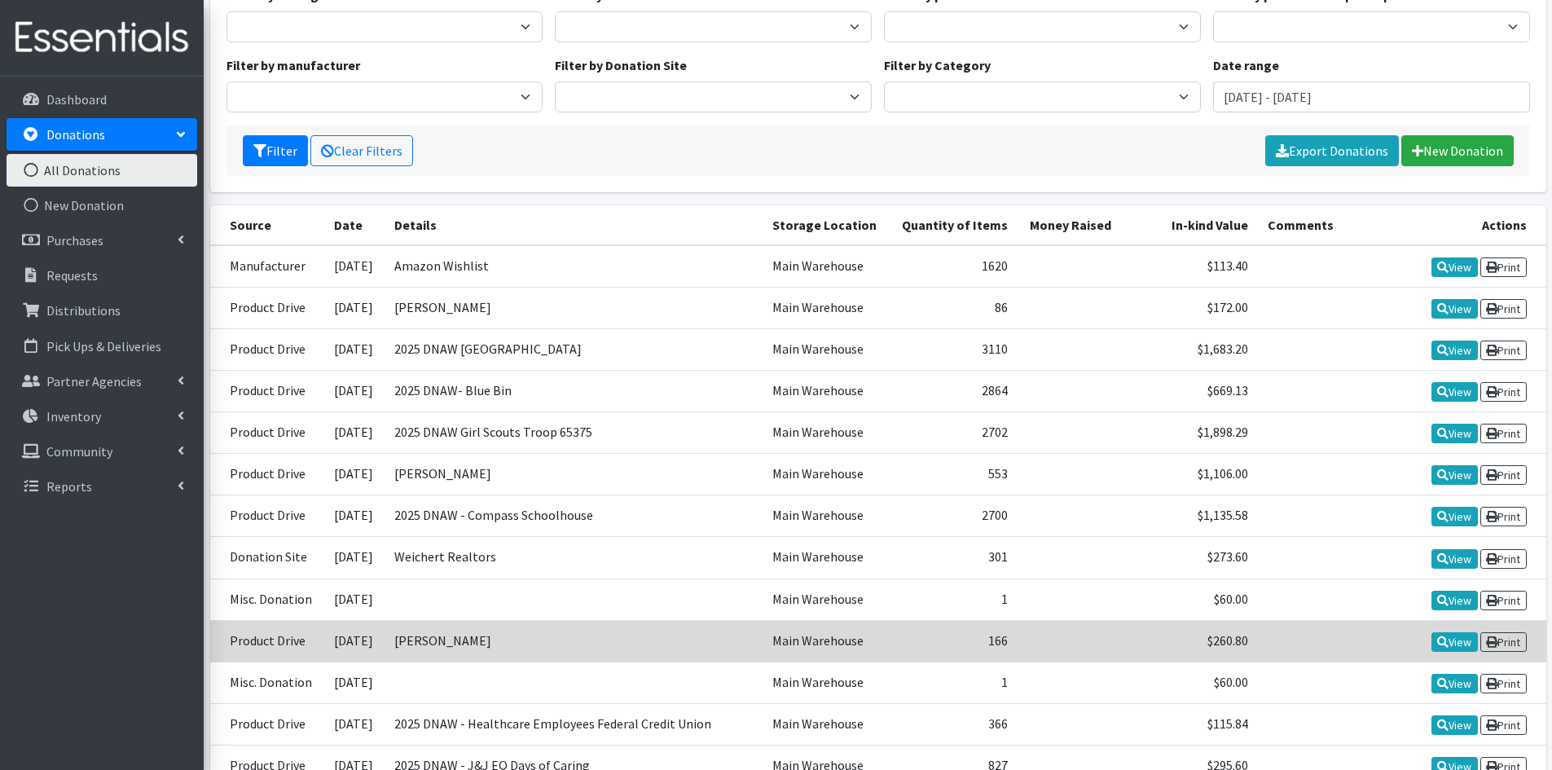
scroll to position [326, 0]
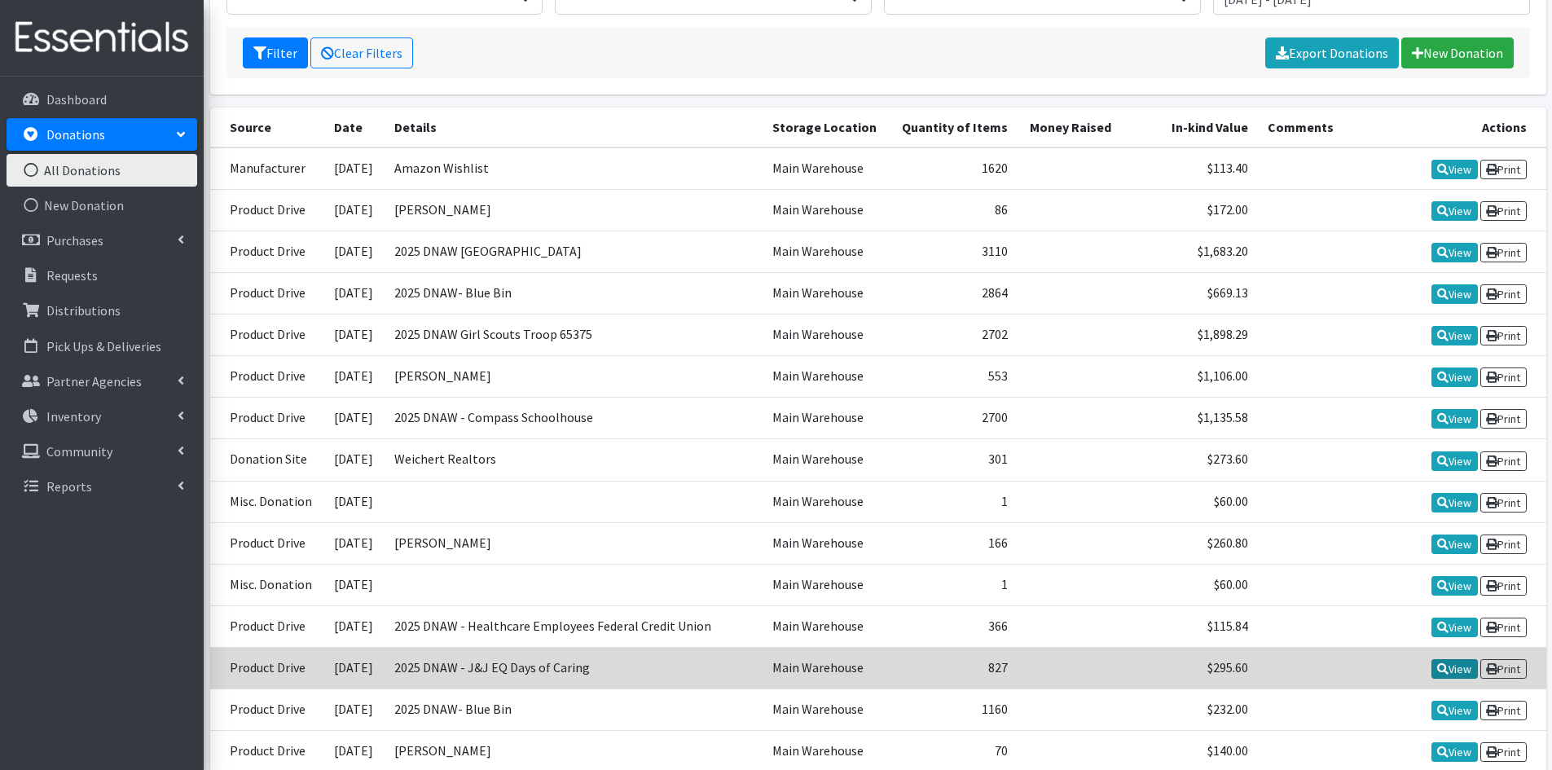
click at [1457, 670] on link "View" at bounding box center [1454, 669] width 46 height 20
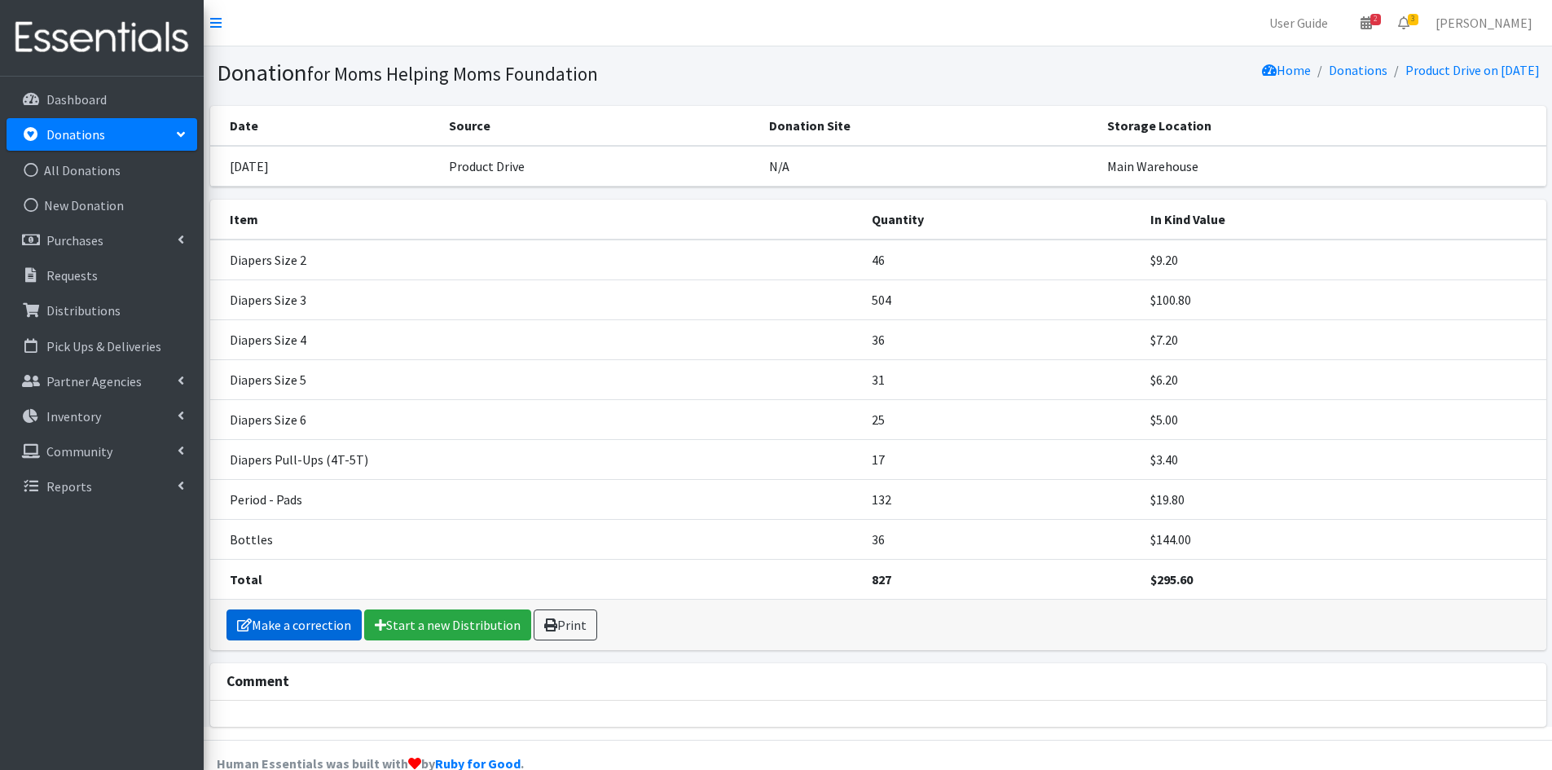
click at [287, 628] on link "Make a correction" at bounding box center [293, 624] width 135 height 31
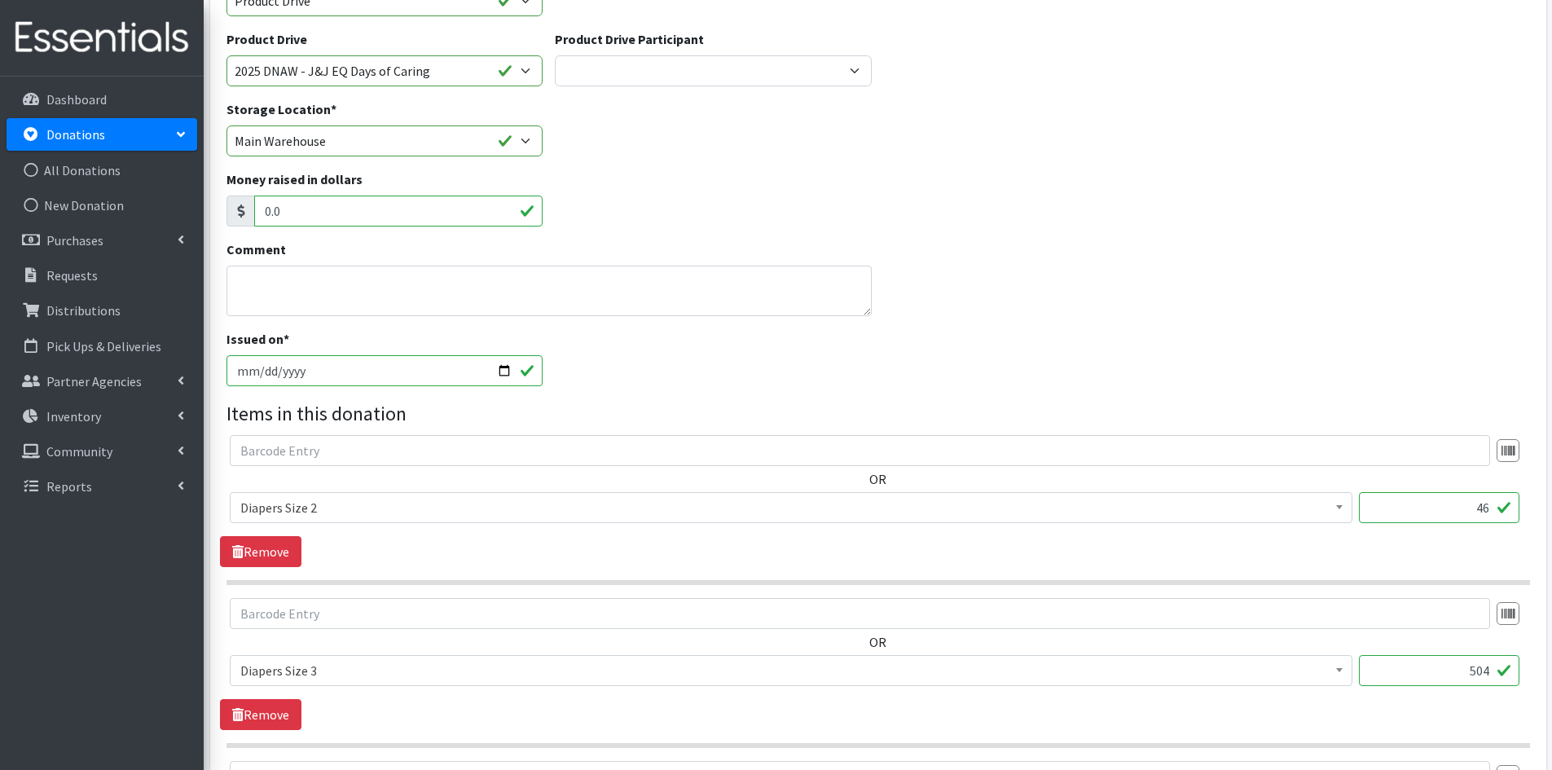
scroll to position [326, 0]
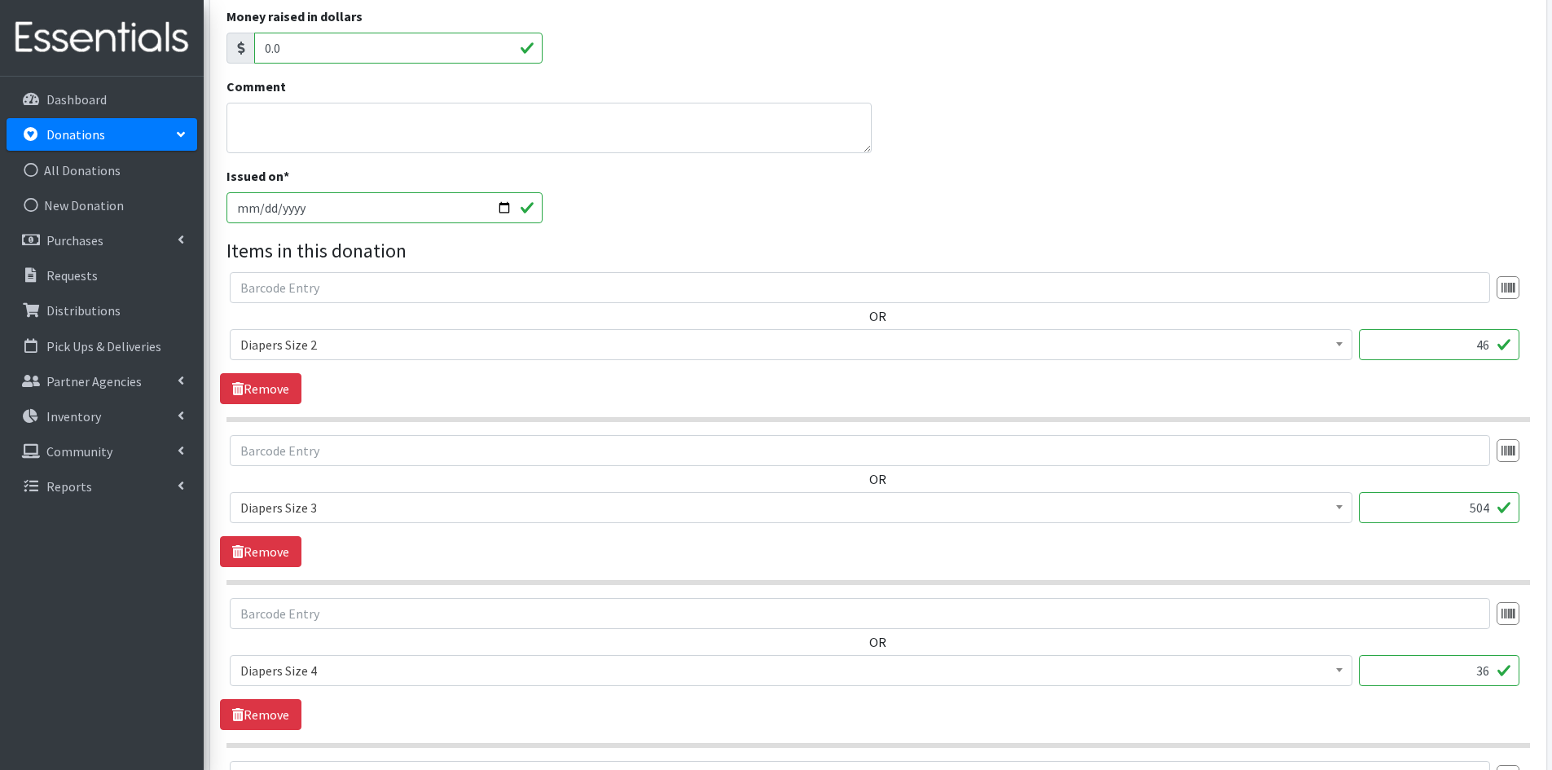
drag, startPoint x: 1489, startPoint y: 506, endPoint x: 1466, endPoint y: 508, distance: 22.9
click at [1466, 508] on input "504" at bounding box center [1439, 507] width 160 height 31
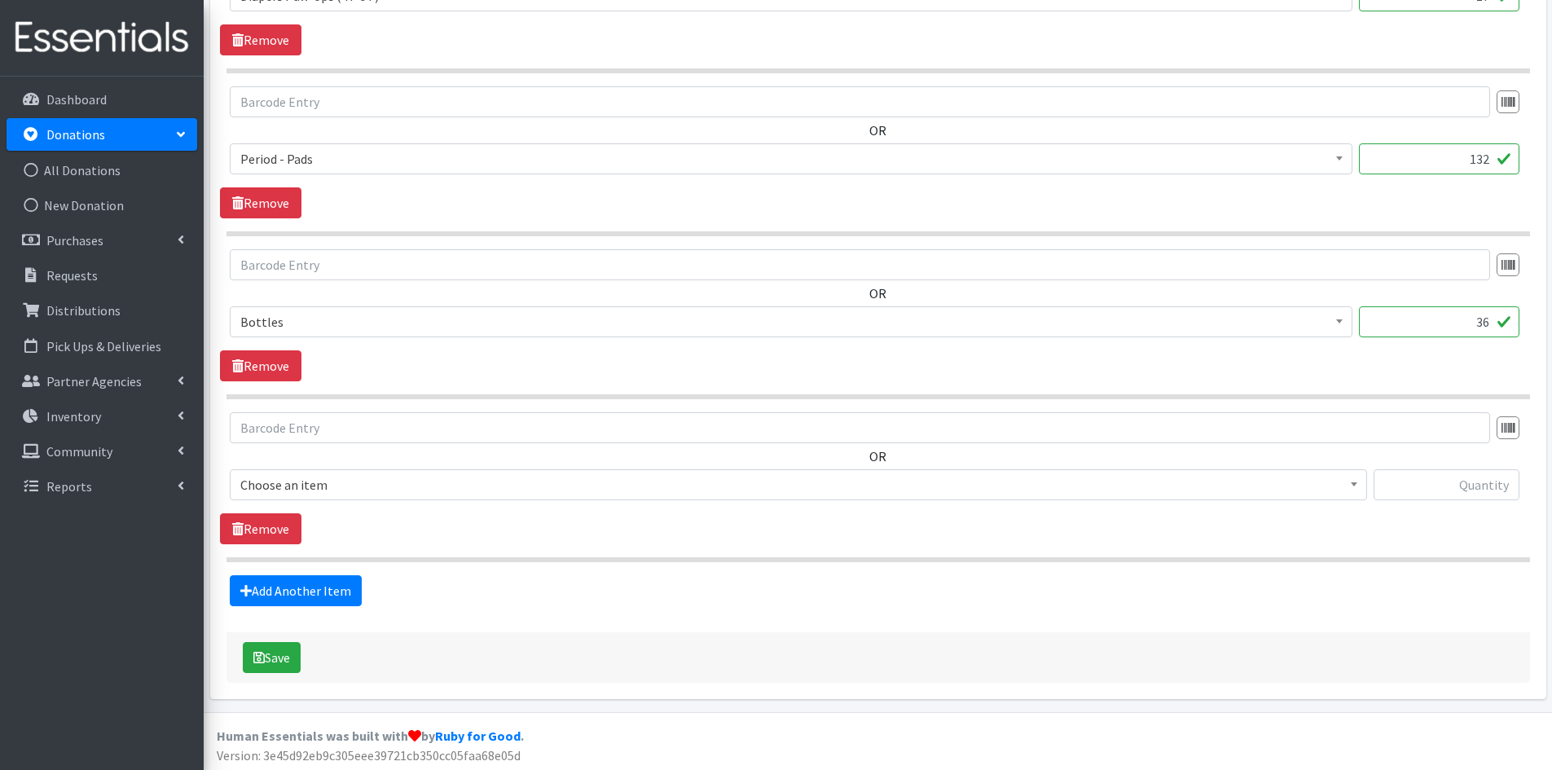
scroll to position [1492, 0]
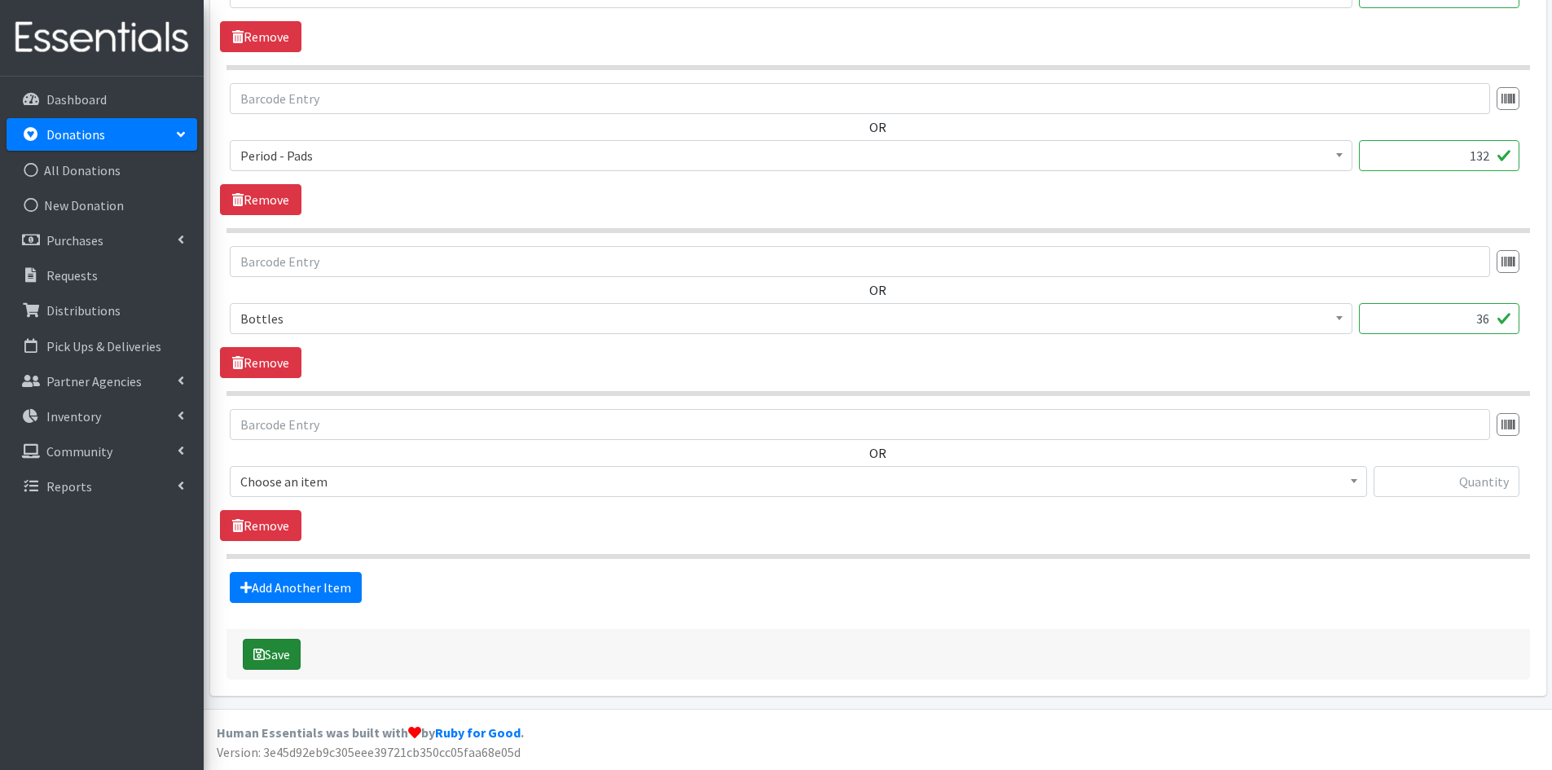
type input "672"
click at [279, 648] on button "Save" at bounding box center [272, 654] width 58 height 31
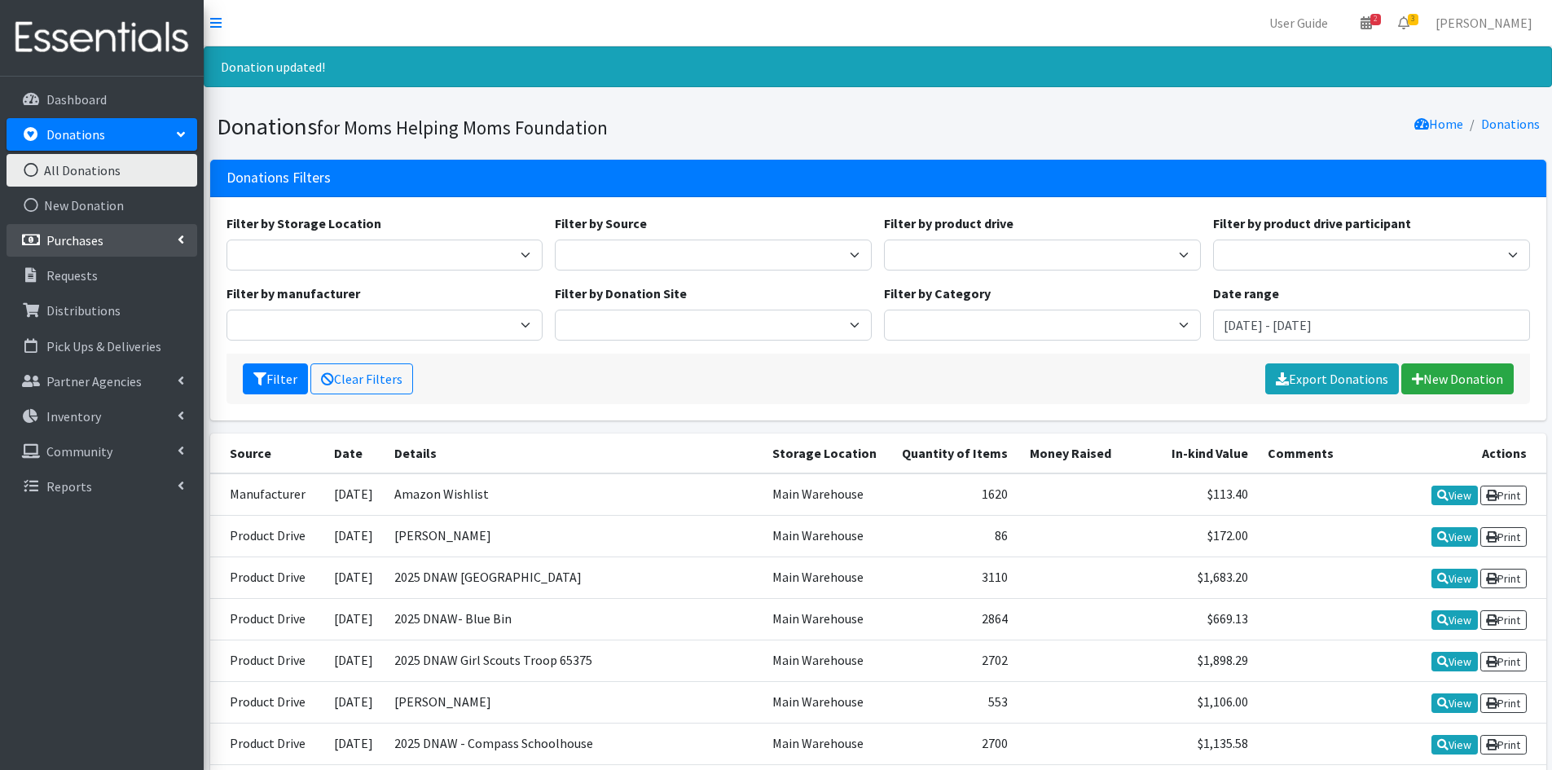
click at [107, 237] on link "Purchases" at bounding box center [102, 240] width 191 height 33
click at [80, 306] on link "New Purchase" at bounding box center [102, 310] width 191 height 33
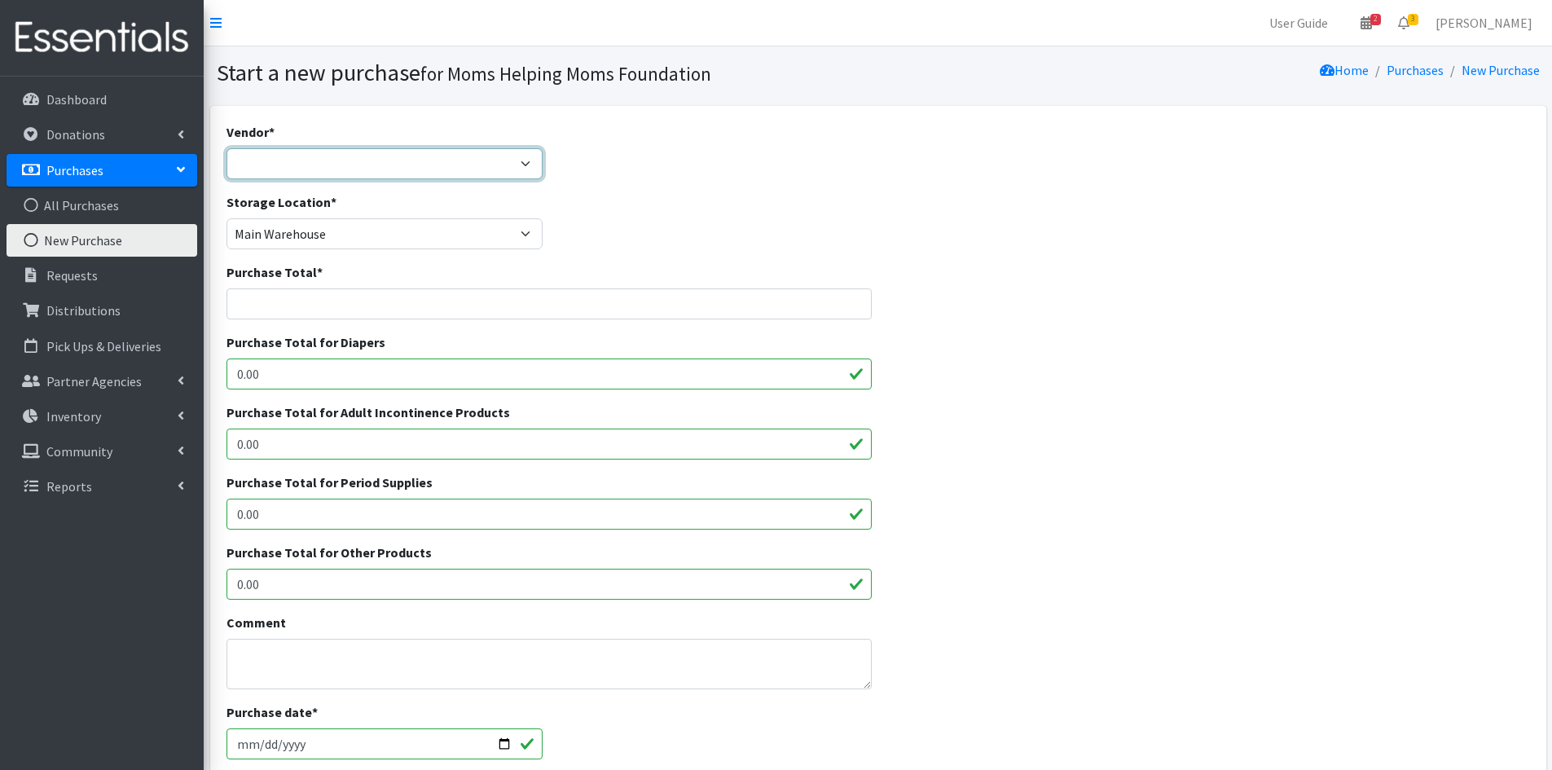
click at [526, 160] on select "Amazon [PERSON_NAME] & [PERSON_NAME] Girls Helping Girls Period HDI Jubilee Sal…" at bounding box center [384, 163] width 317 height 31
select select "521"
click at [226, 148] on select "Amazon [PERSON_NAME] & [PERSON_NAME] Girls Helping Girls Period HDI Jubilee Sal…" at bounding box center [384, 163] width 317 height 31
click at [301, 295] on input "Purchase Total *" at bounding box center [549, 303] width 646 height 31
type input "292.56"
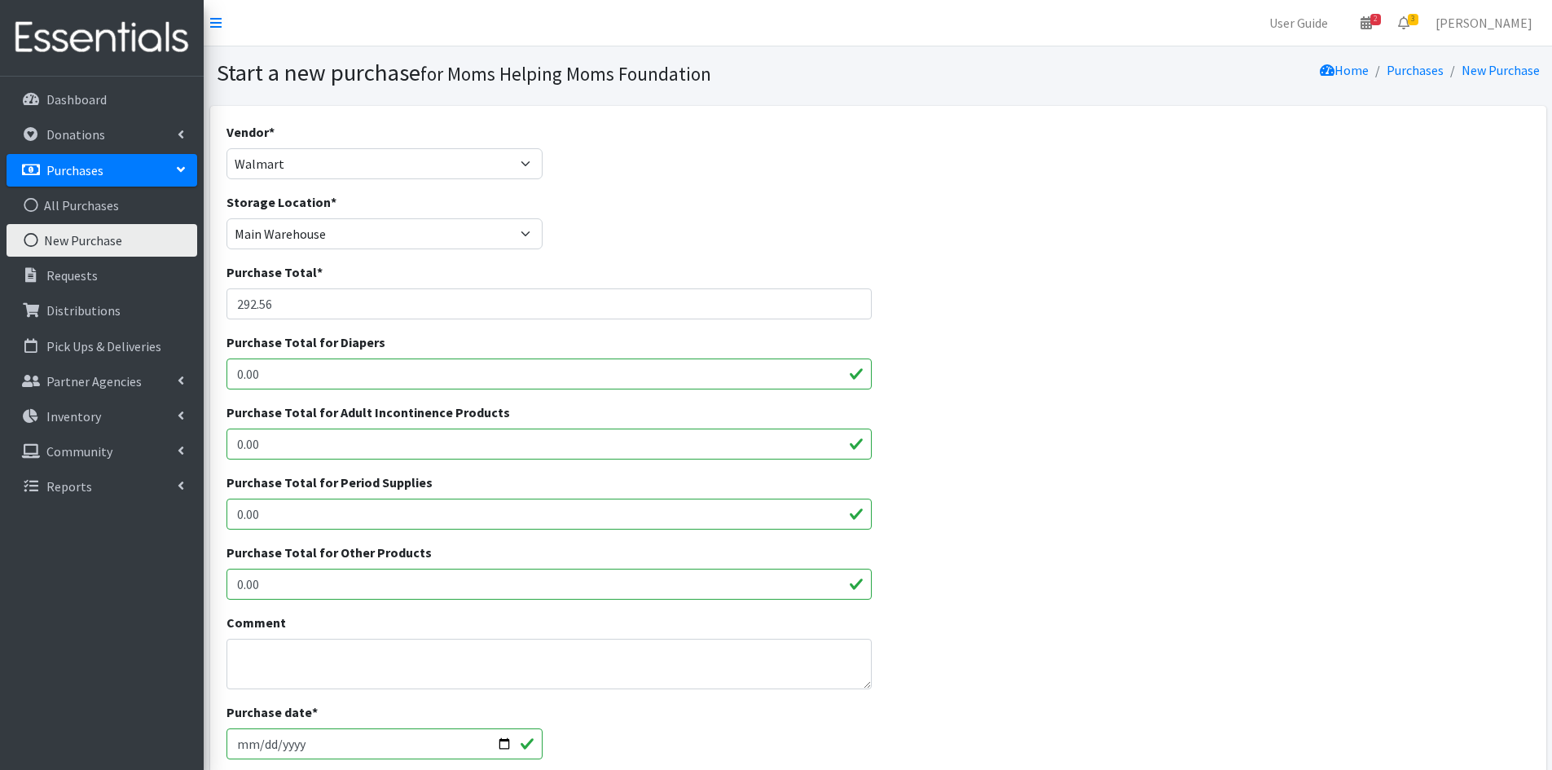
click at [1002, 557] on div "Purchase Total for Other Products 0.00" at bounding box center [878, 577] width 1316 height 70
click at [338, 662] on textarea "Comment" at bounding box center [549, 664] width 646 height 51
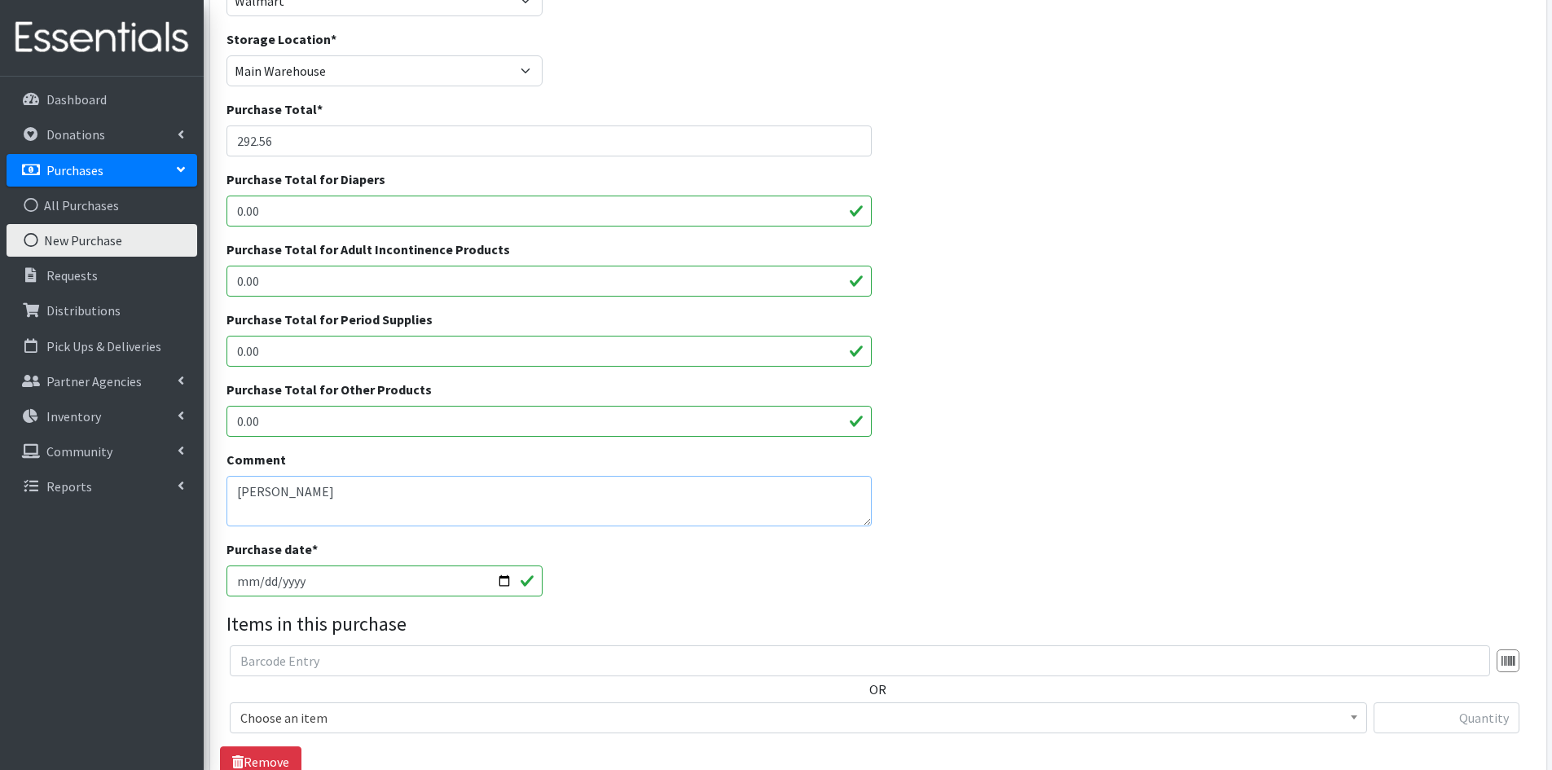
scroll to position [326, 0]
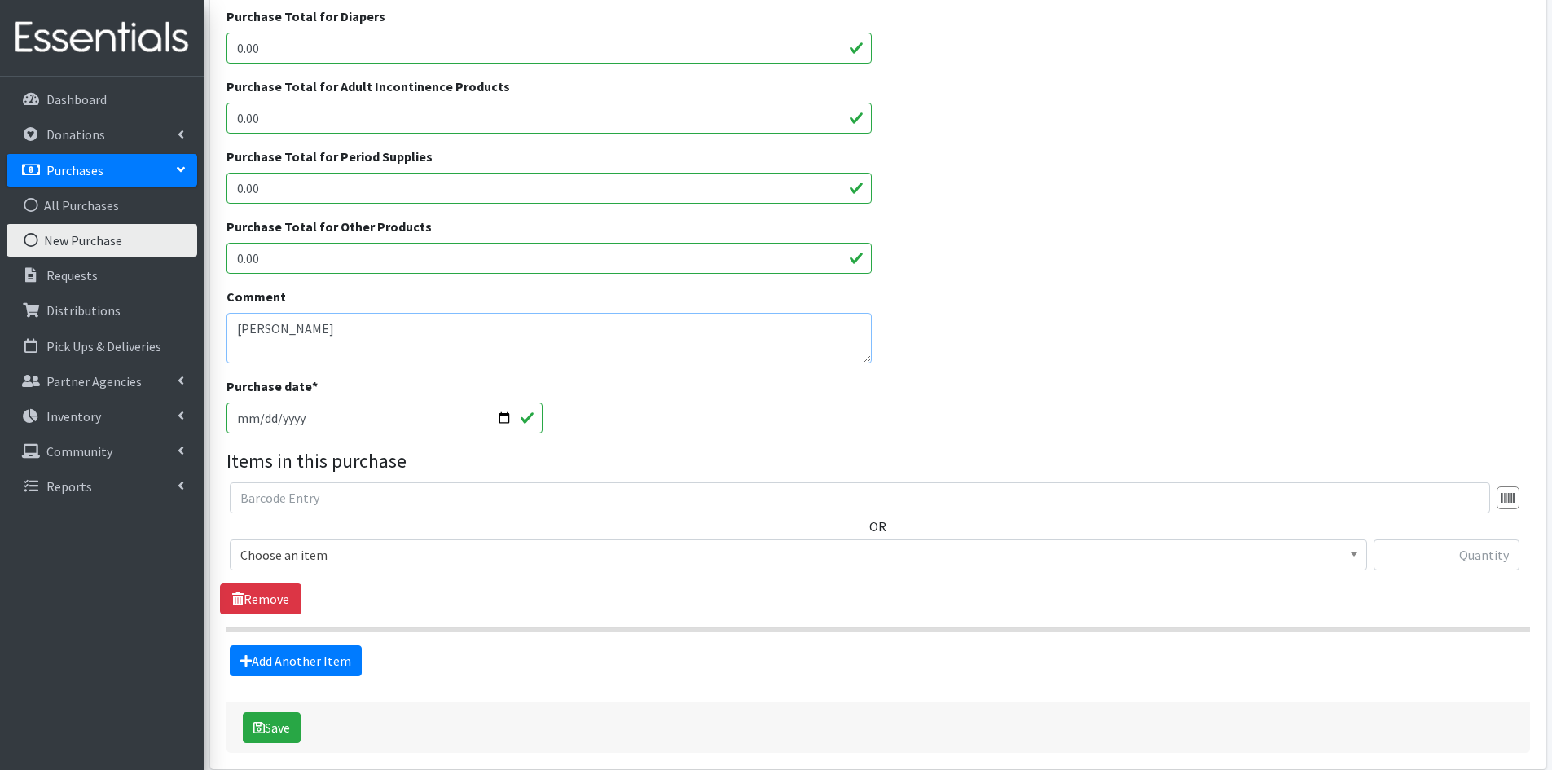
type textarea "[PERSON_NAME]"
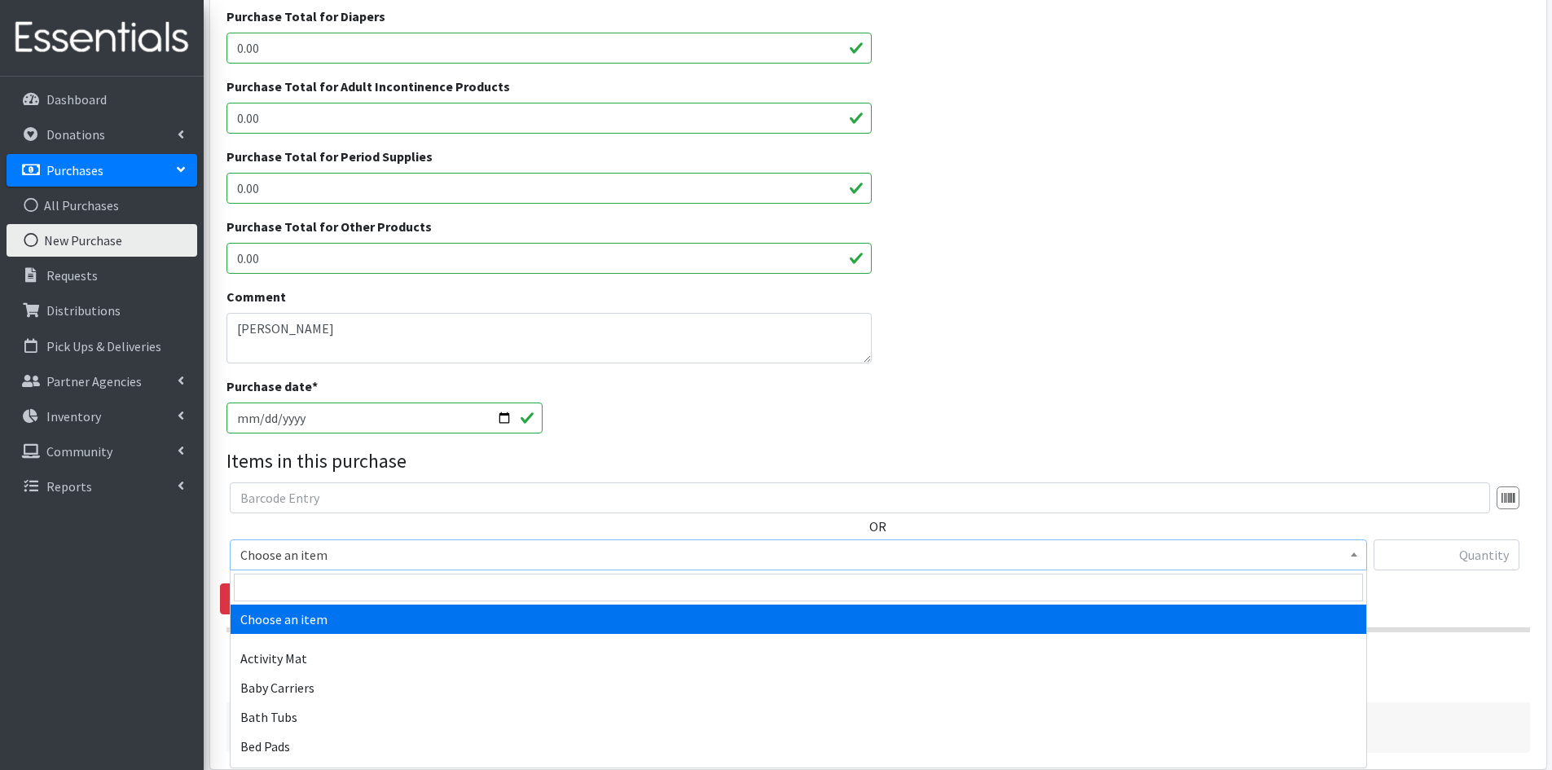
click at [1352, 554] on b at bounding box center [1354, 554] width 7 height 4
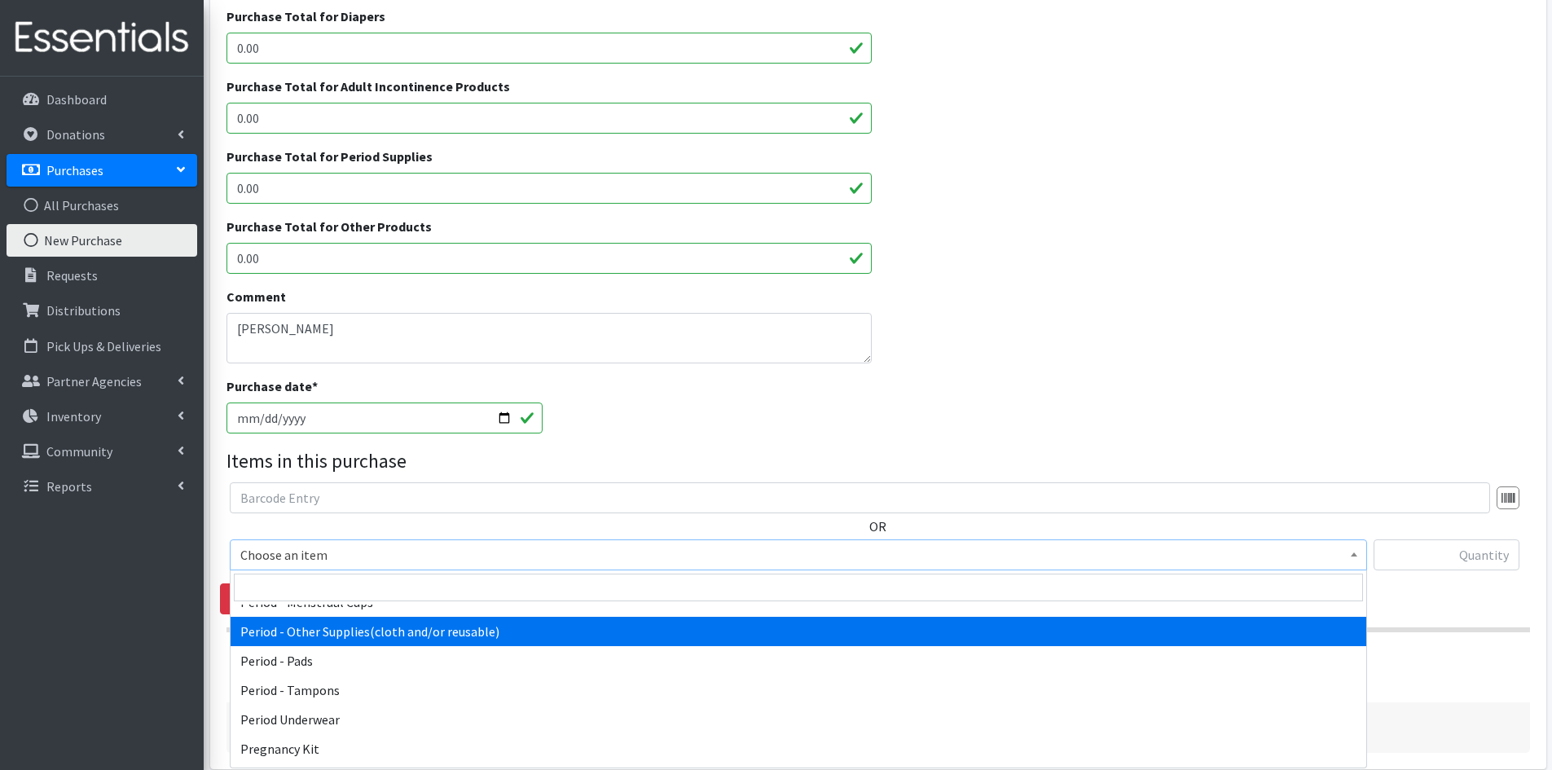
scroll to position [2607, 0]
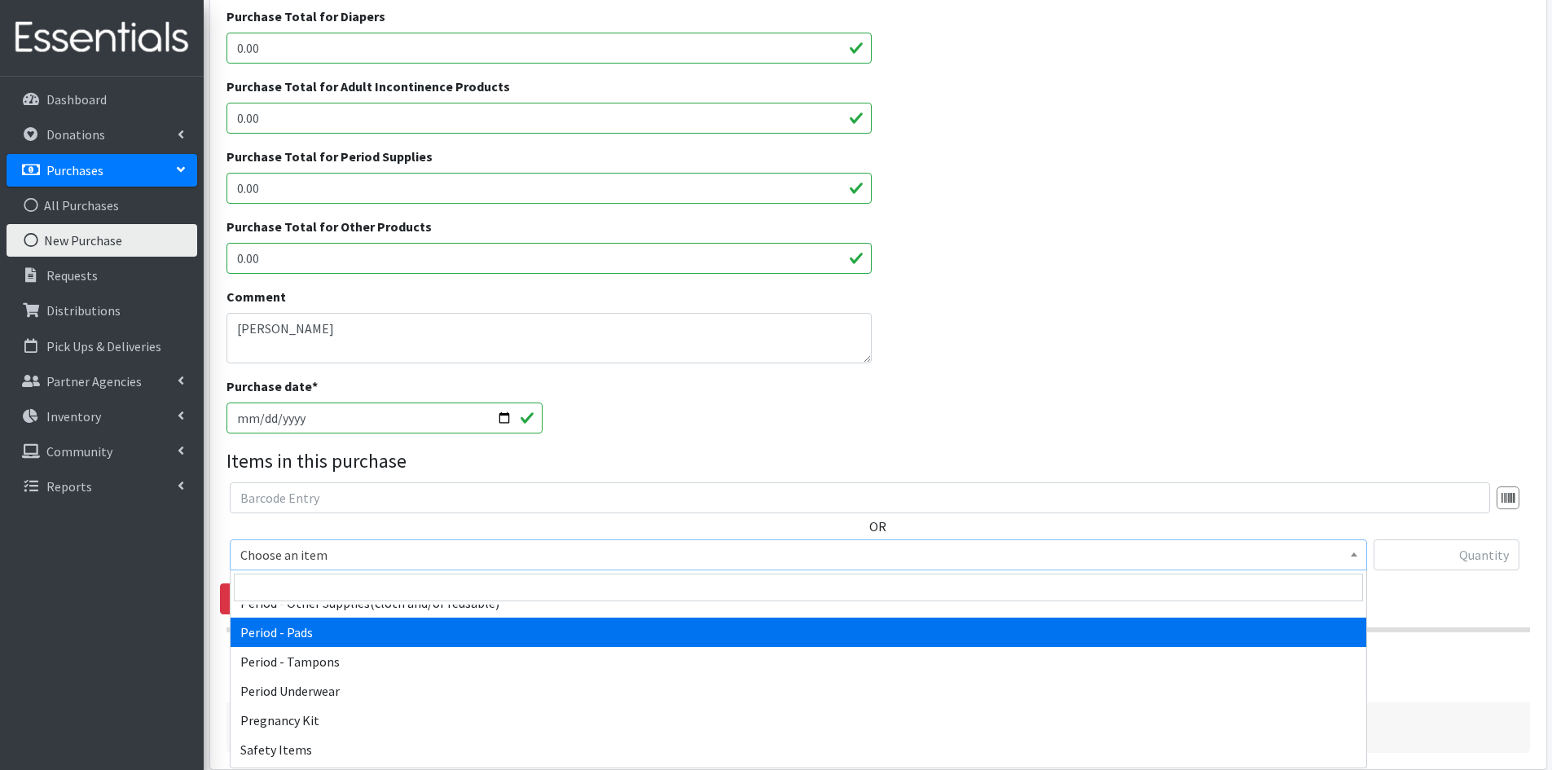
select select "5772"
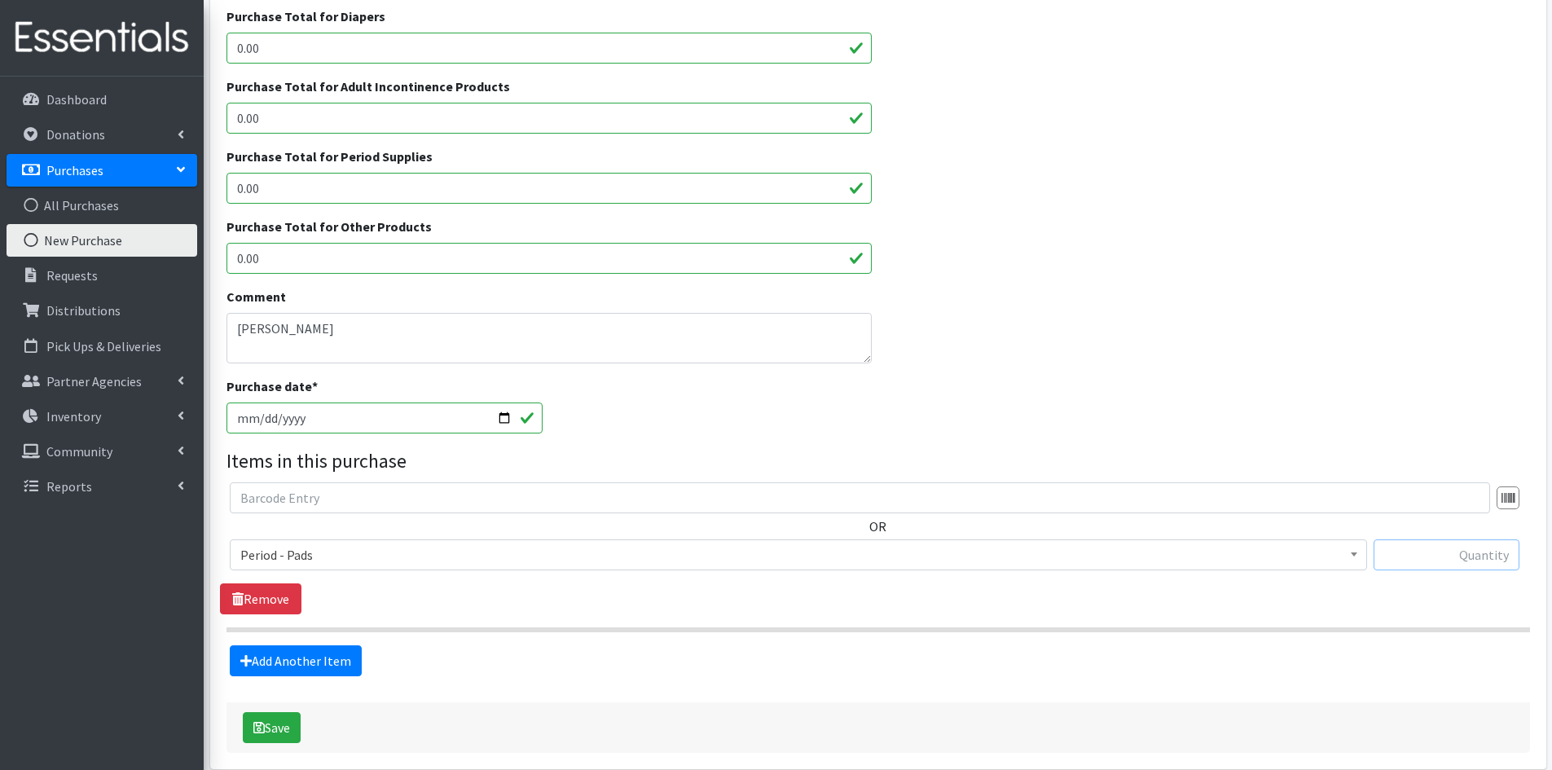
click at [1428, 555] on input "text" at bounding box center [1446, 554] width 146 height 31
type input "3456"
click at [315, 658] on link "Add Another Item" at bounding box center [296, 660] width 132 height 31
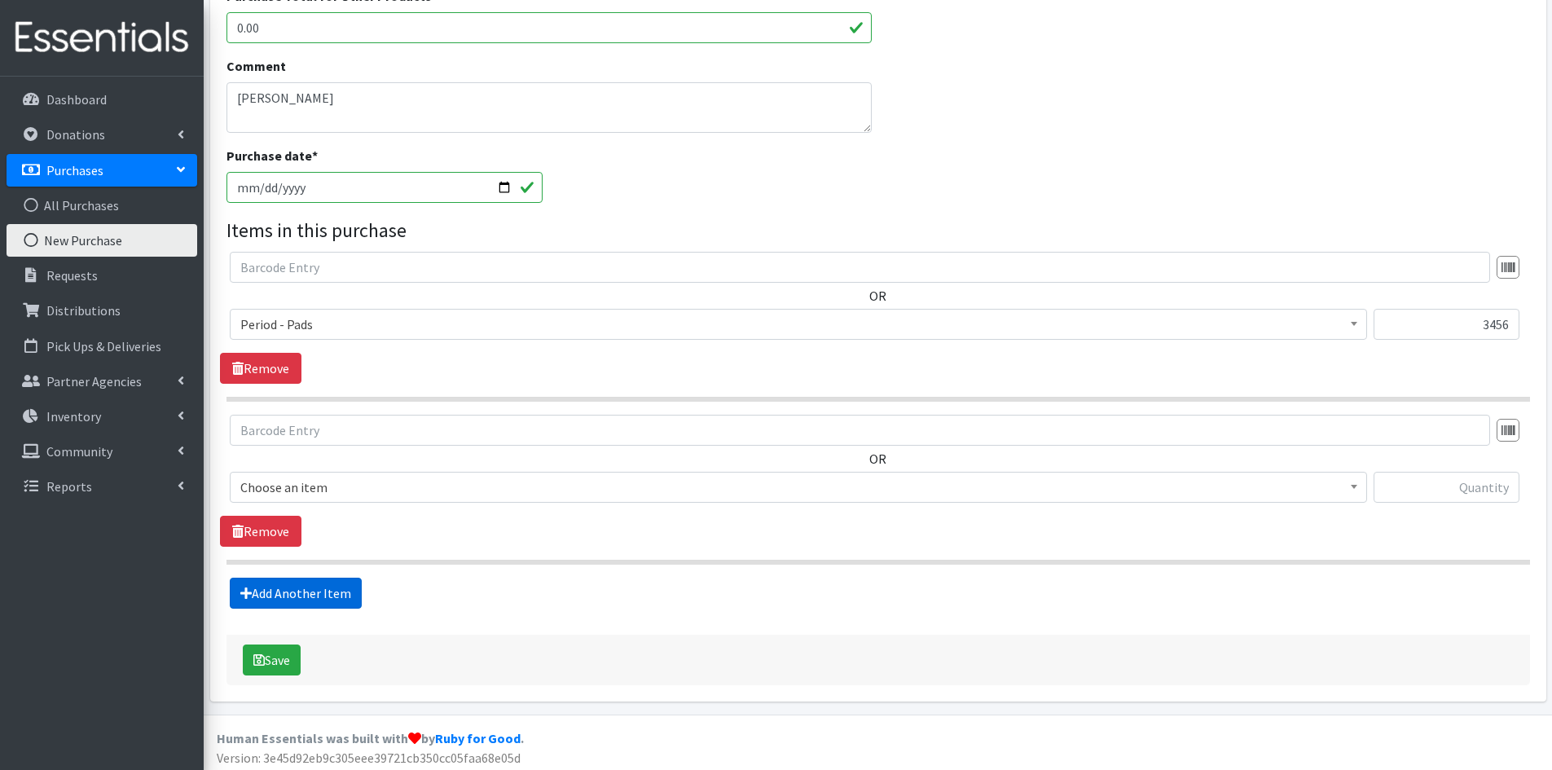
scroll to position [562, 0]
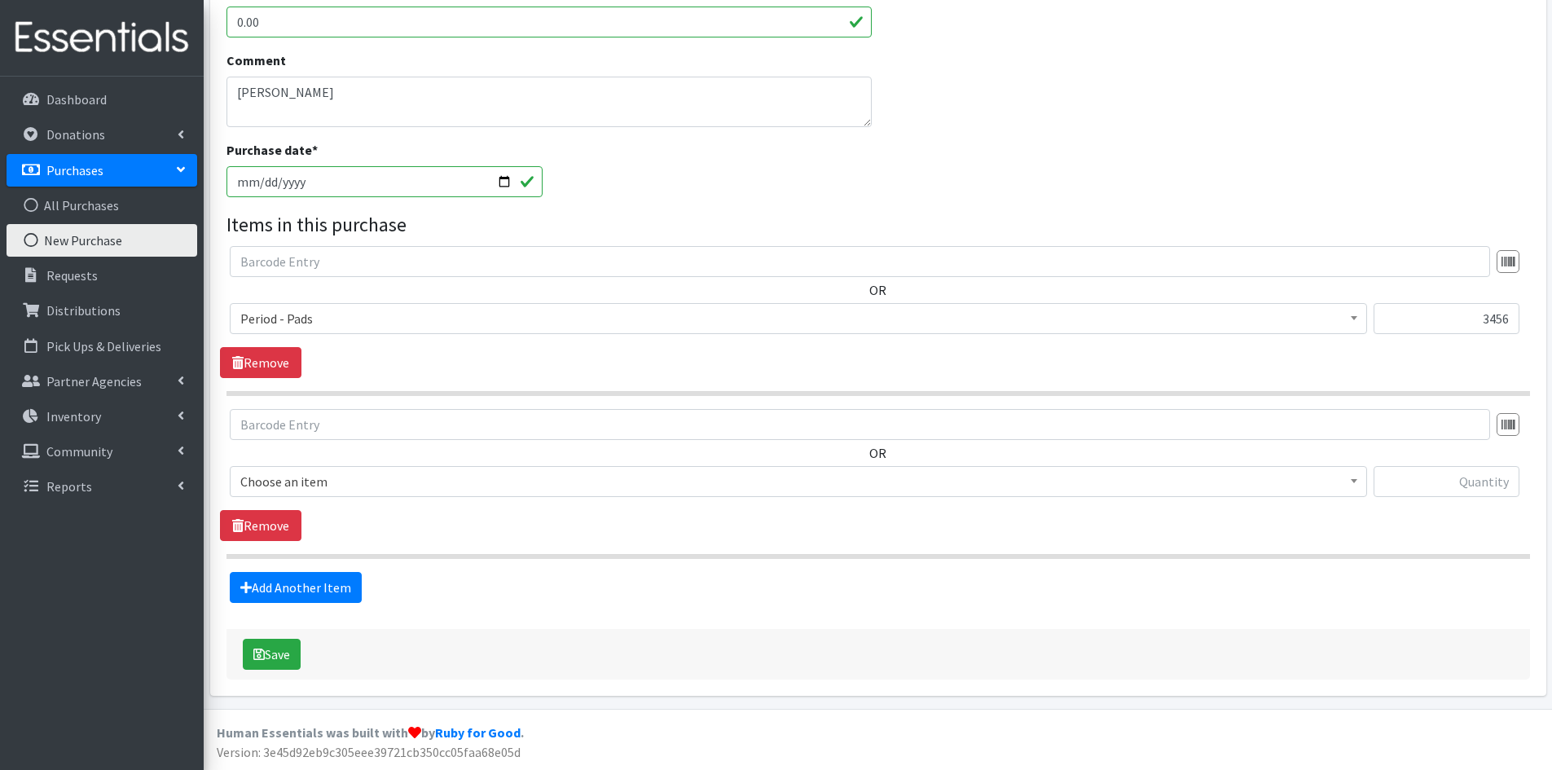
click at [1355, 477] on span at bounding box center [1354, 479] width 16 height 25
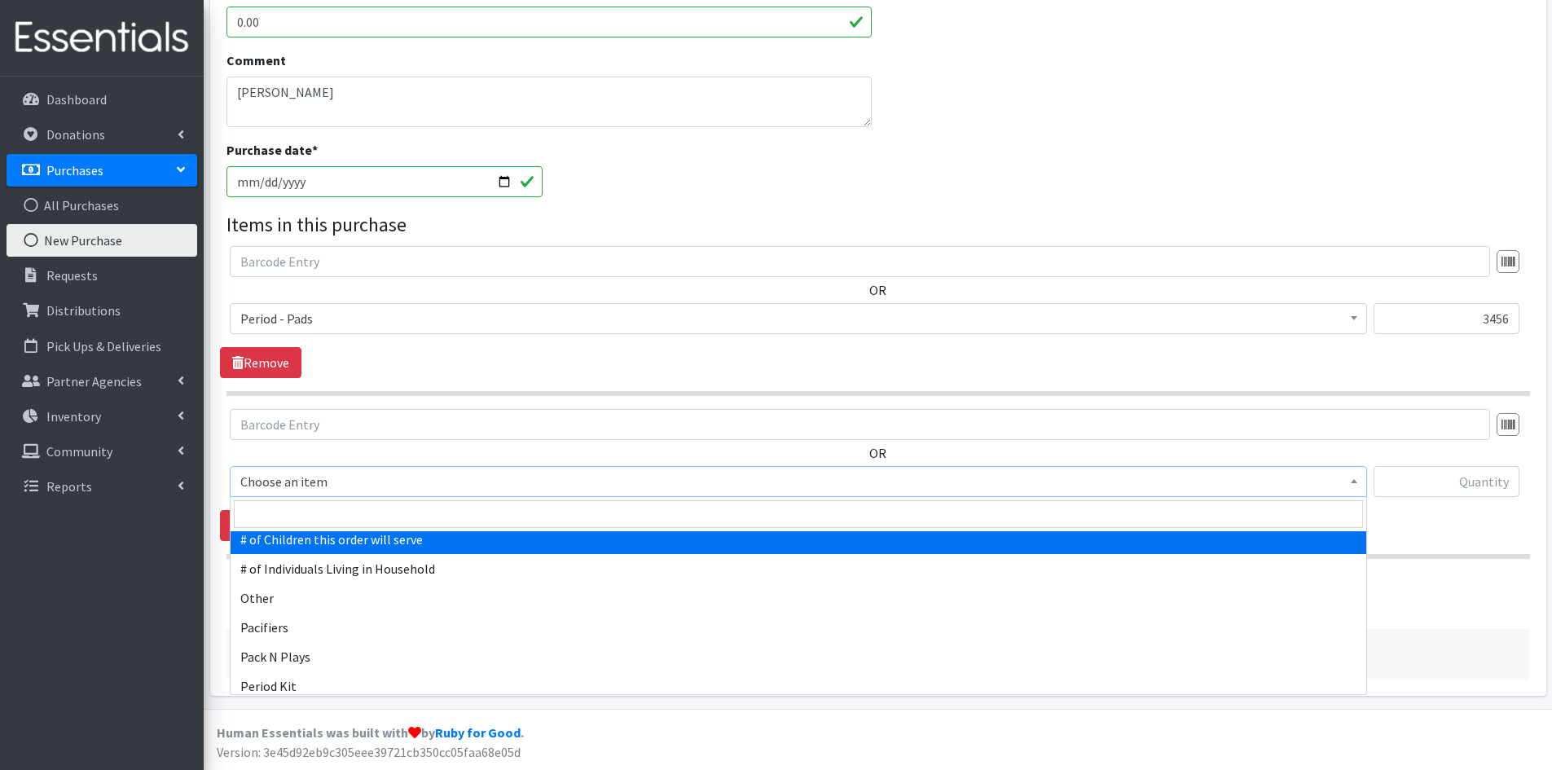
scroll to position [2444, 0]
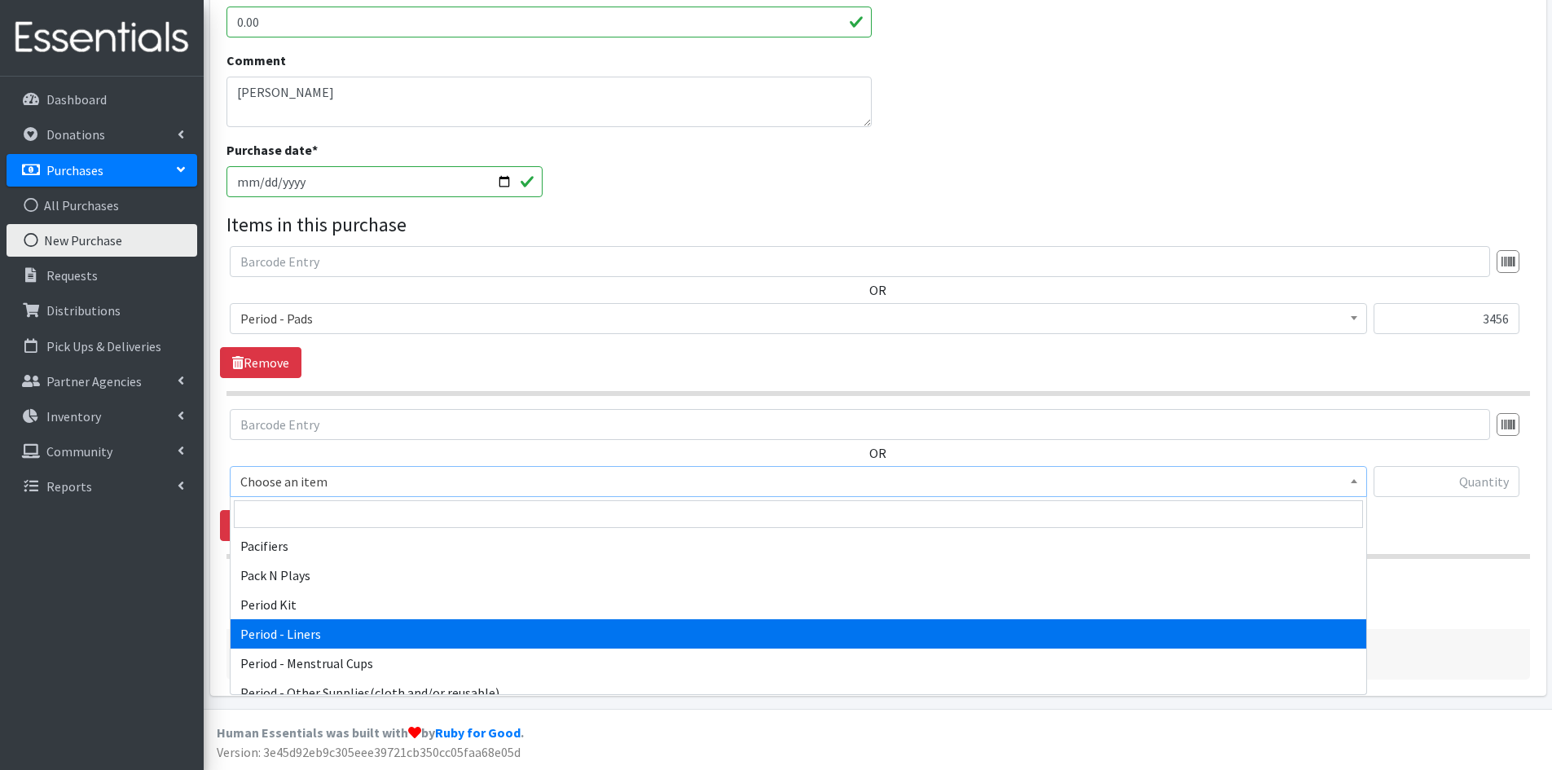
select select "5774"
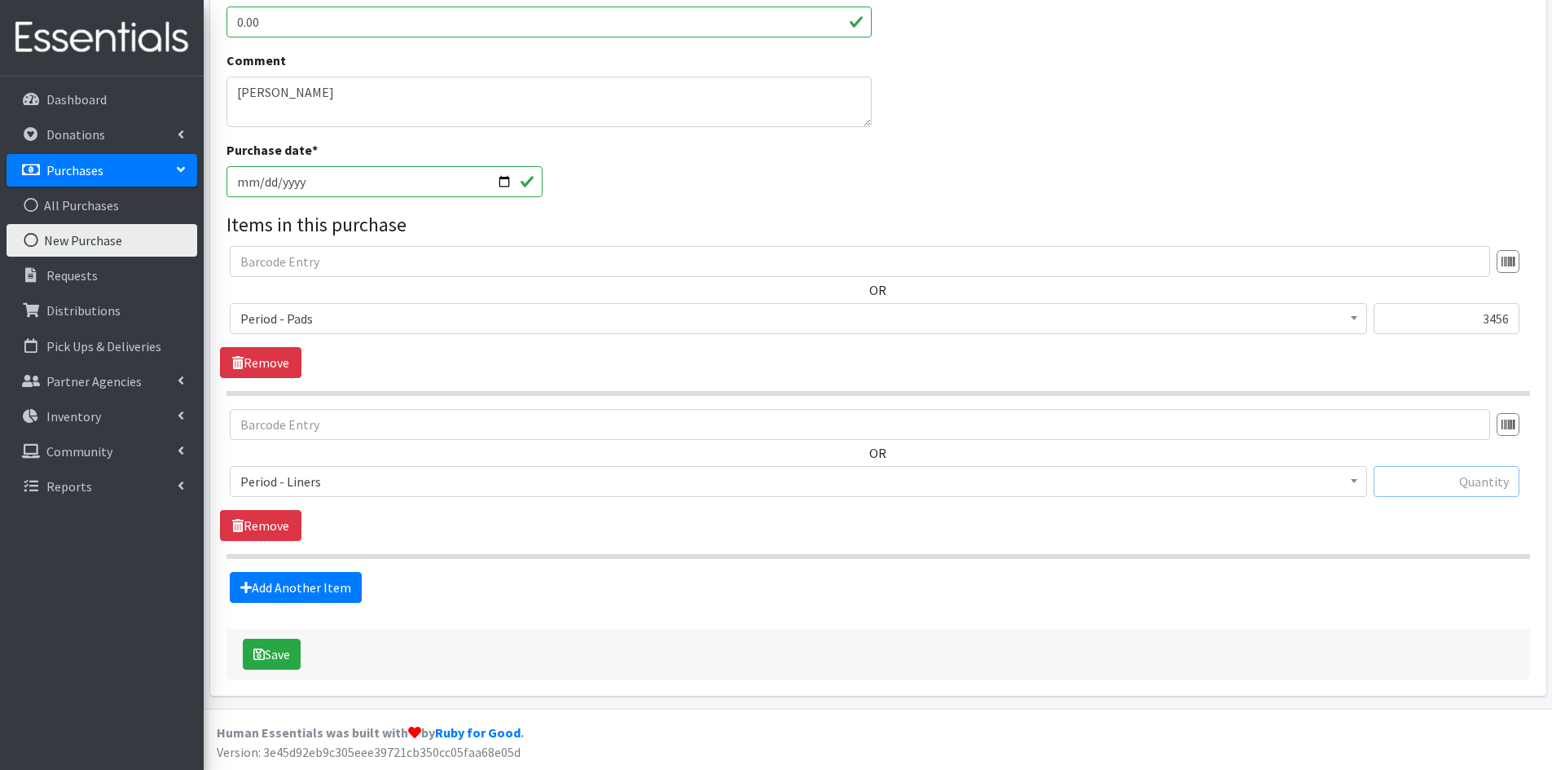
click at [1425, 478] on input "text" at bounding box center [1446, 481] width 146 height 31
type input "648"
click at [276, 653] on button "Save" at bounding box center [272, 654] width 58 height 31
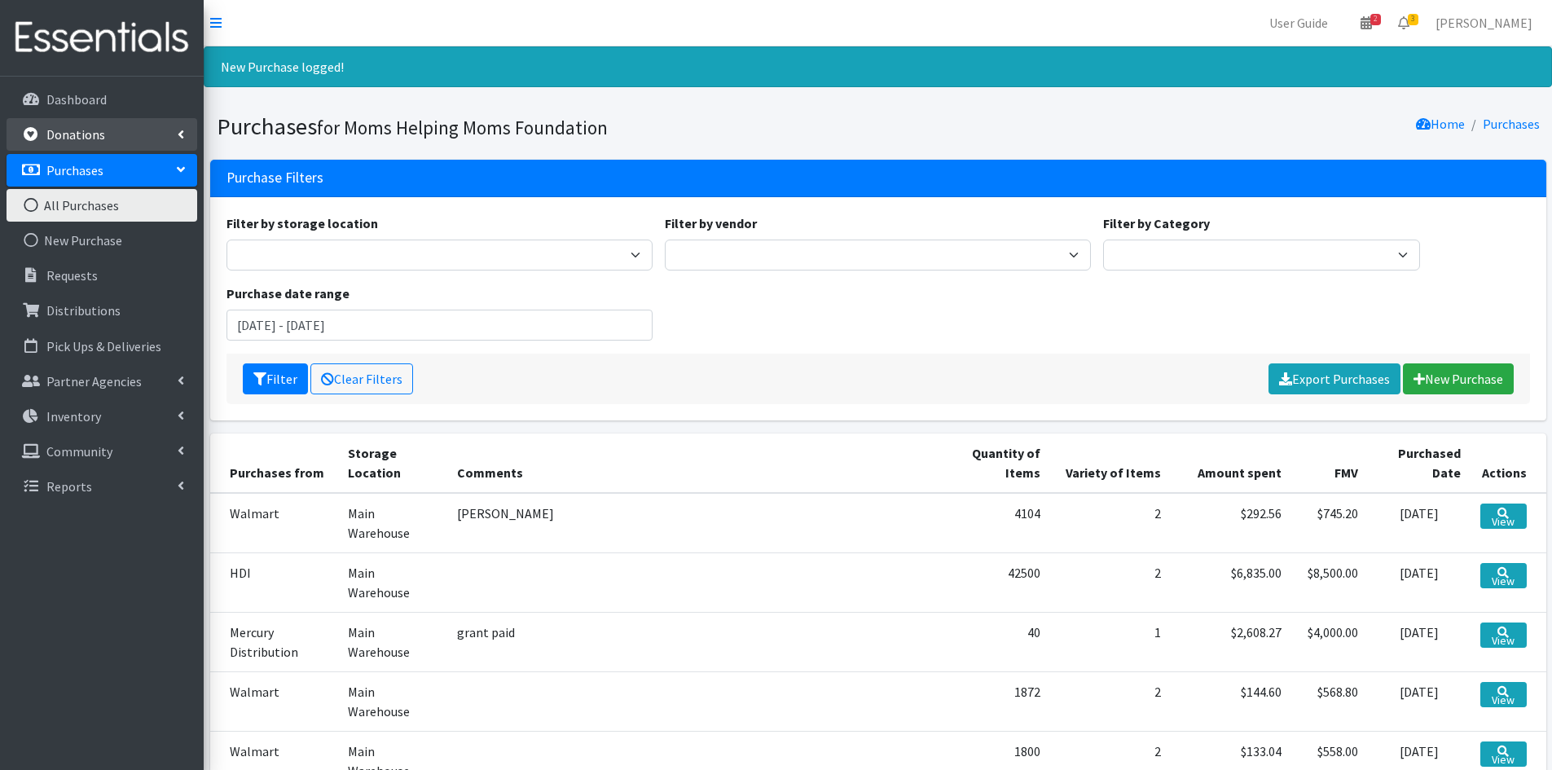
click at [127, 130] on link "Donations" at bounding box center [102, 134] width 191 height 33
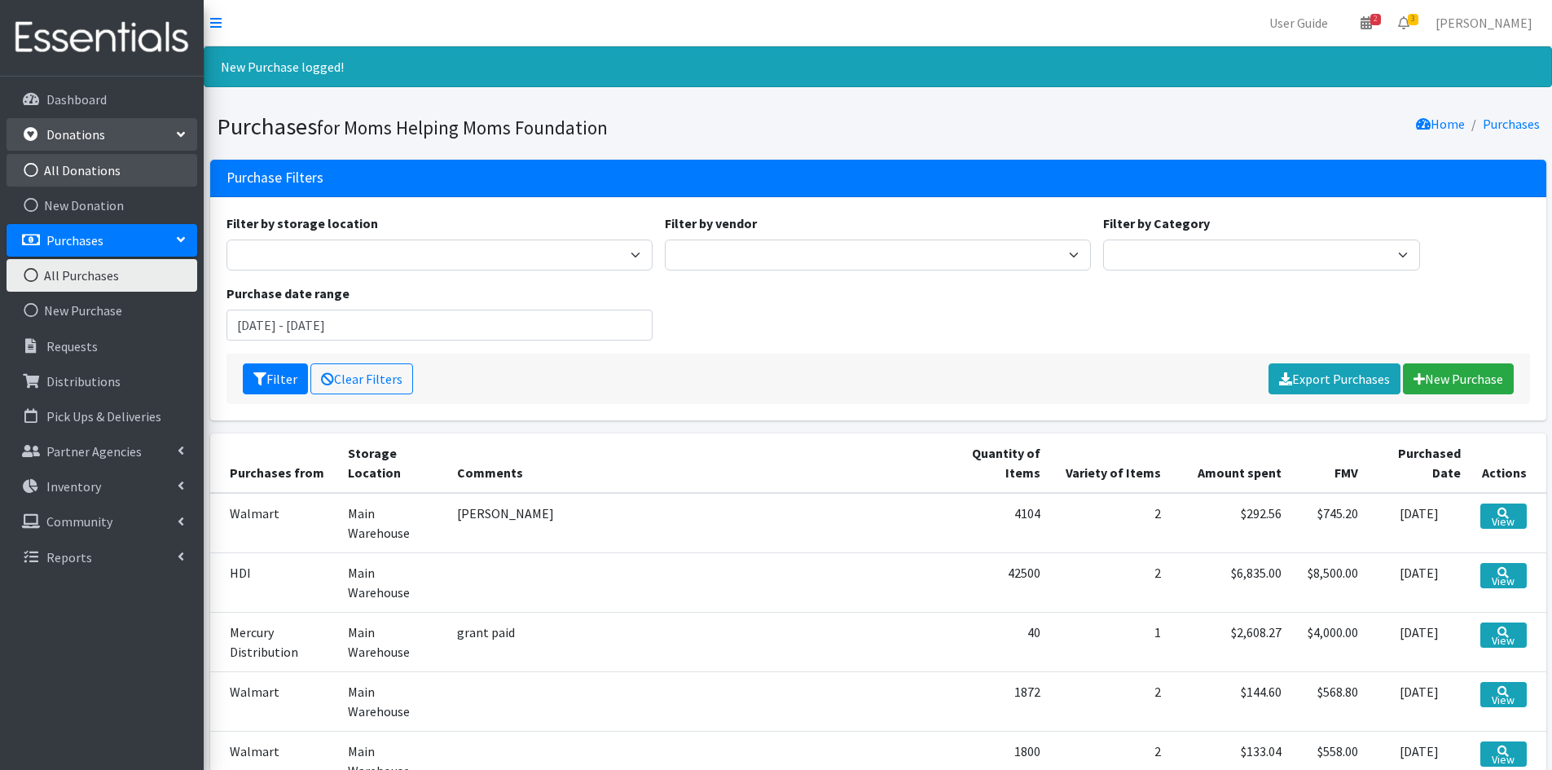
click at [101, 169] on link "All Donations" at bounding box center [102, 170] width 191 height 33
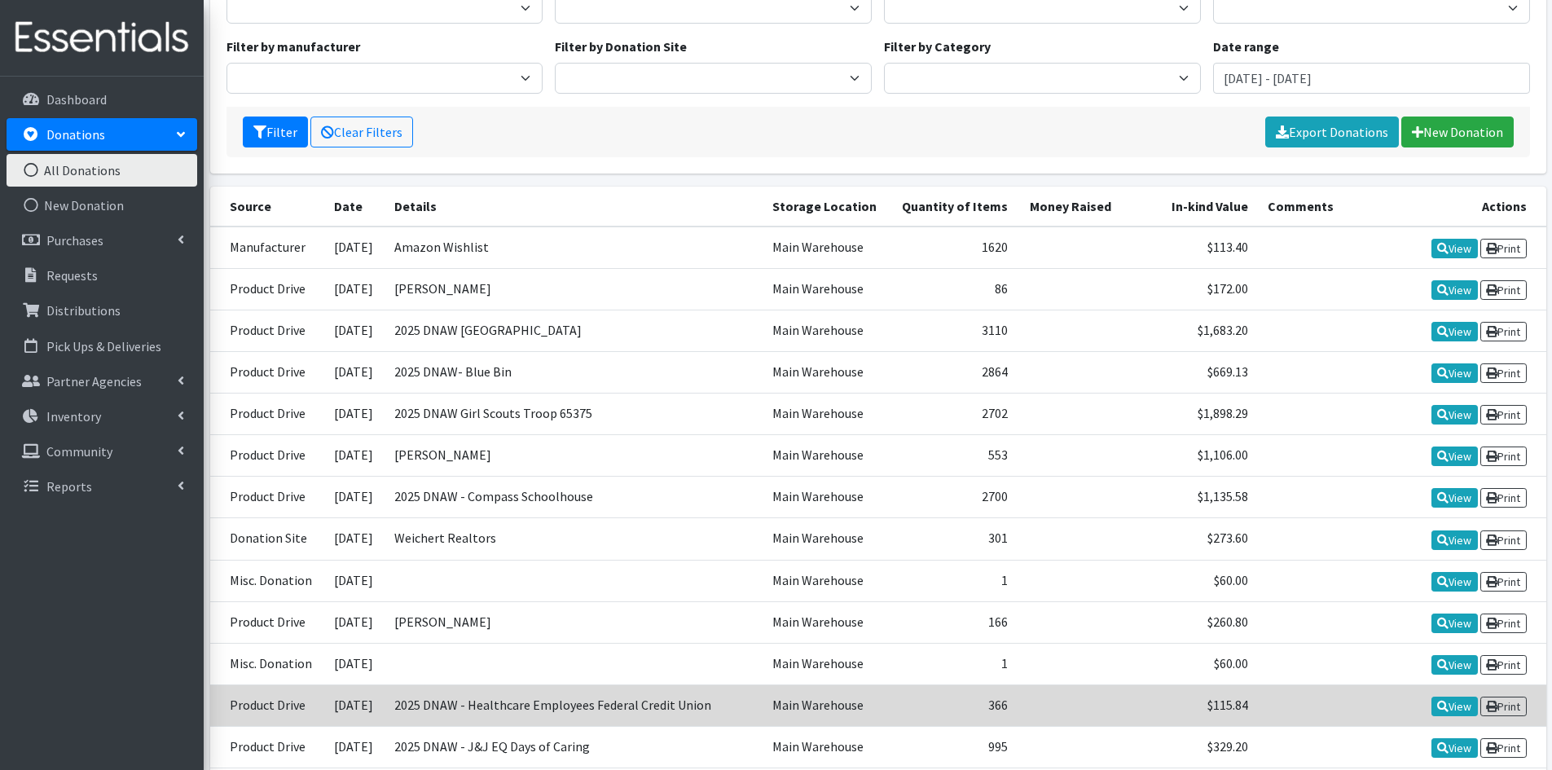
scroll to position [244, 0]
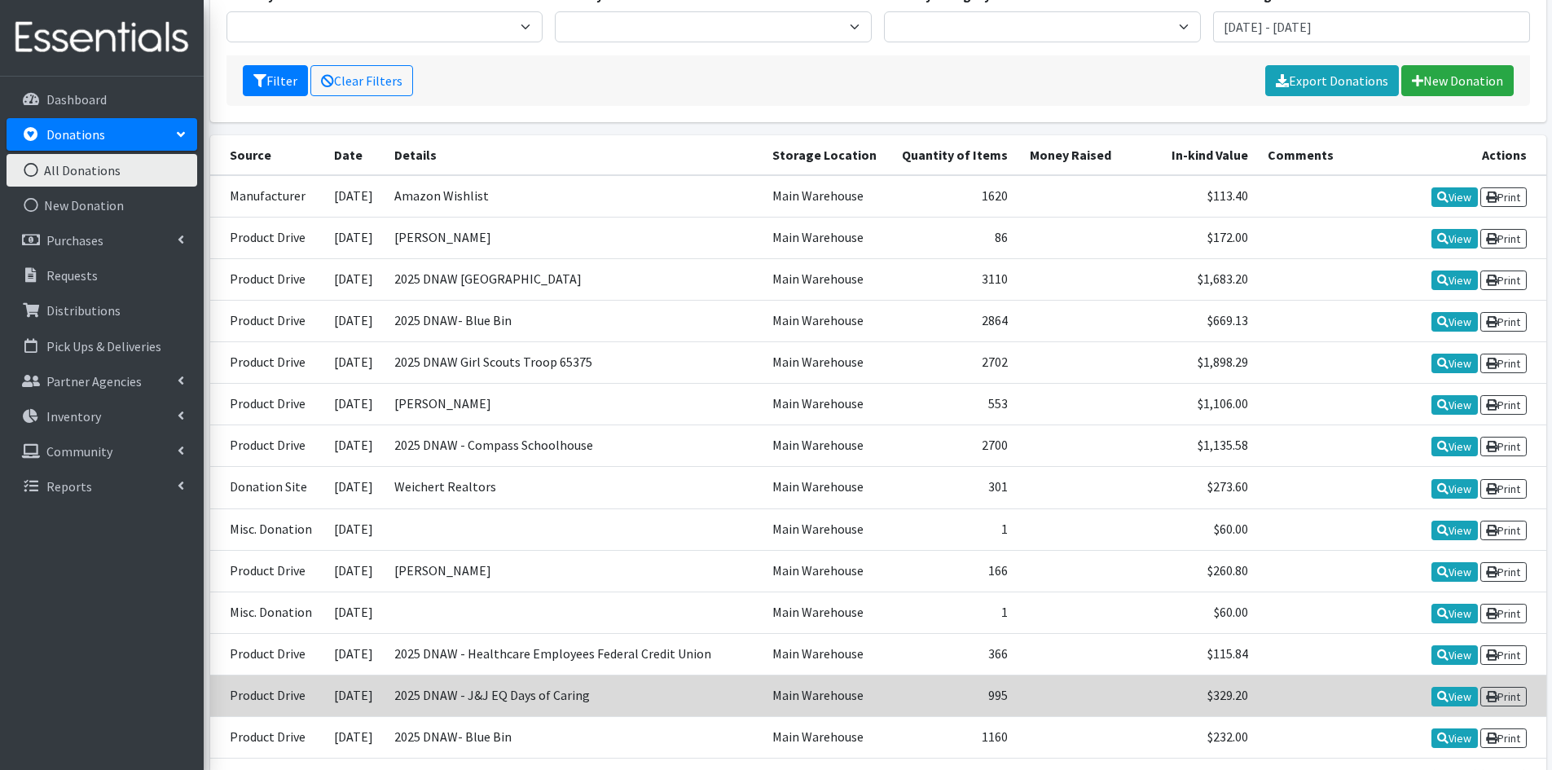
click at [595, 691] on td "2025 DNAW - J&J EQ Days of Caring" at bounding box center [573, 695] width 378 height 42
click at [1439, 689] on link "View" at bounding box center [1454, 697] width 46 height 20
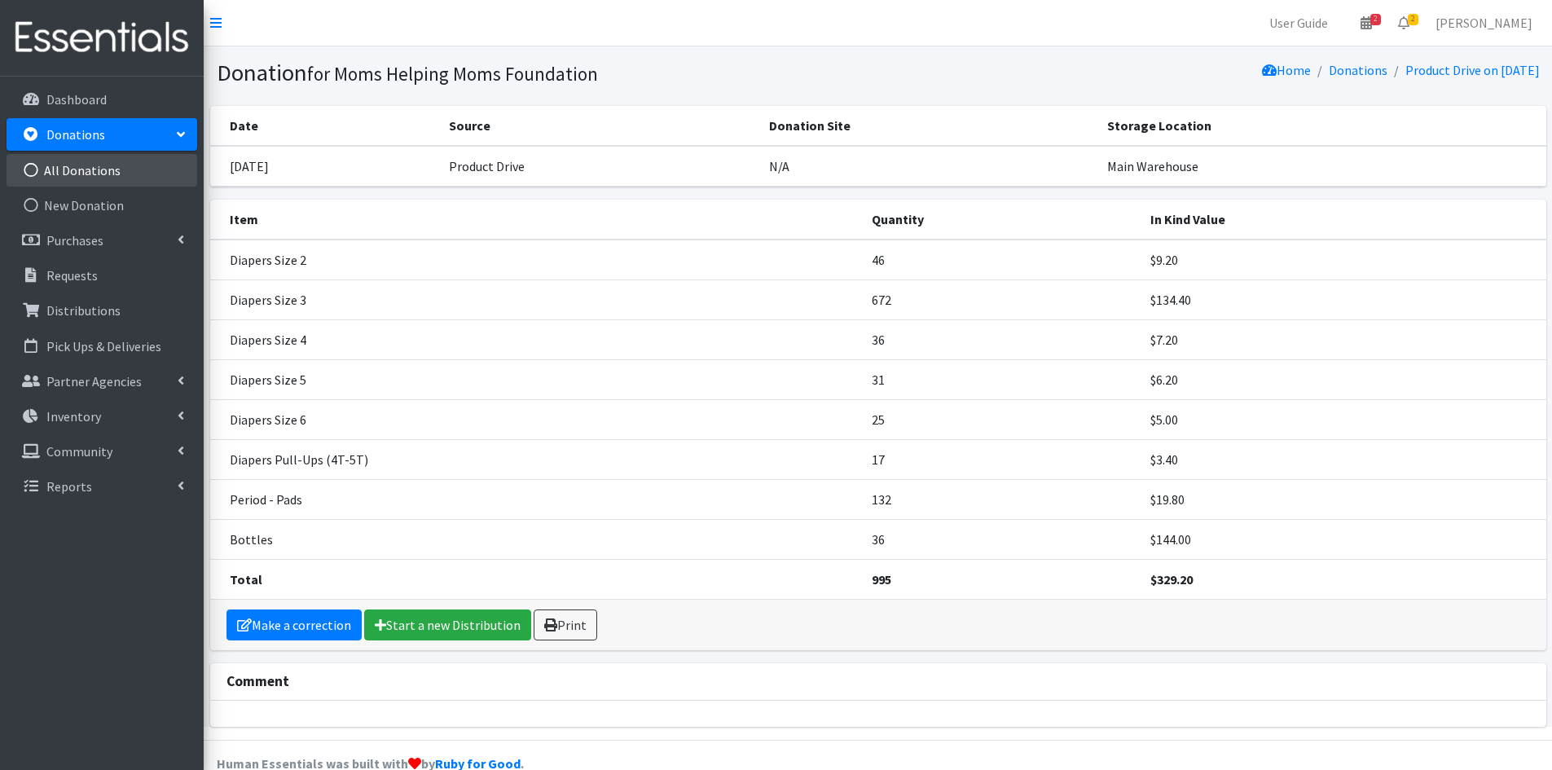
click at [104, 170] on link "All Donations" at bounding box center [102, 170] width 191 height 33
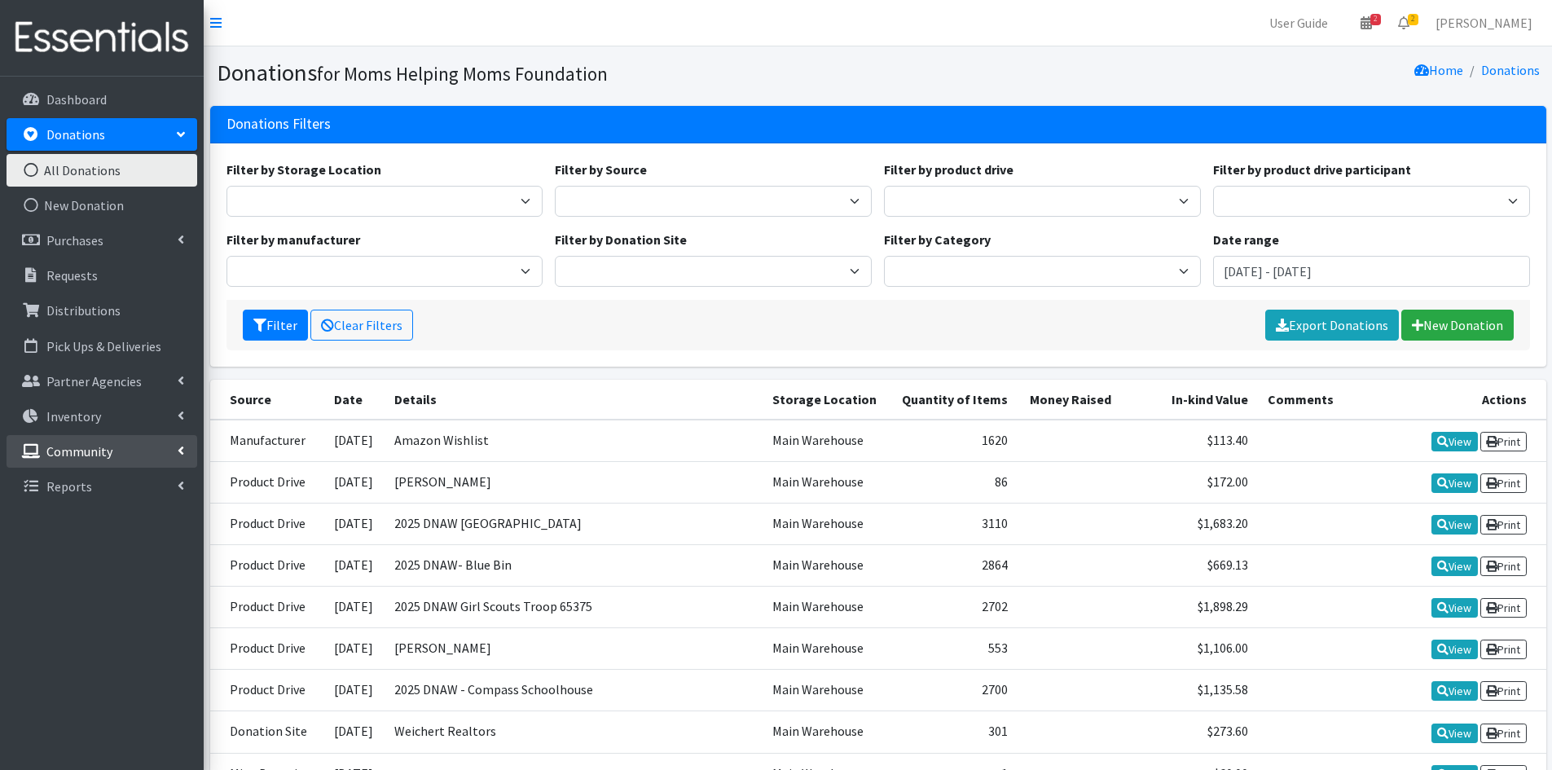
click at [146, 450] on link "Community" at bounding box center [102, 451] width 191 height 33
click at [116, 526] on link "Product Drives" at bounding box center [102, 521] width 191 height 33
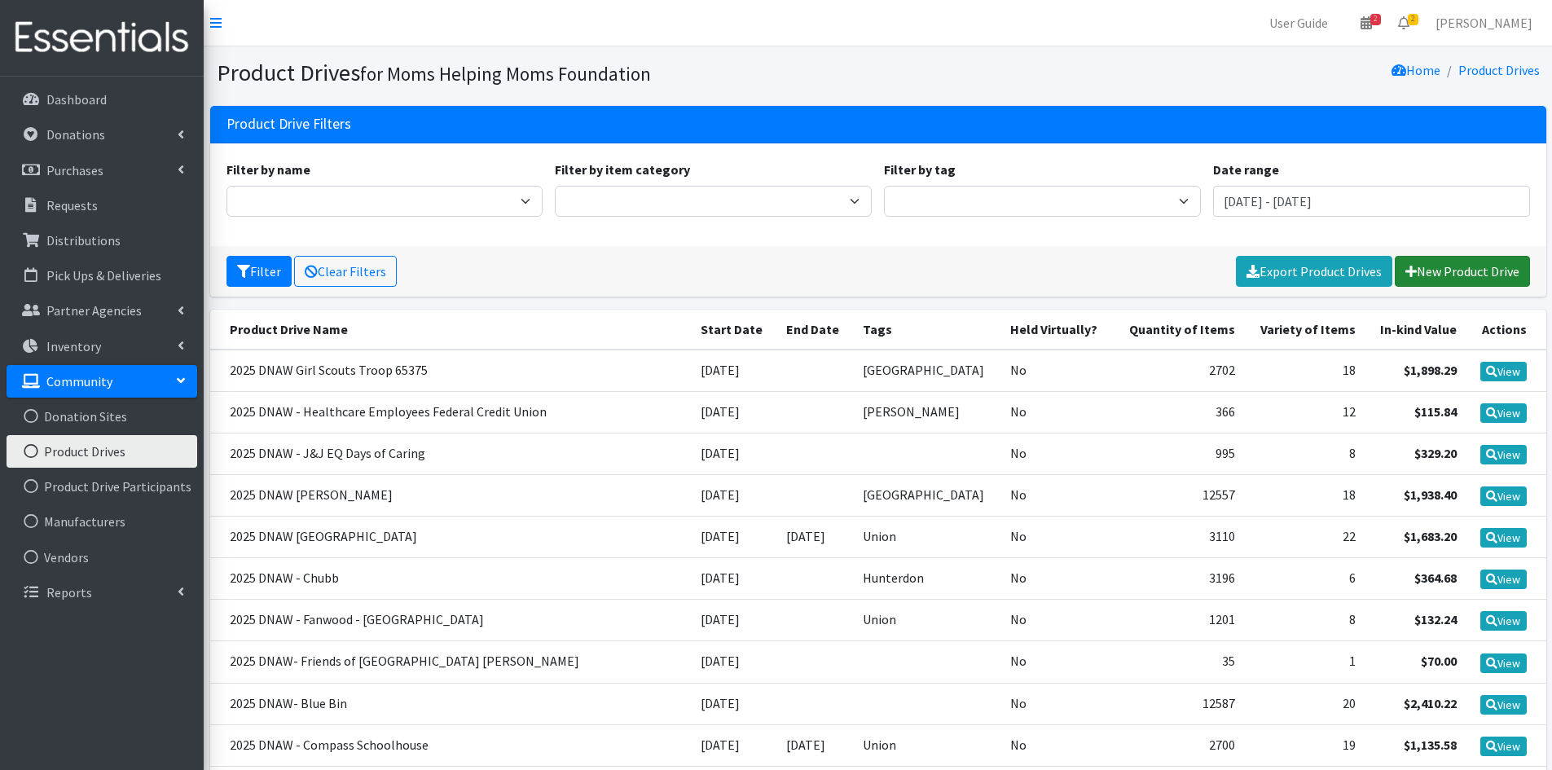
click at [1469, 273] on link "New Product Drive" at bounding box center [1462, 271] width 135 height 31
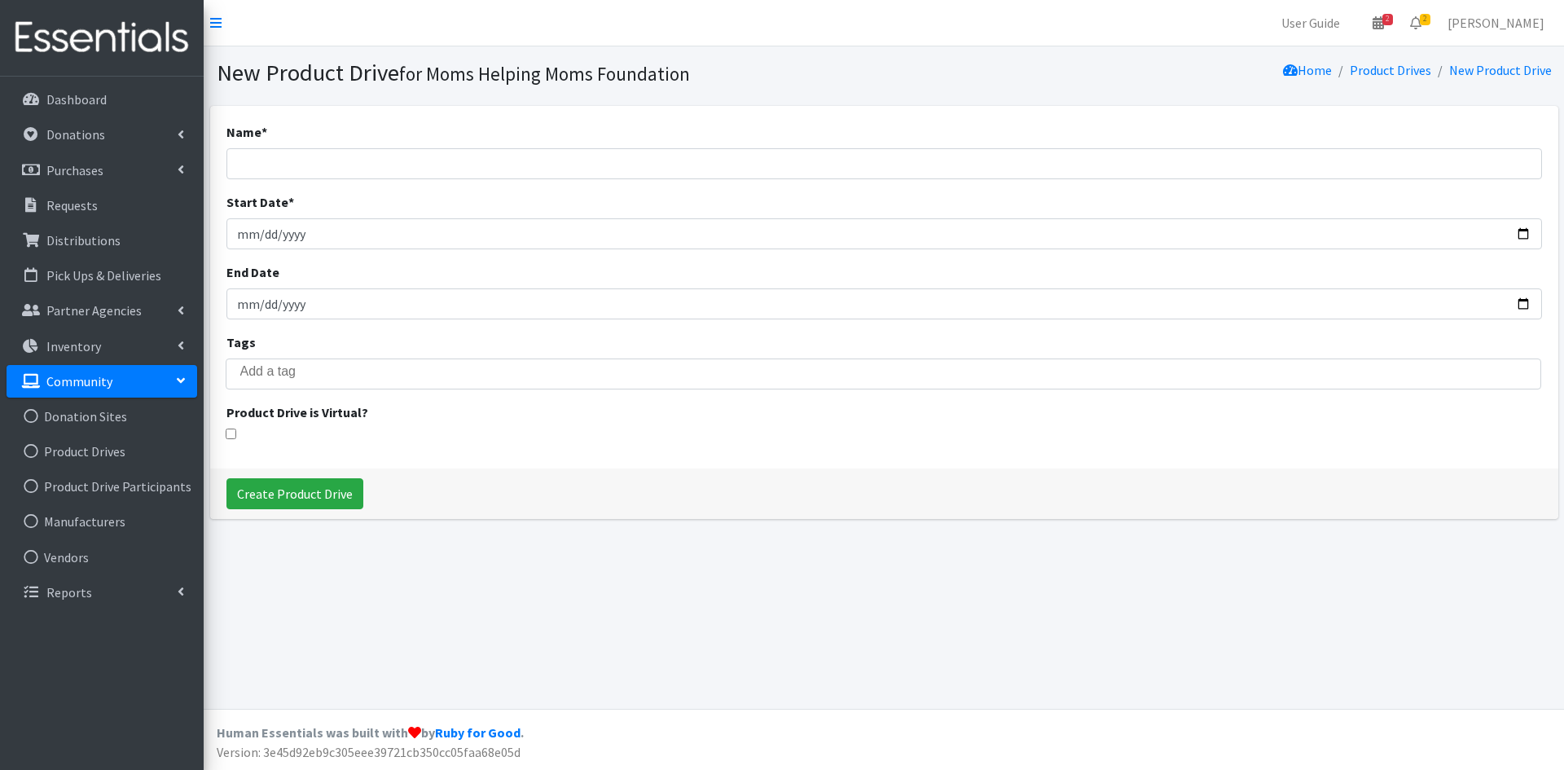
select select
click at [344, 156] on input "Name *" at bounding box center [884, 163] width 1316 height 31
type input "[PERSON_NAME]"
click at [259, 224] on input "Start Date *" at bounding box center [884, 233] width 1316 height 31
click at [264, 231] on input "Start Date *" at bounding box center [884, 233] width 1316 height 31
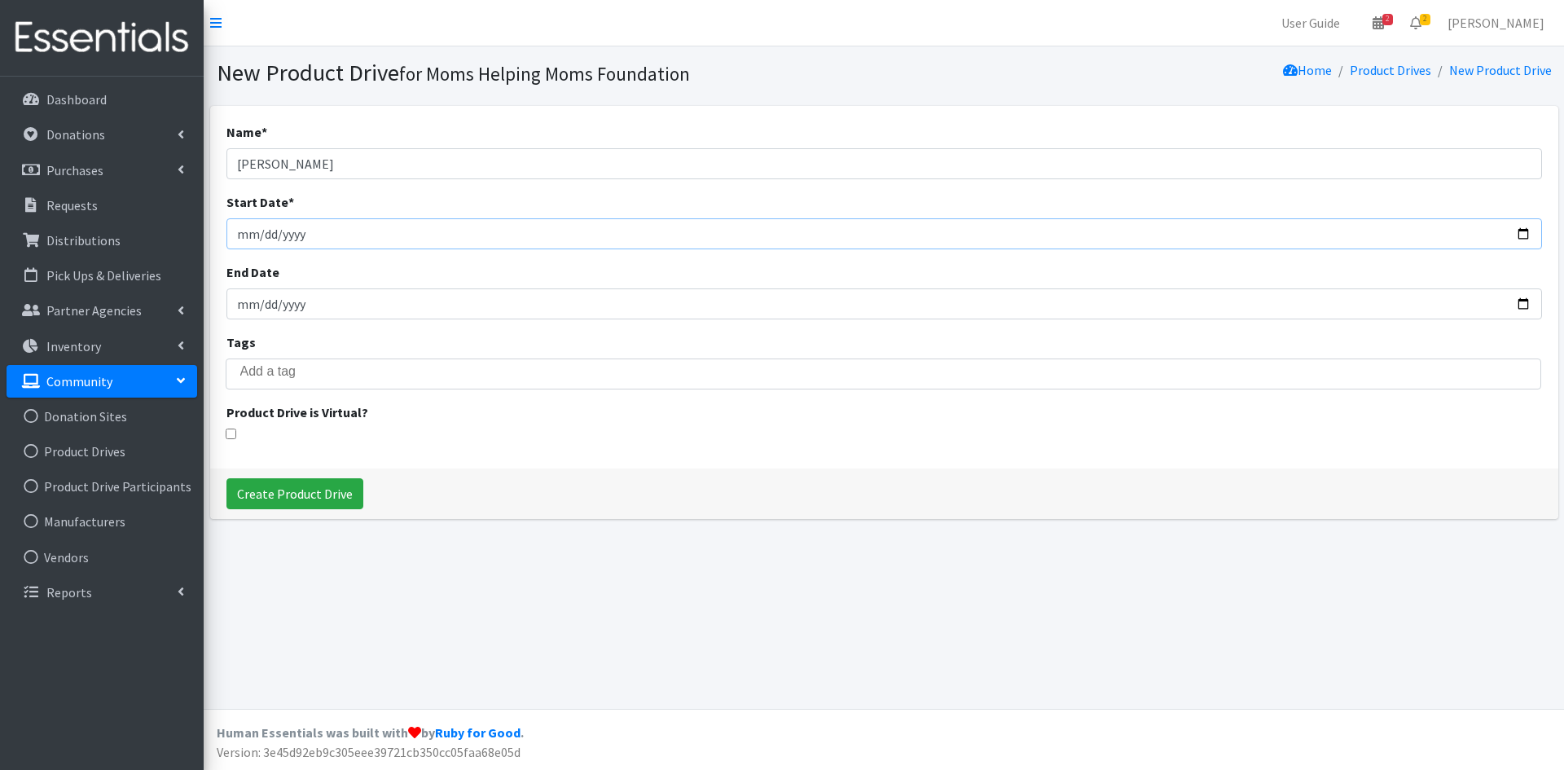
click at [320, 236] on input "Start Date *" at bounding box center [884, 233] width 1316 height 31
click at [295, 229] on input "Start Date *" at bounding box center [884, 233] width 1316 height 31
click at [240, 231] on input "Start Date *" at bounding box center [884, 233] width 1316 height 31
type input "[DATE]"
click at [329, 312] on input "End Date" at bounding box center [884, 303] width 1316 height 31
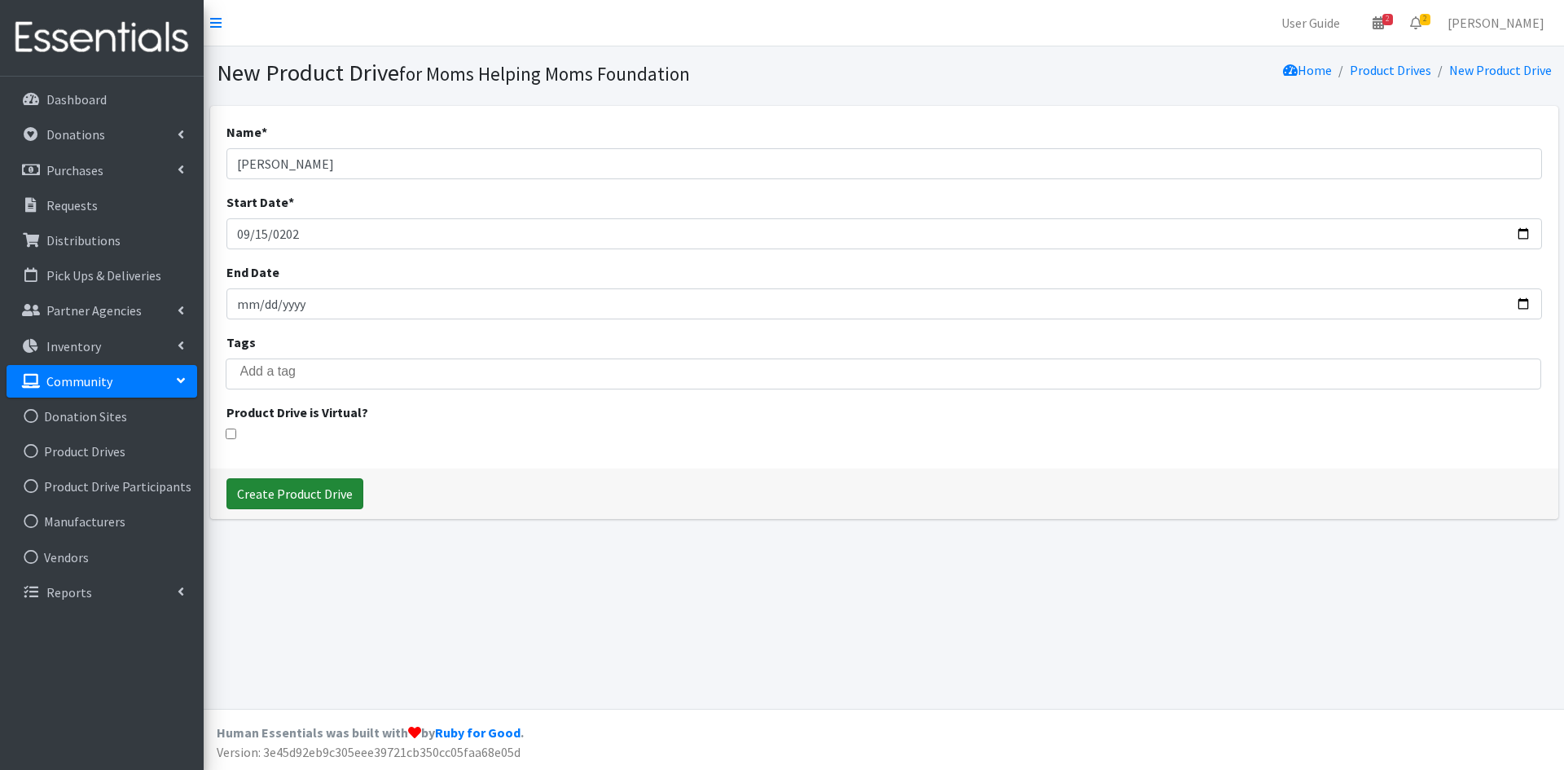
click at [300, 491] on input "Create Product Drive" at bounding box center [294, 493] width 137 height 31
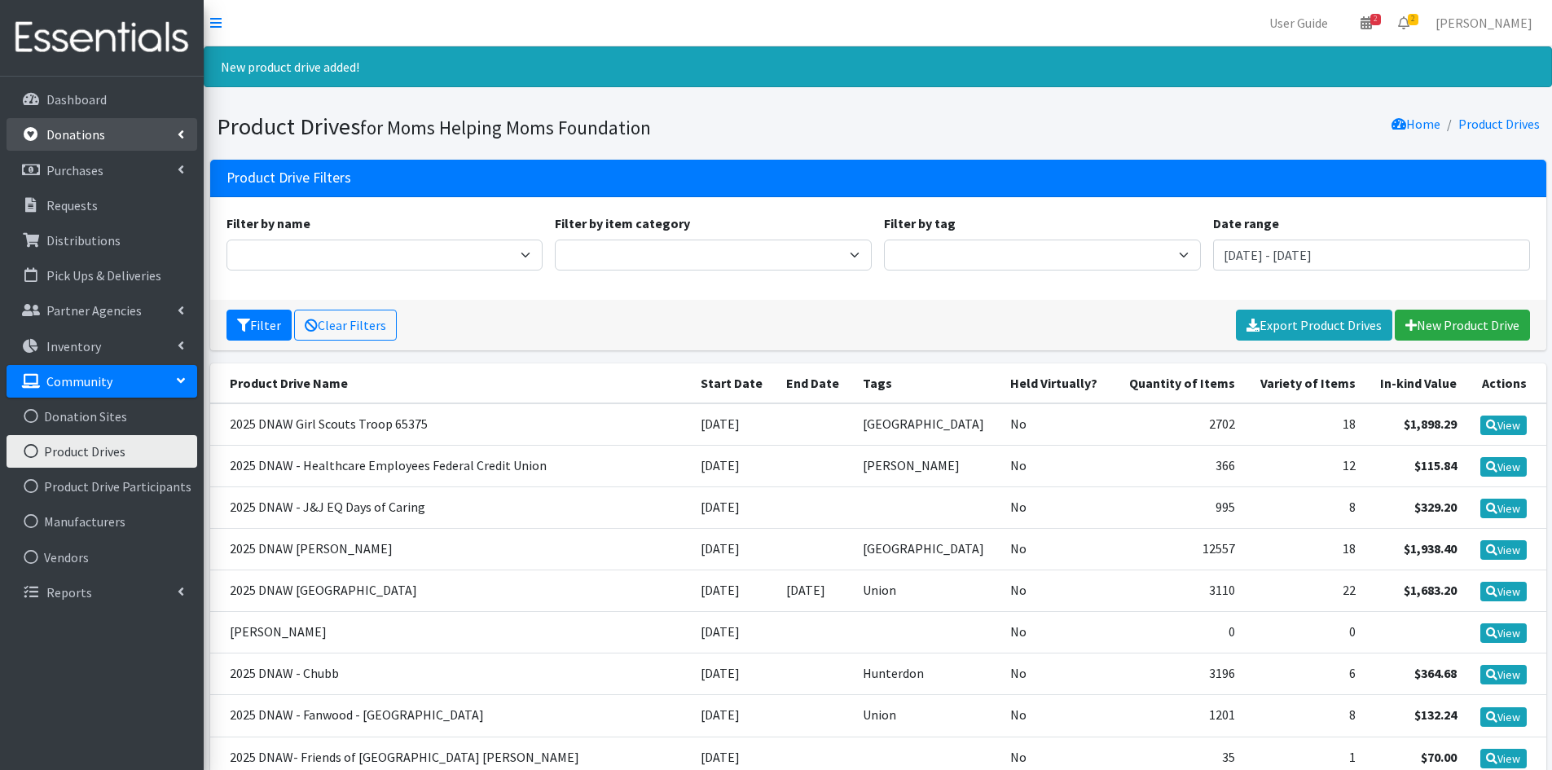
click at [178, 134] on icon at bounding box center [181, 134] width 7 height 13
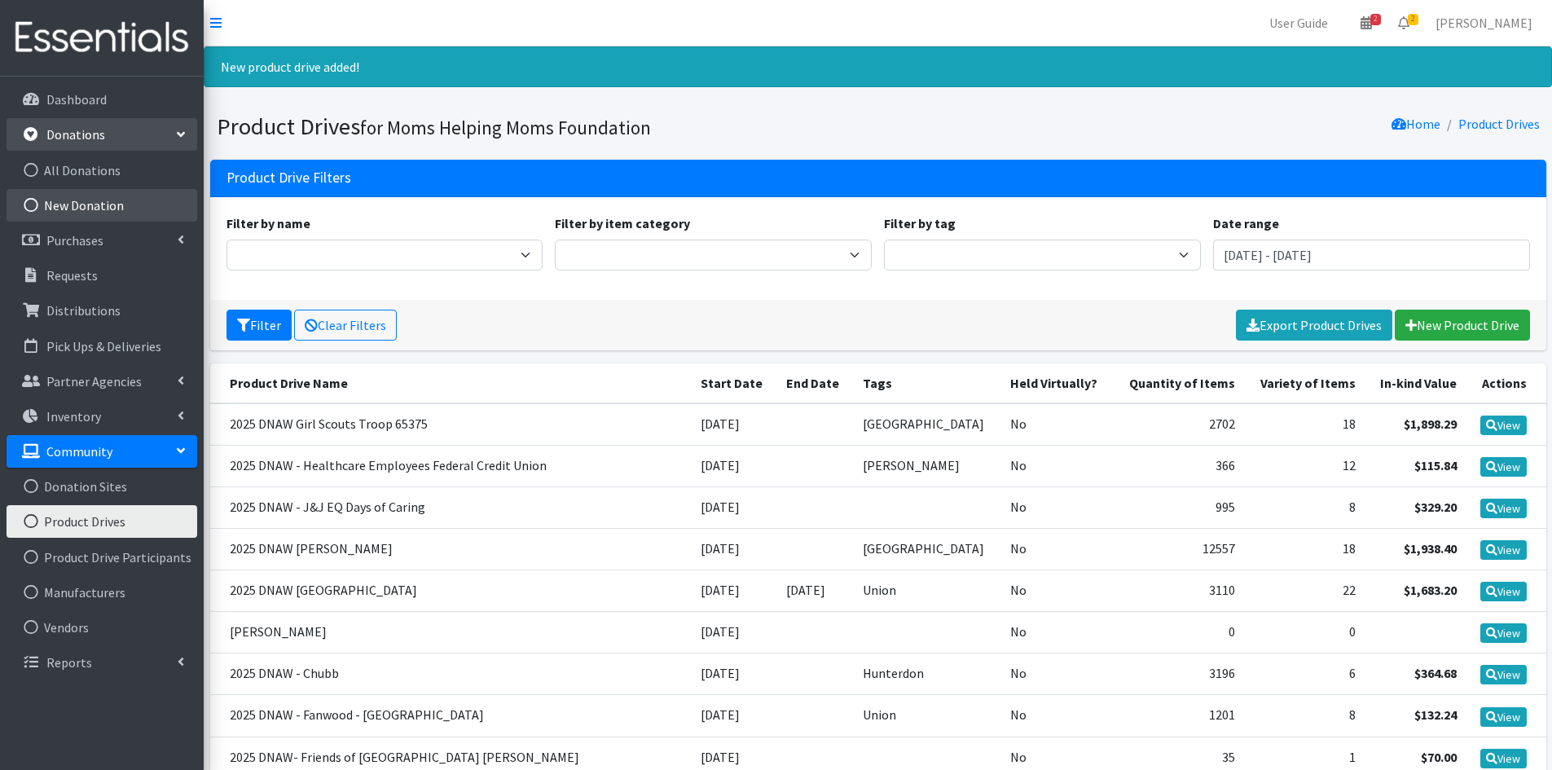
click at [83, 198] on link "New Donation" at bounding box center [102, 205] width 191 height 33
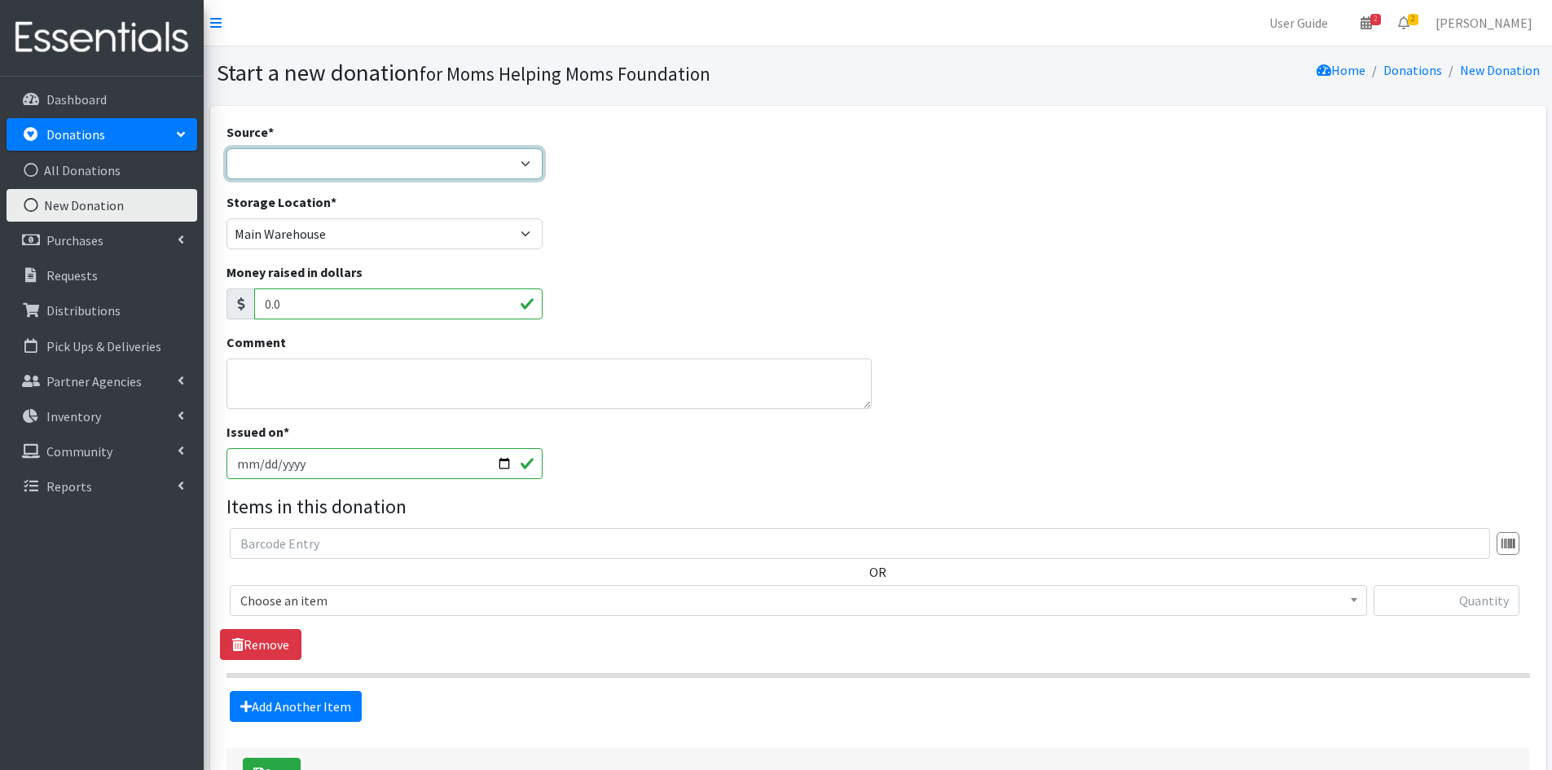
click at [528, 170] on select "Product Drive Manufacturer Donation Site Misc. Donation" at bounding box center [384, 163] width 317 height 31
select select "Product Drive"
click at [226, 148] on select "Product Drive Manufacturer Donation Site Misc. Donation" at bounding box center [384, 163] width 317 height 31
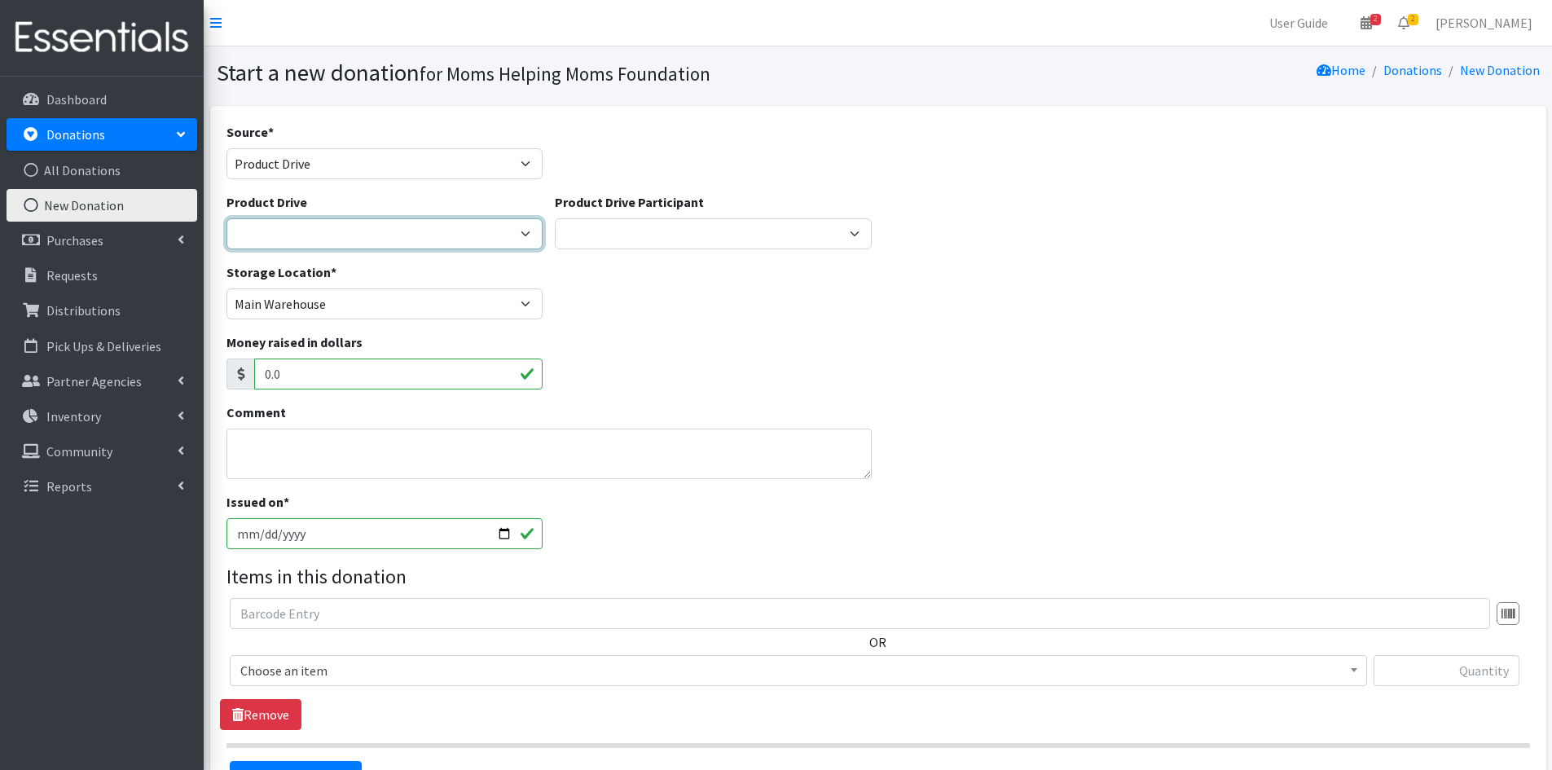
click at [525, 234] on select "2012 MOTHER'S DAY Zeta Phi Beta Sorority (virtual) 2021 HOLIDAY DRIVE AWR Week …" at bounding box center [384, 233] width 317 height 31
select select "3558"
click at [226, 218] on select "2012 MOTHER'S DAY Zeta Phi Beta Sorority (virtual) 2021 HOLIDAY DRIVE AWR Week …" at bounding box center [384, 233] width 317 height 31
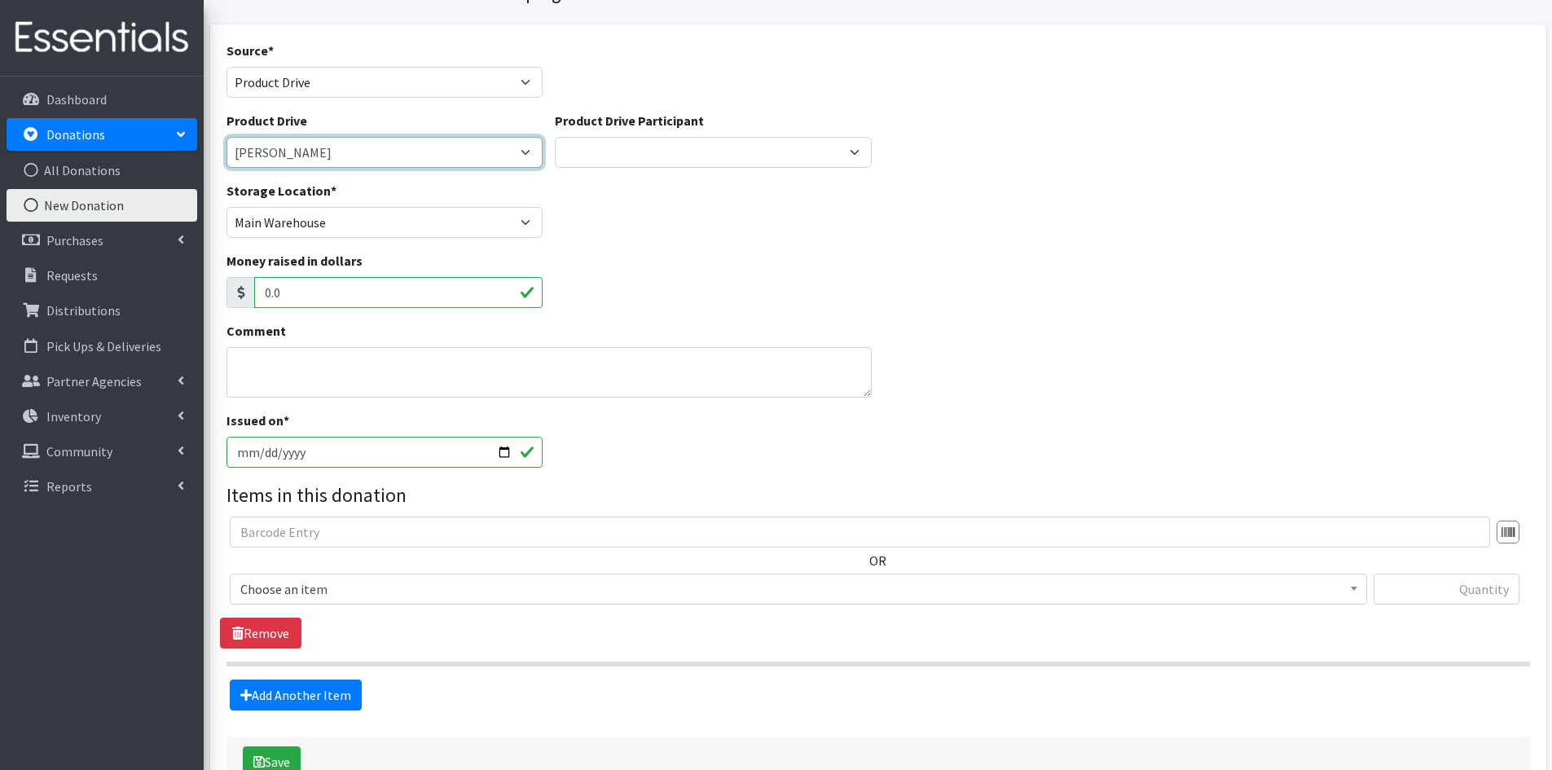
scroll to position [163, 0]
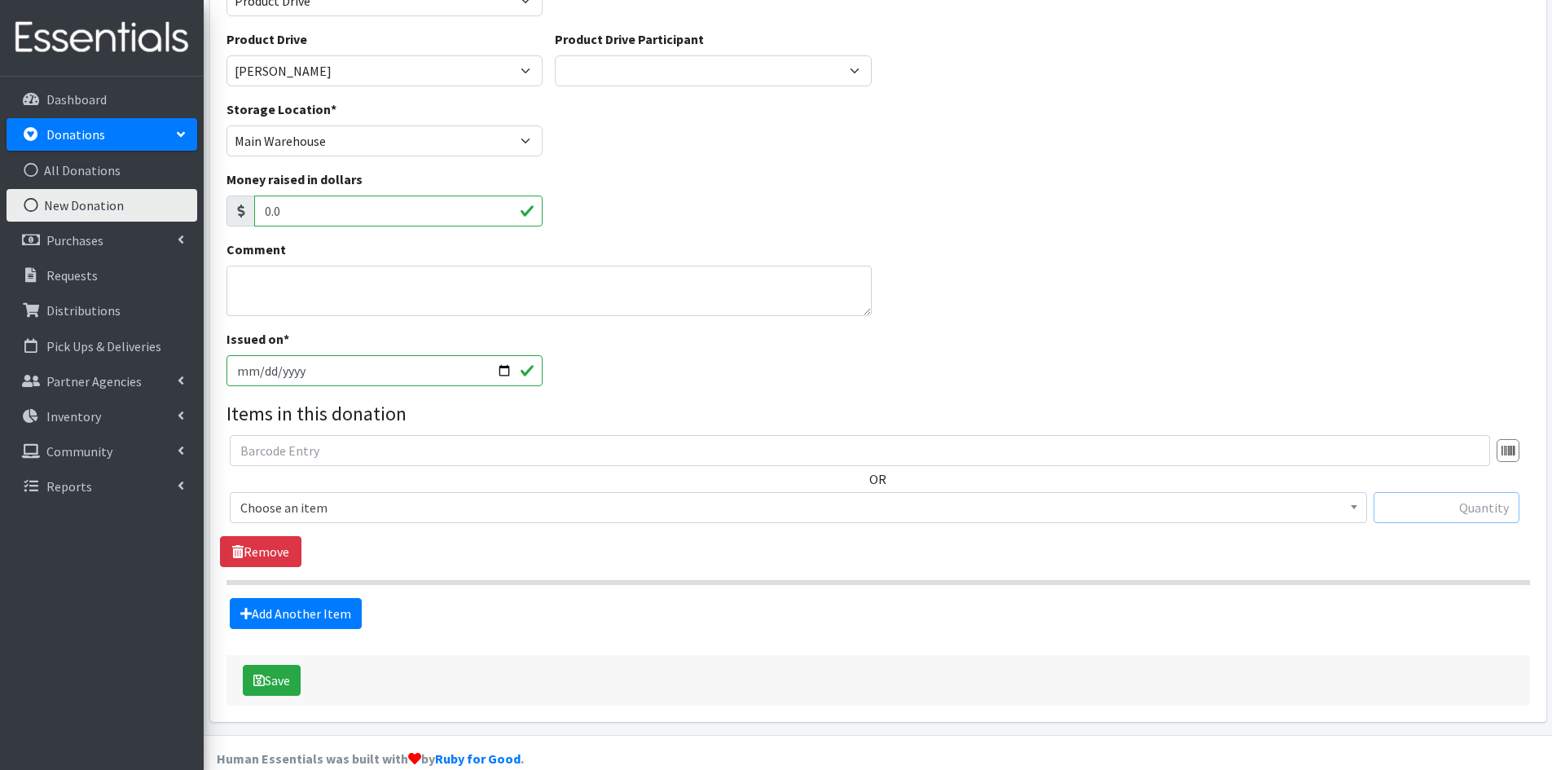
click at [1397, 503] on input "text" at bounding box center [1446, 507] width 146 height 31
type input "192"
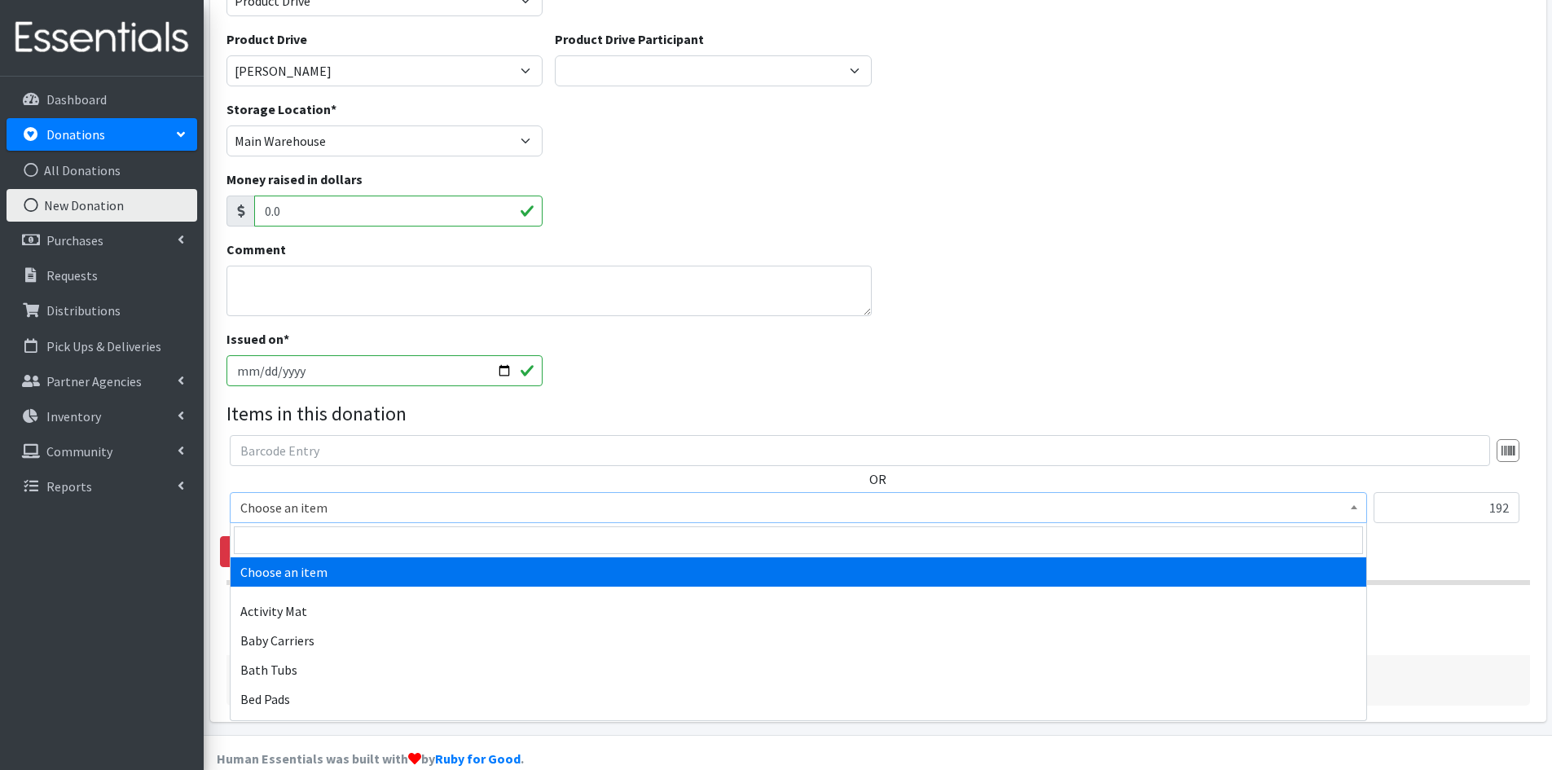
click at [1352, 512] on span at bounding box center [1354, 505] width 16 height 25
click at [248, 540] on input "search" at bounding box center [798, 540] width 1129 height 28
type input "wipes"
select select "1929"
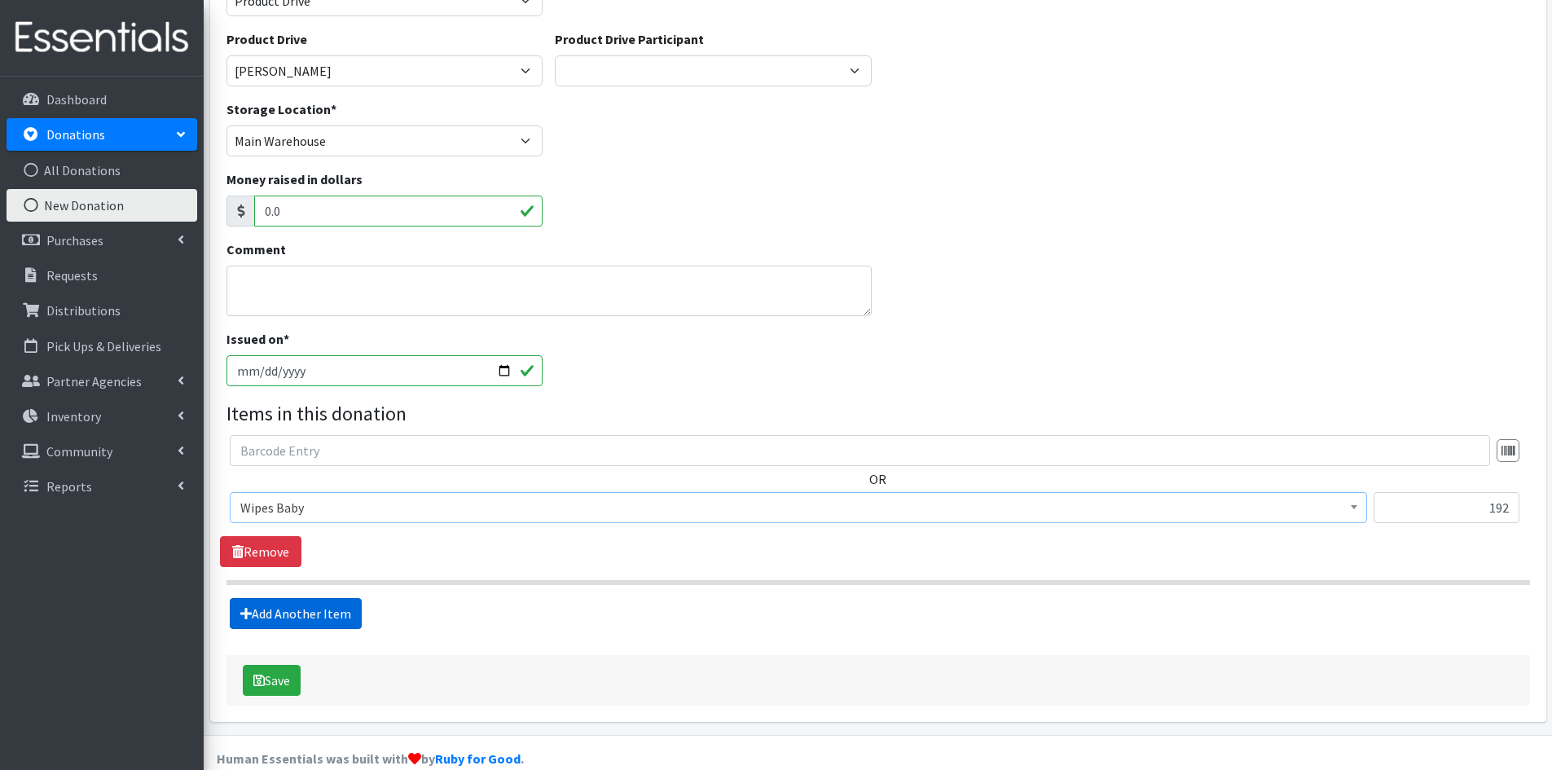
click at [271, 623] on link "Add Another Item" at bounding box center [296, 613] width 132 height 31
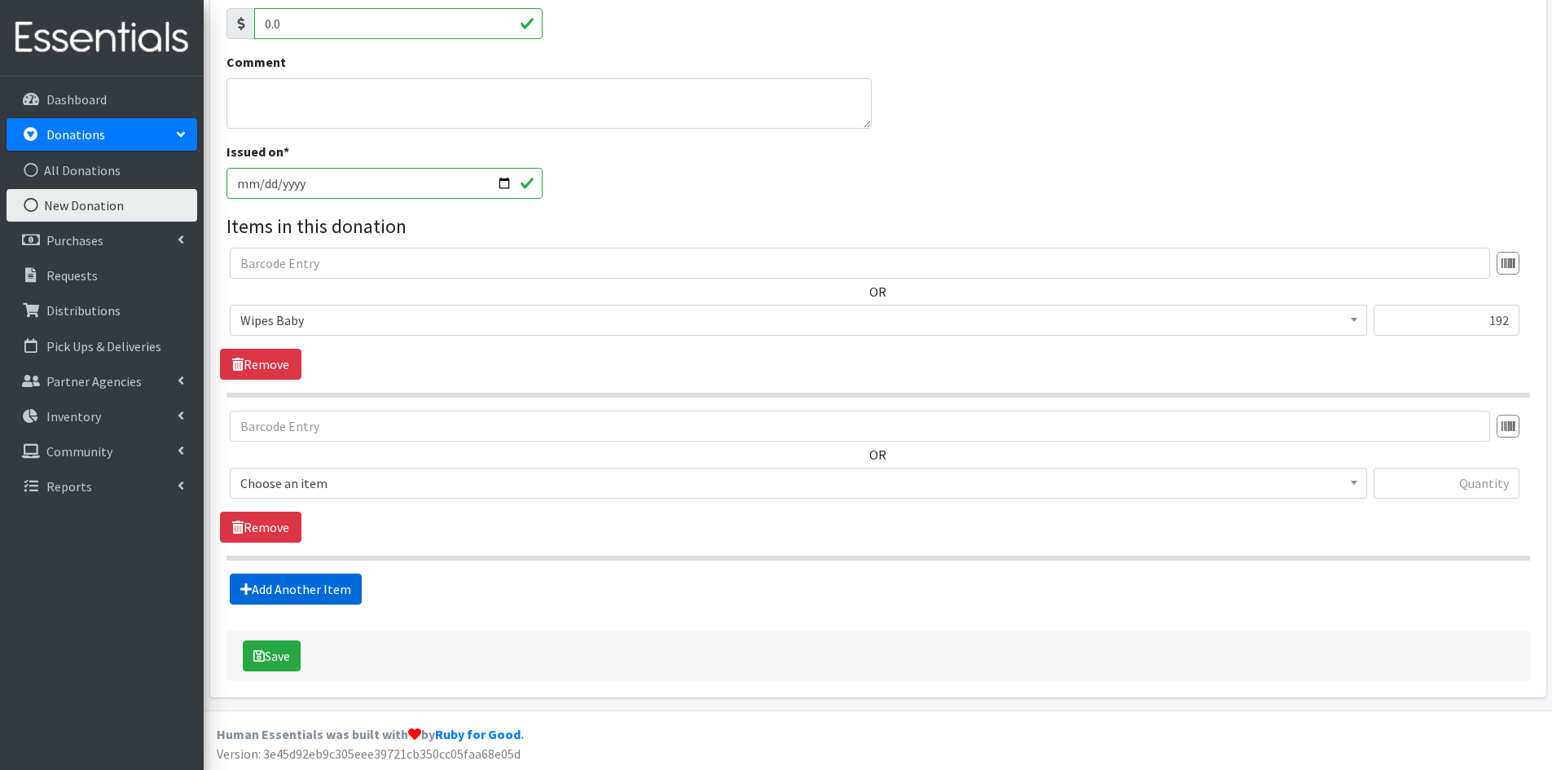
scroll to position [352, 0]
click at [1463, 481] on input "text" at bounding box center [1446, 481] width 146 height 31
type input "7"
click at [1352, 484] on span at bounding box center [1354, 479] width 16 height 25
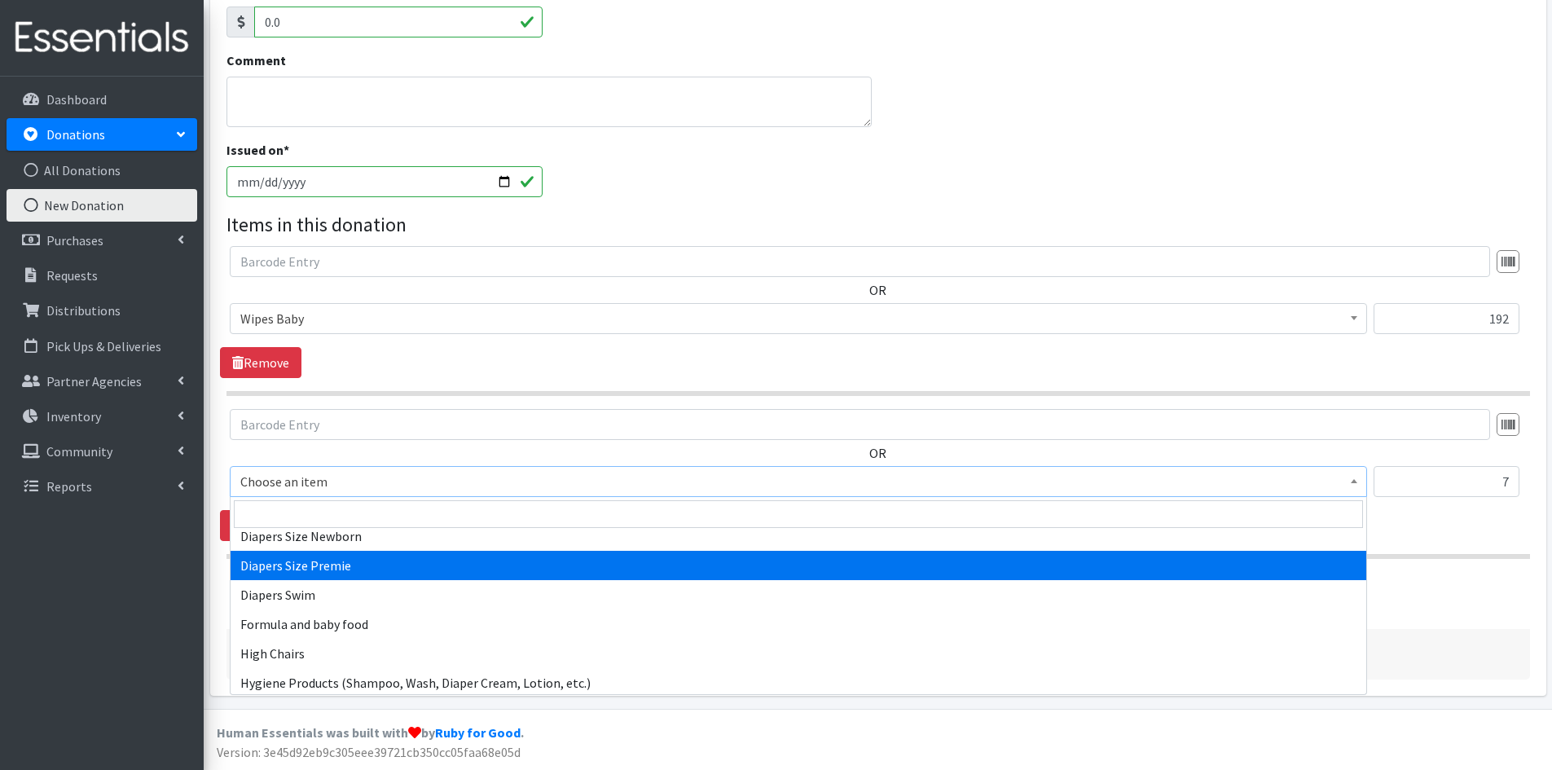
scroll to position [2036, 0]
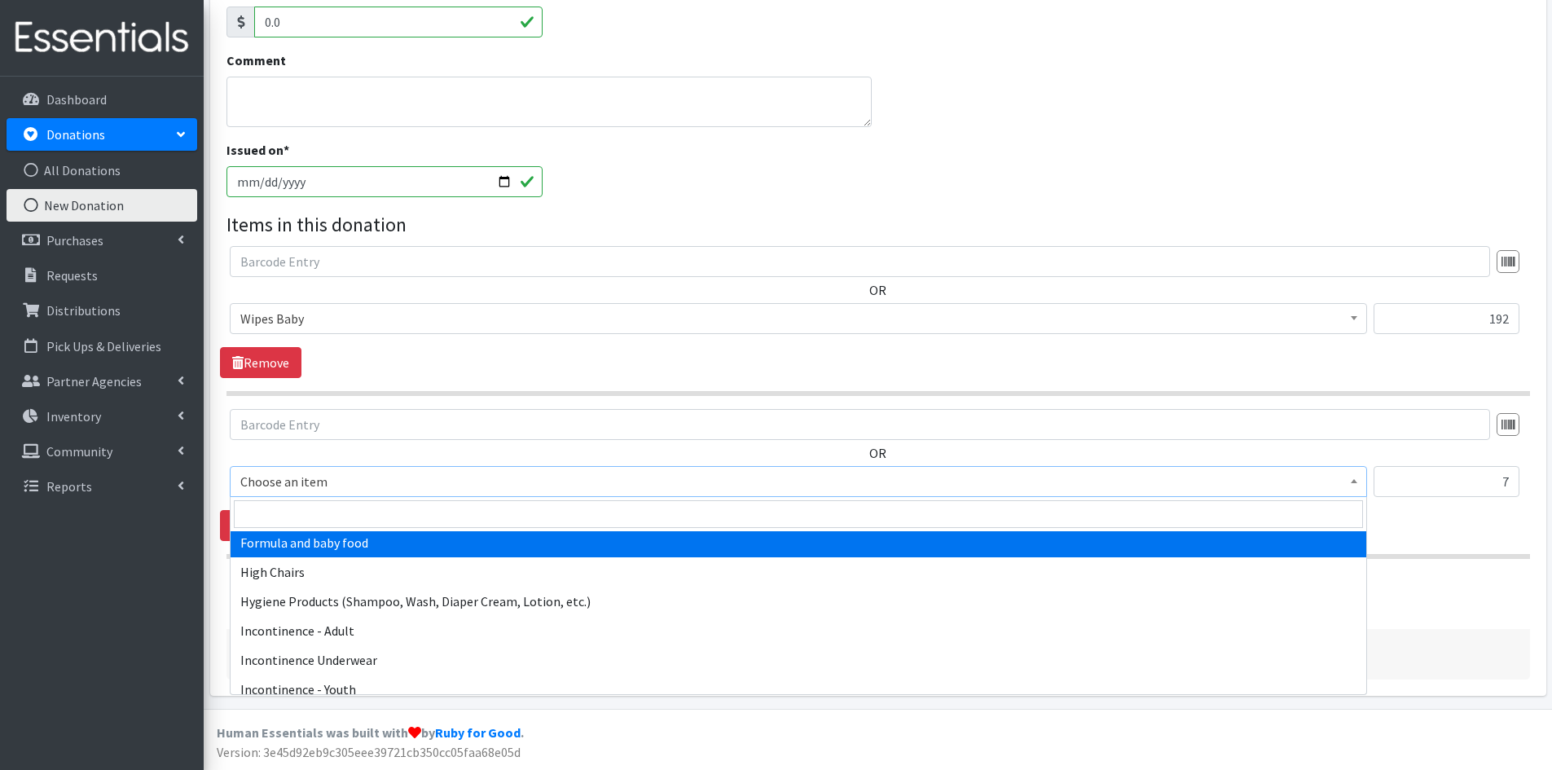
select select "2005"
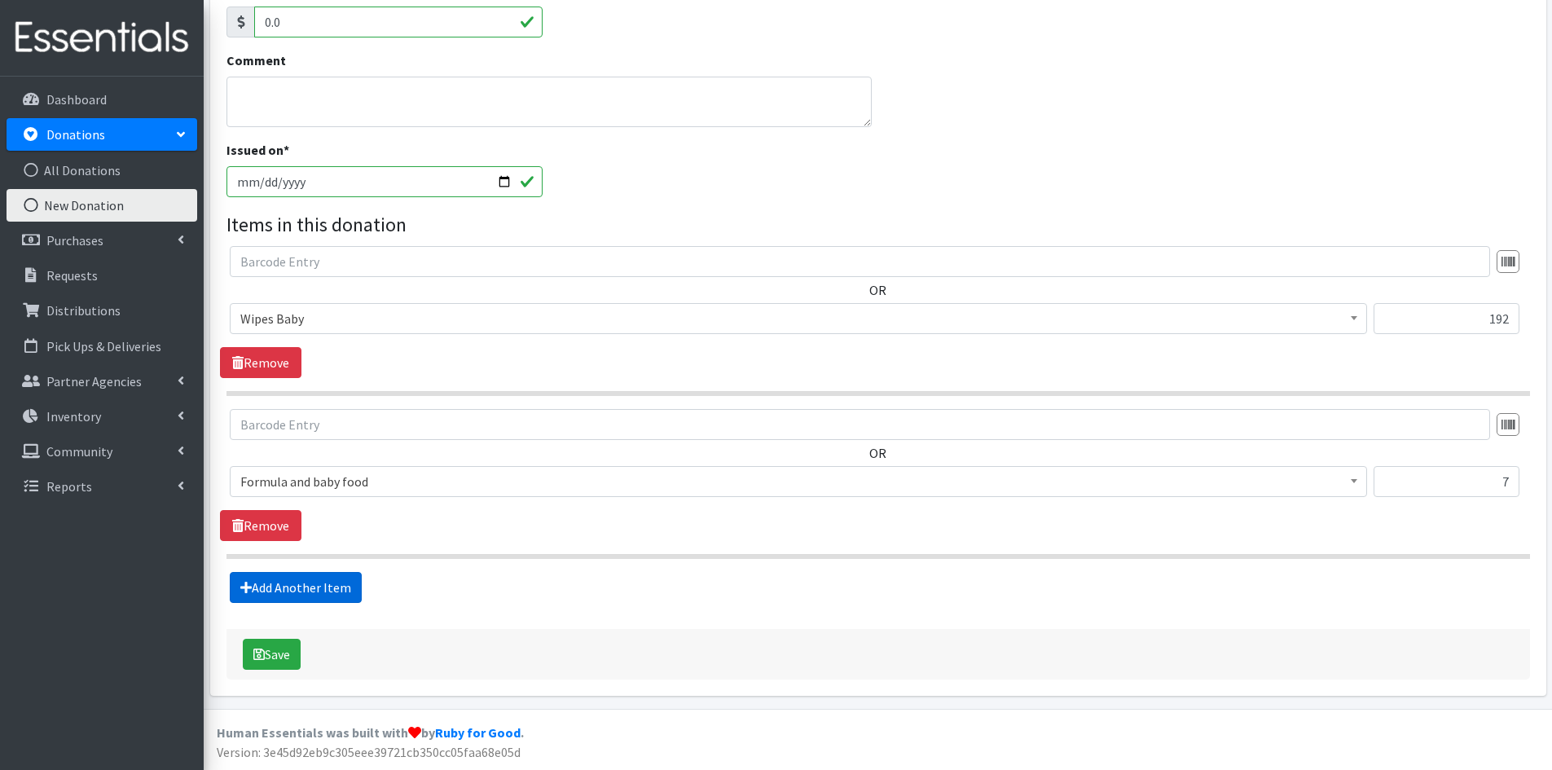
click at [292, 587] on link "Add Another Item" at bounding box center [296, 587] width 132 height 31
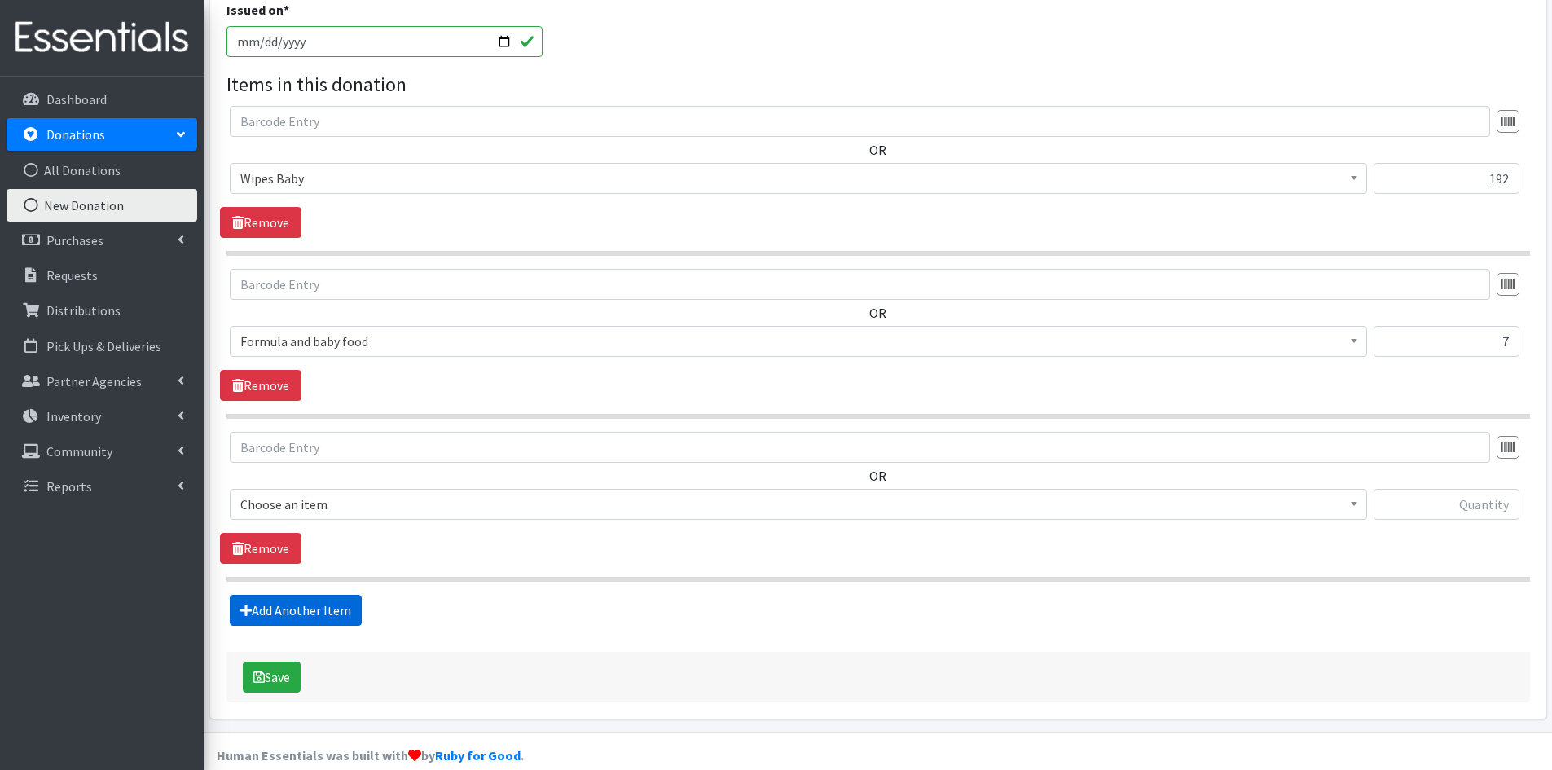
scroll to position [515, 0]
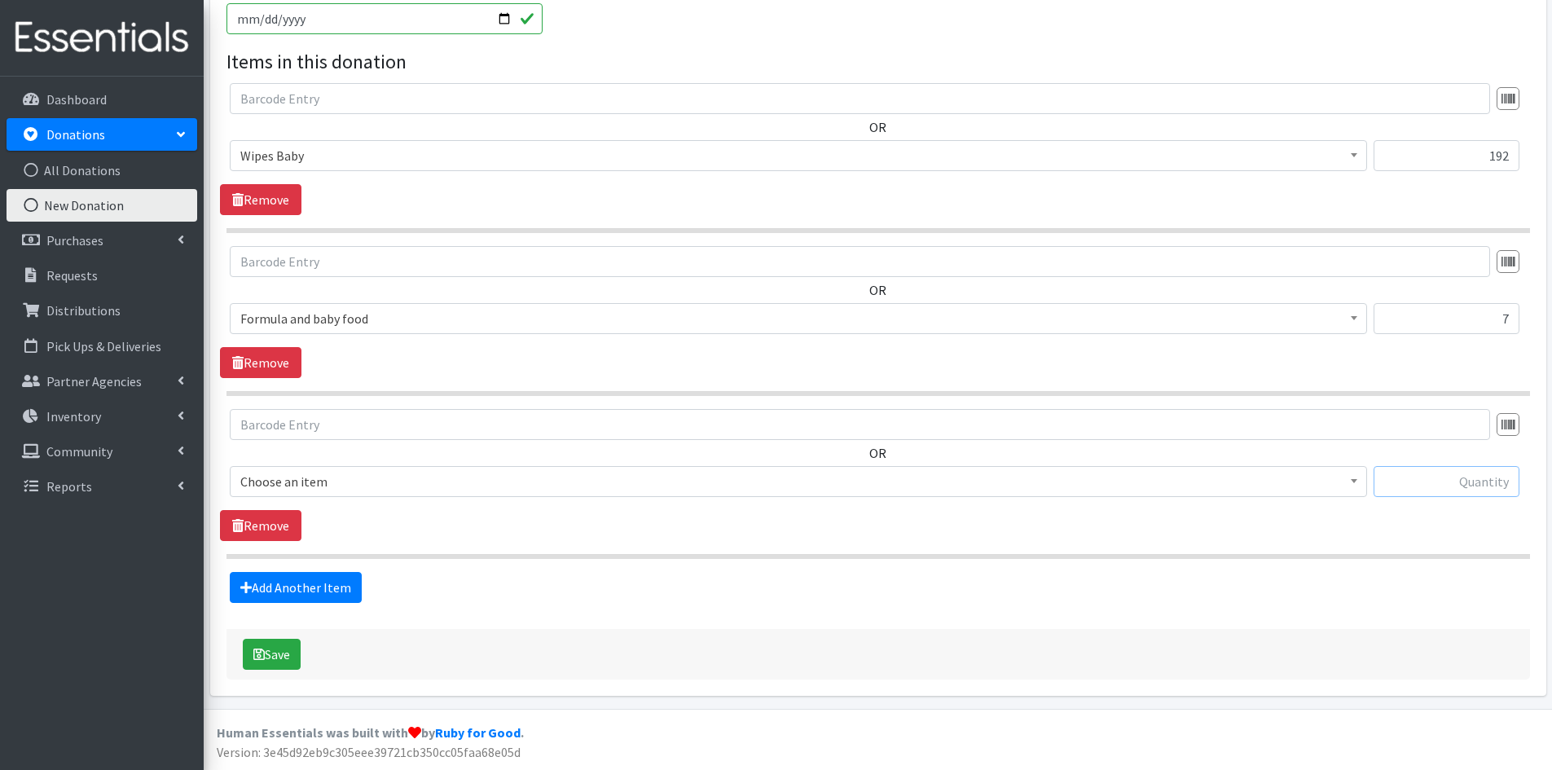
click at [1419, 479] on input "text" at bounding box center [1446, 481] width 146 height 31
type input "6"
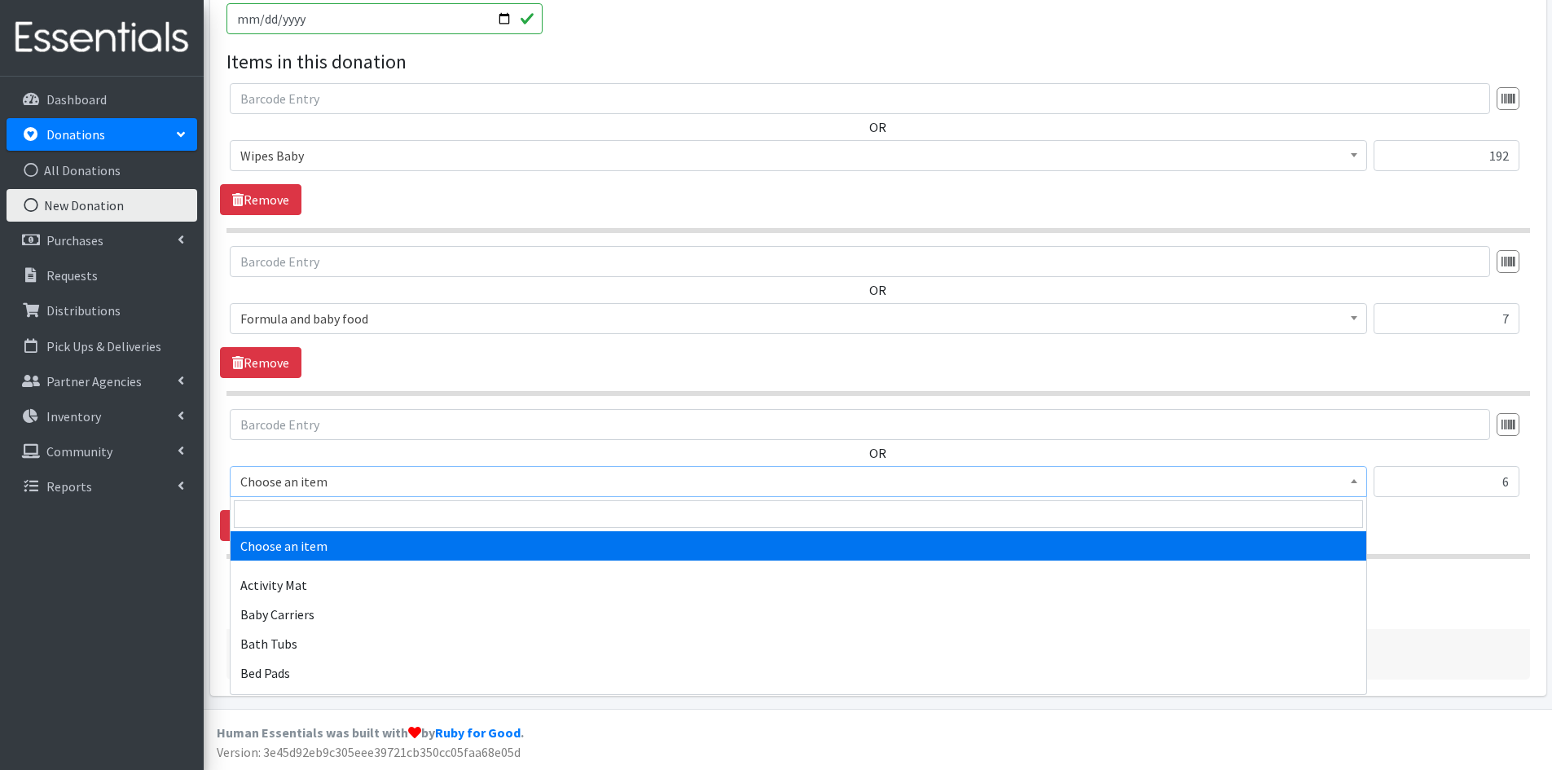
click at [1360, 479] on span at bounding box center [1354, 479] width 16 height 25
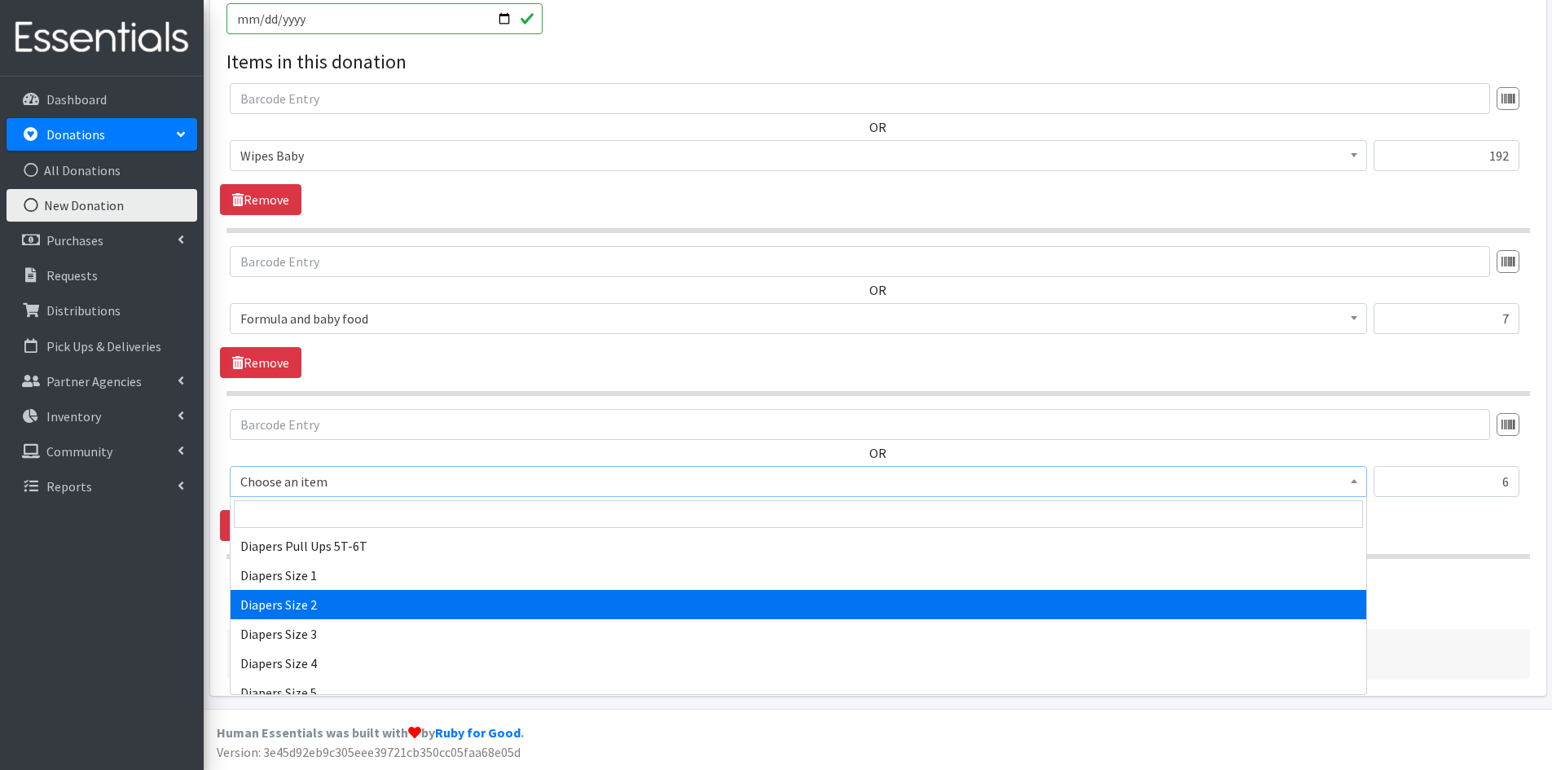
scroll to position [1629, 0]
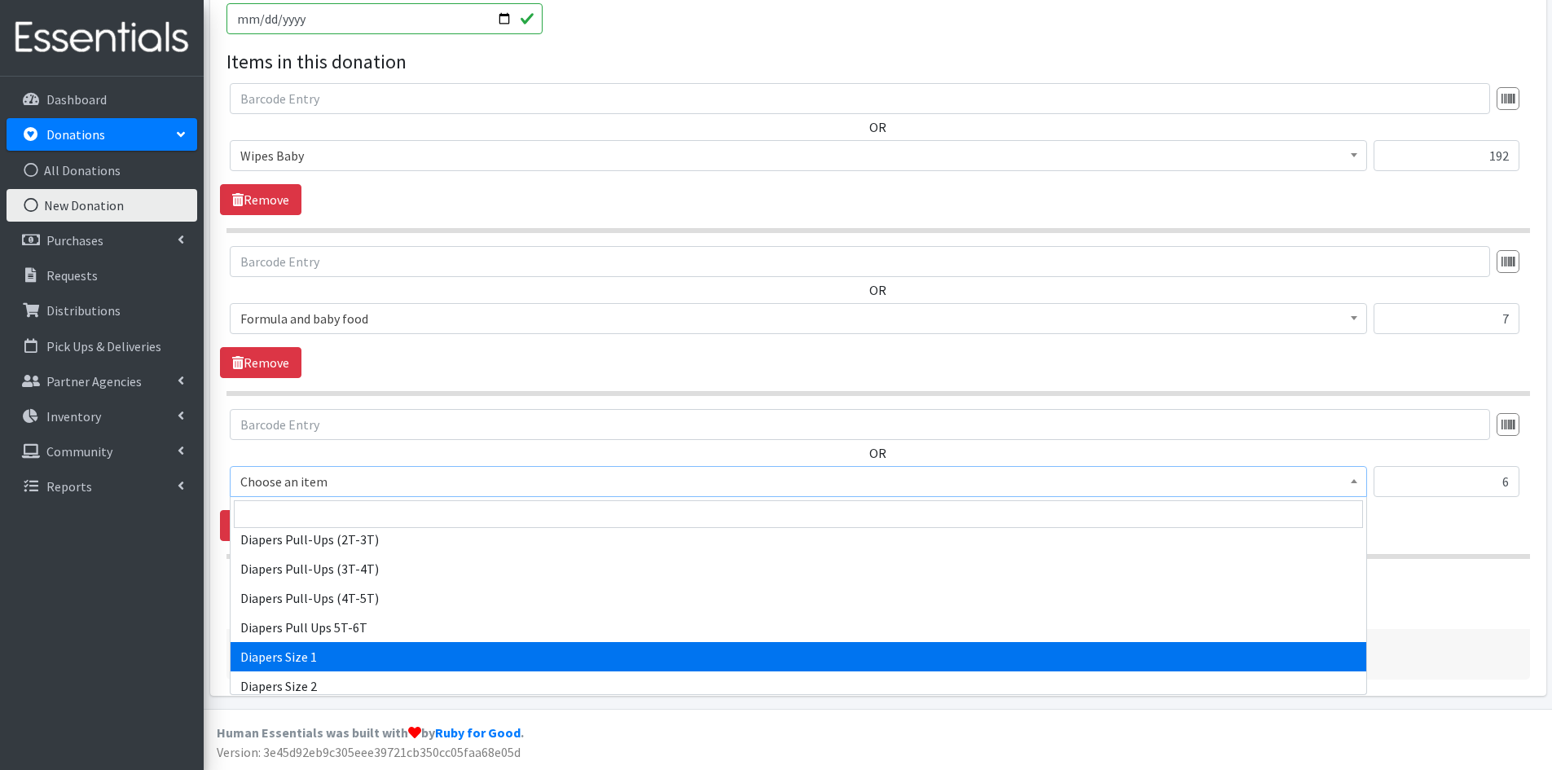
select select "1964"
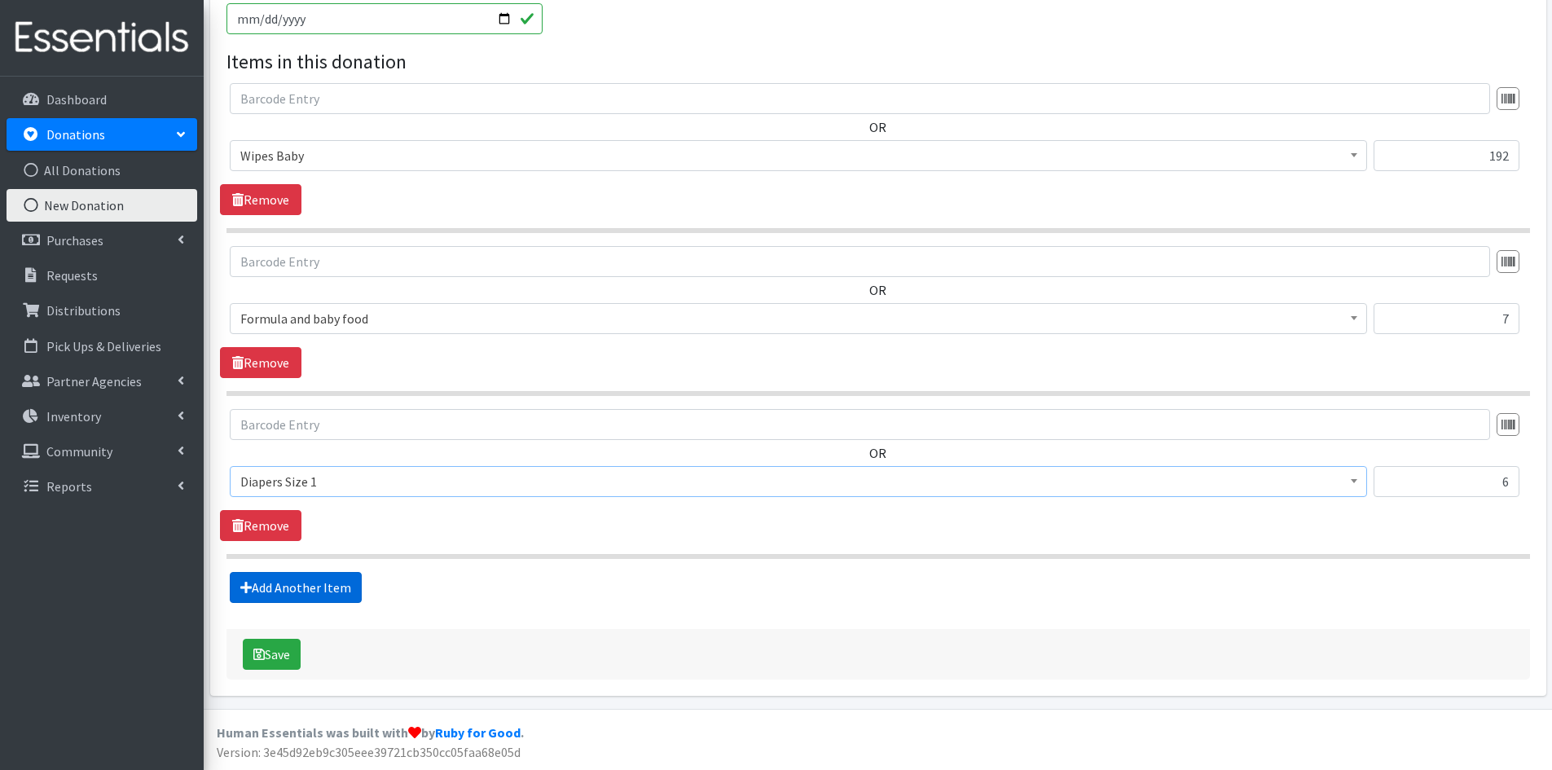
click at [280, 584] on link "Add Another Item" at bounding box center [296, 587] width 132 height 31
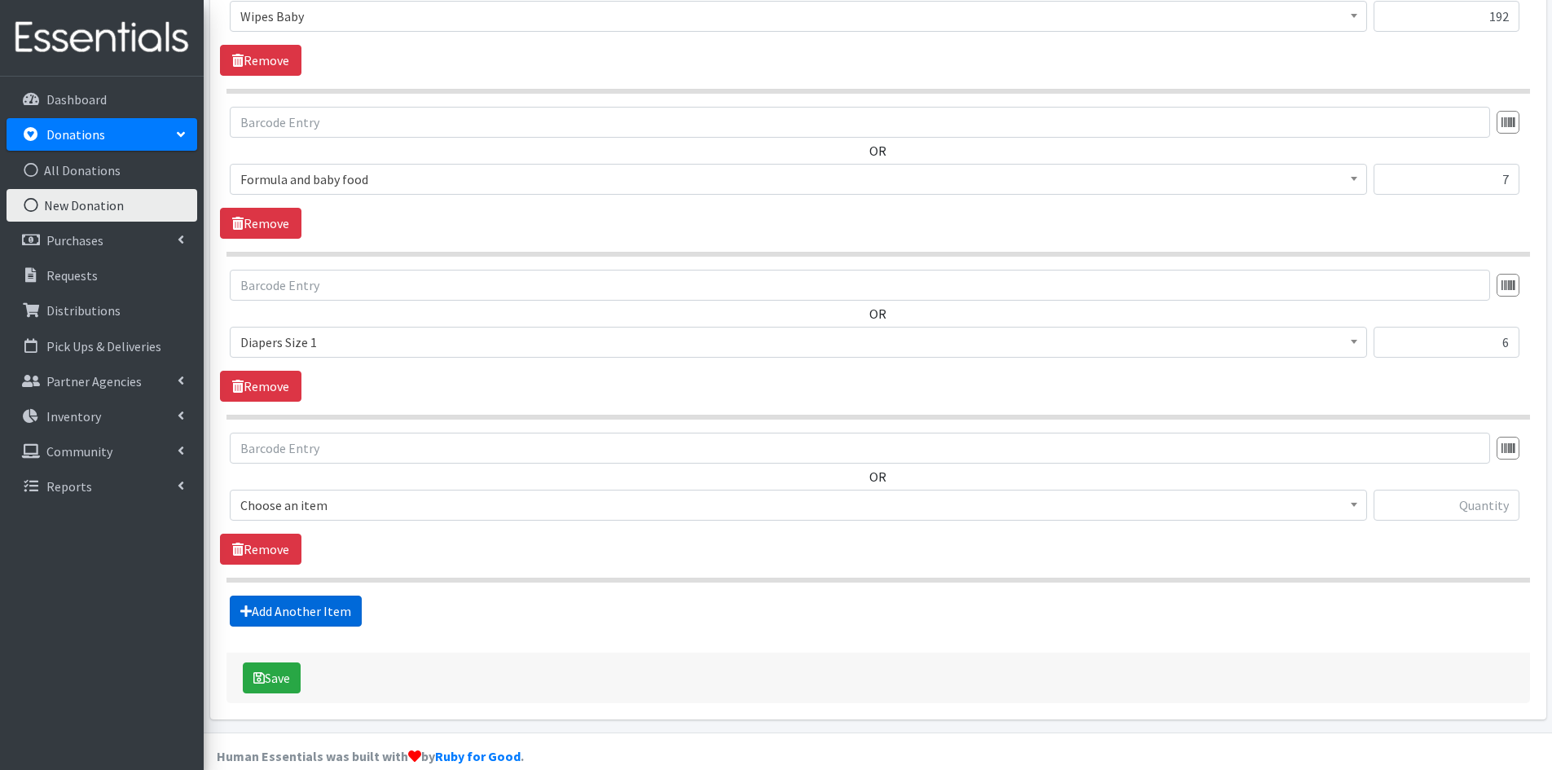
scroll to position [678, 0]
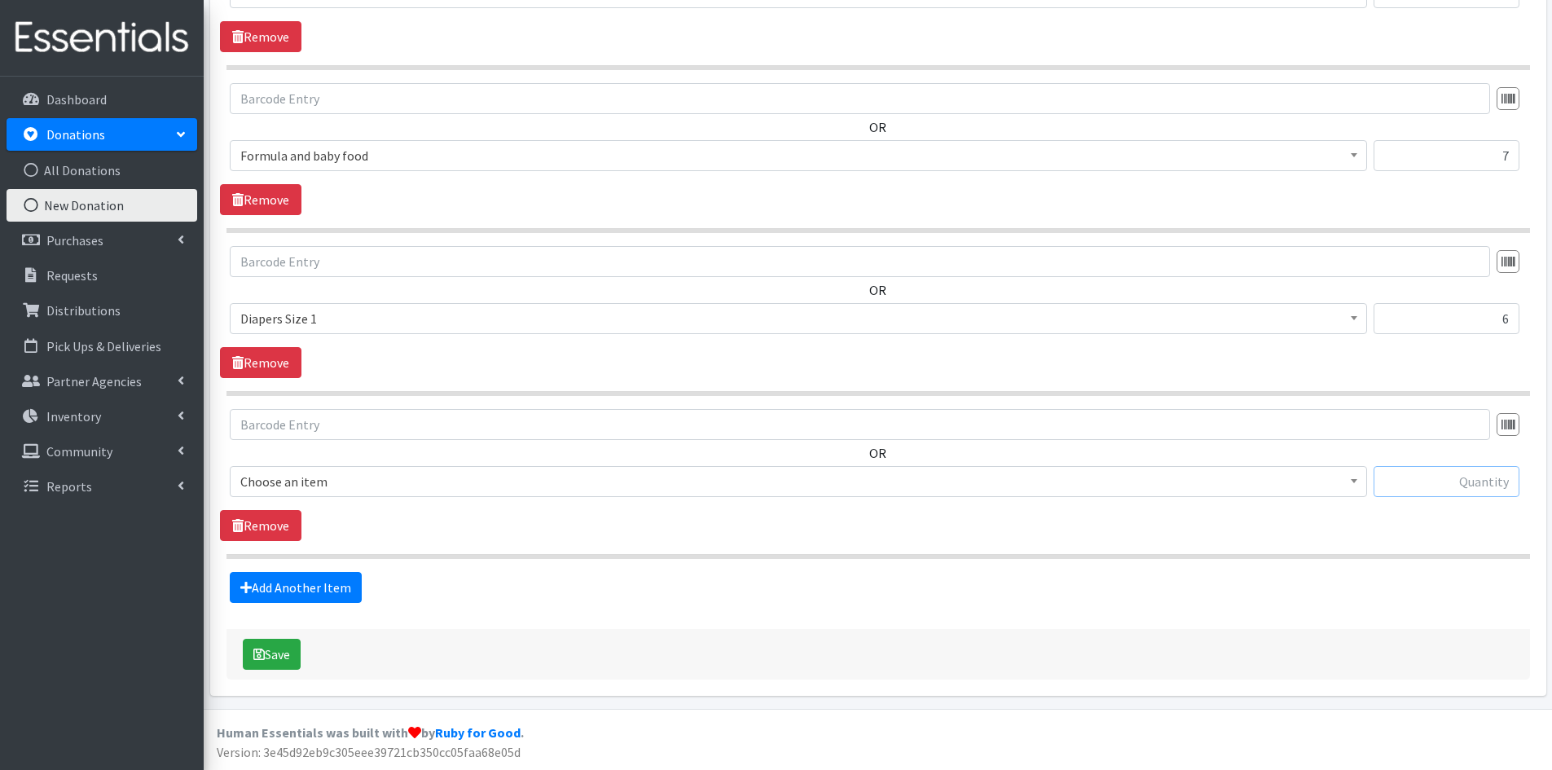
click at [1469, 487] on input "text" at bounding box center [1446, 481] width 146 height 31
type input "34"
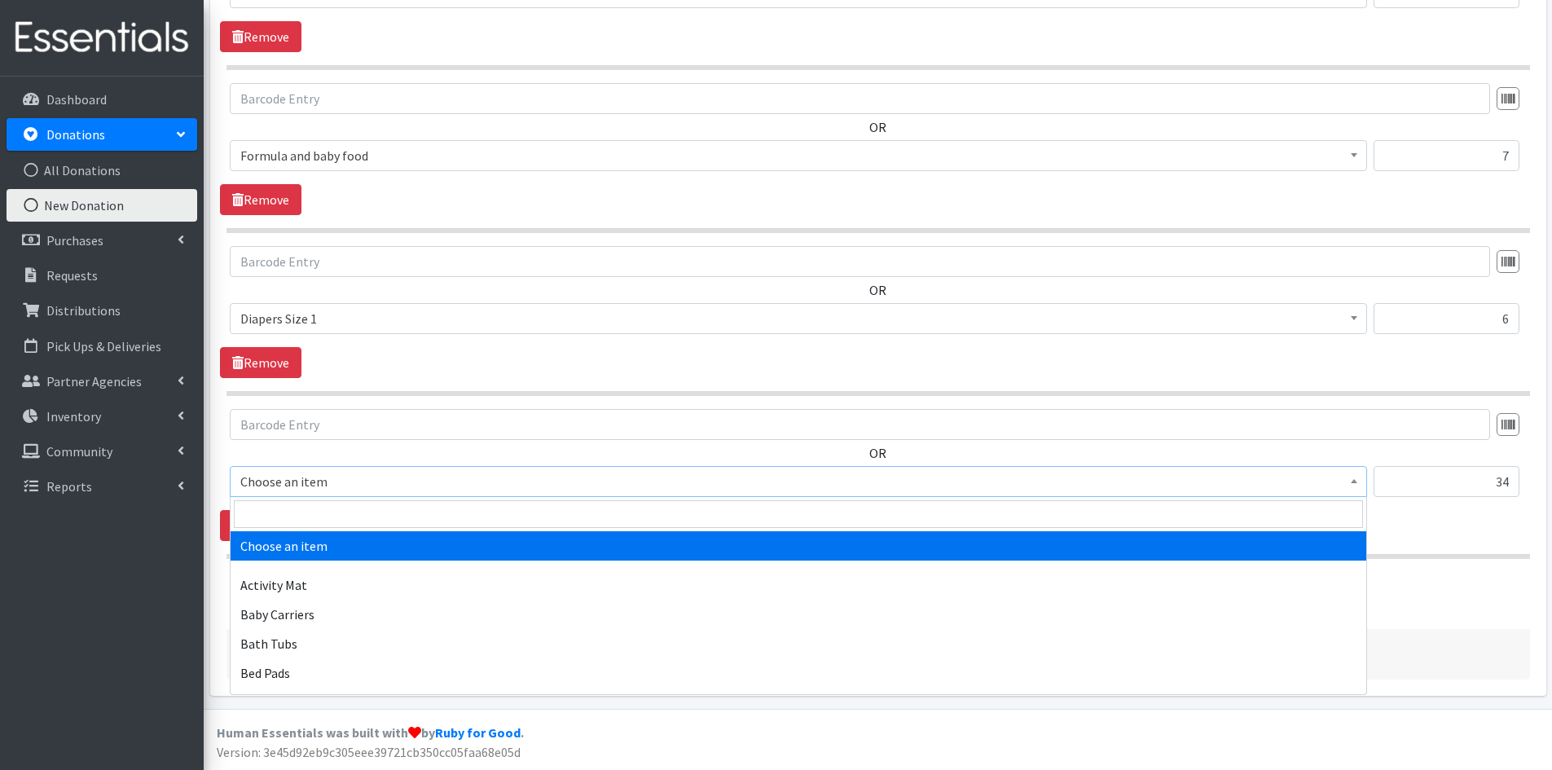
click at [1352, 480] on b at bounding box center [1354, 481] width 7 height 4
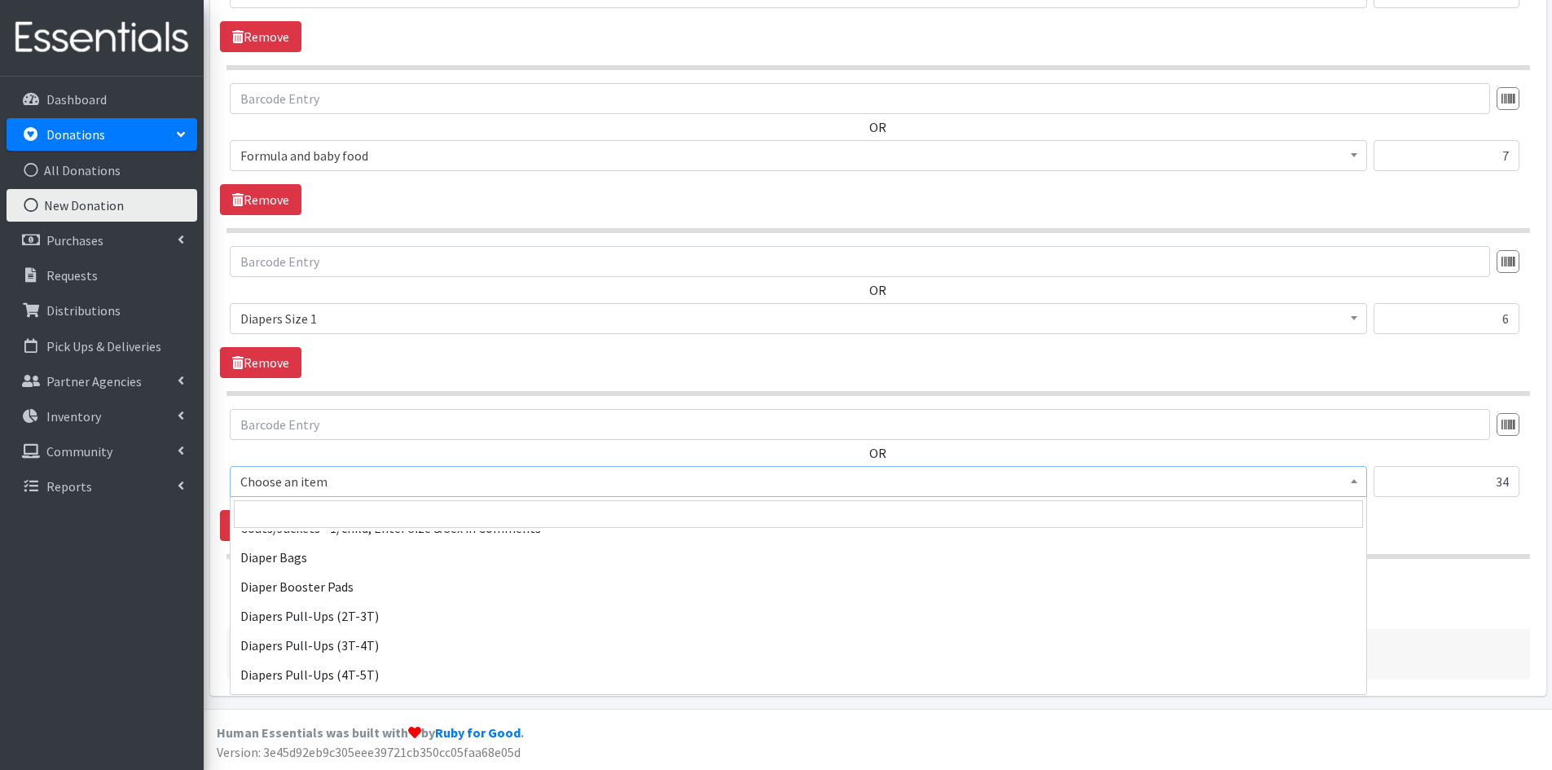
scroll to position [1711, 0]
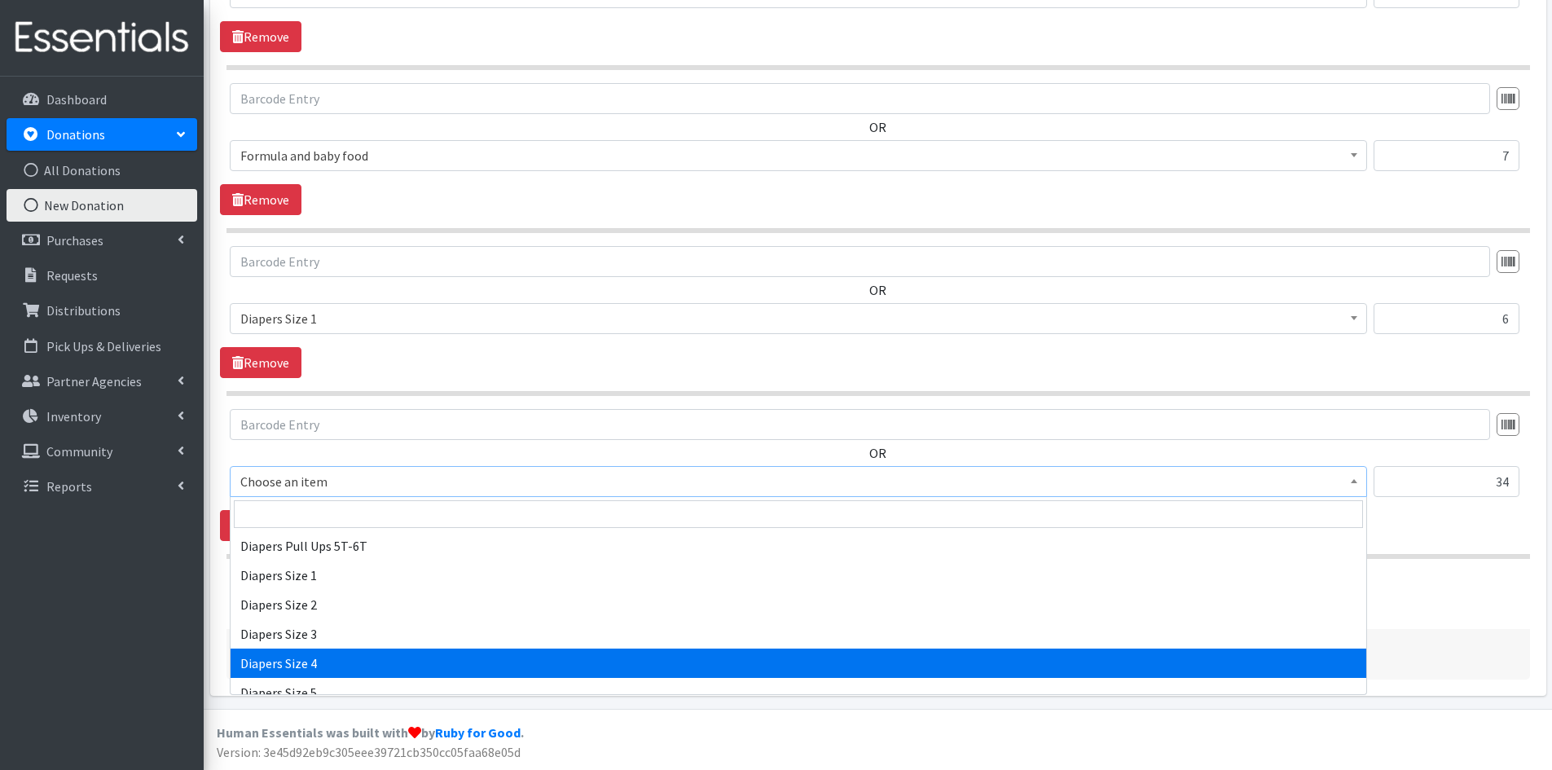
select select "1967"
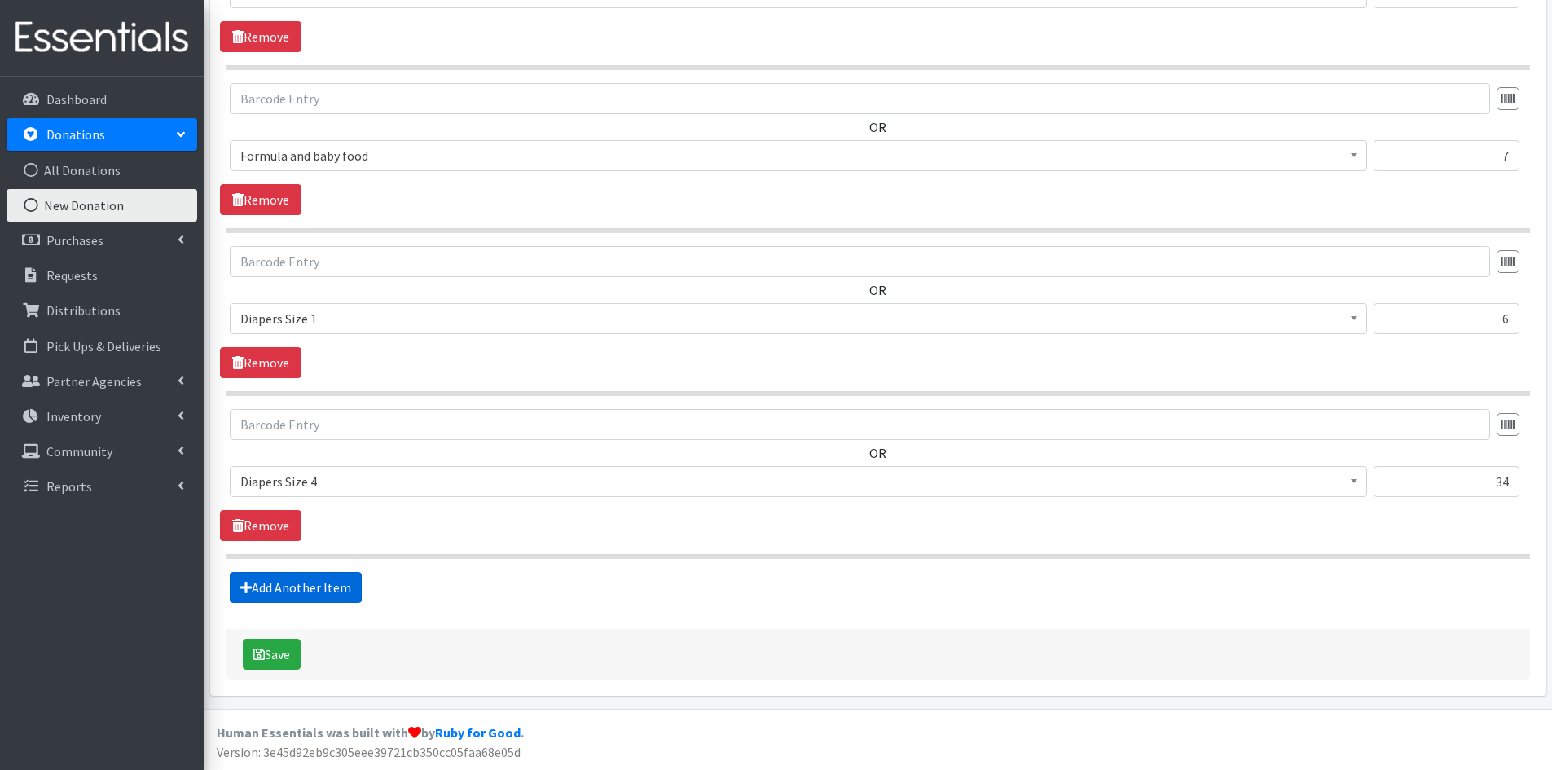
click at [313, 589] on link "Add Another Item" at bounding box center [296, 587] width 132 height 31
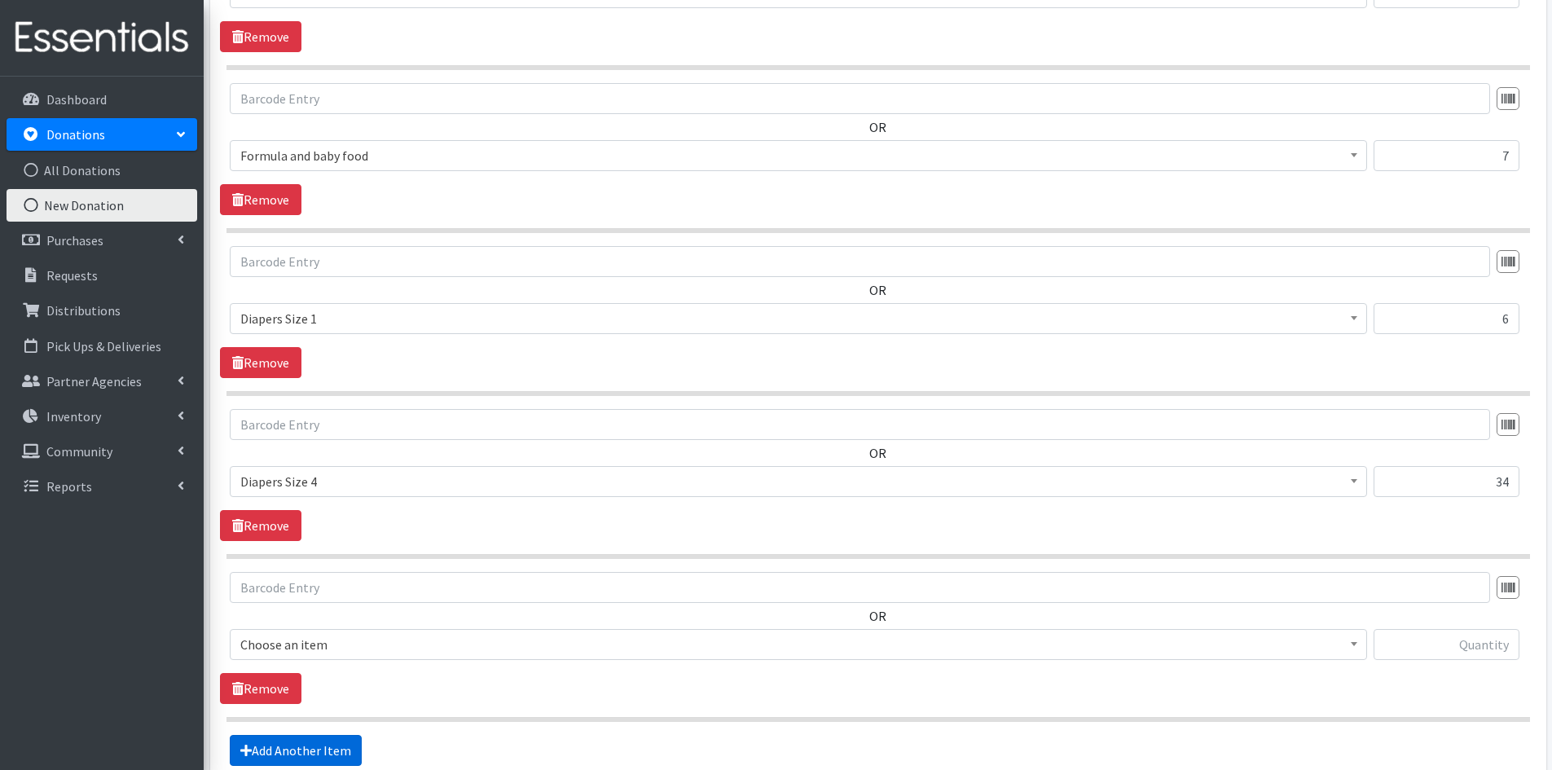
scroll to position [841, 0]
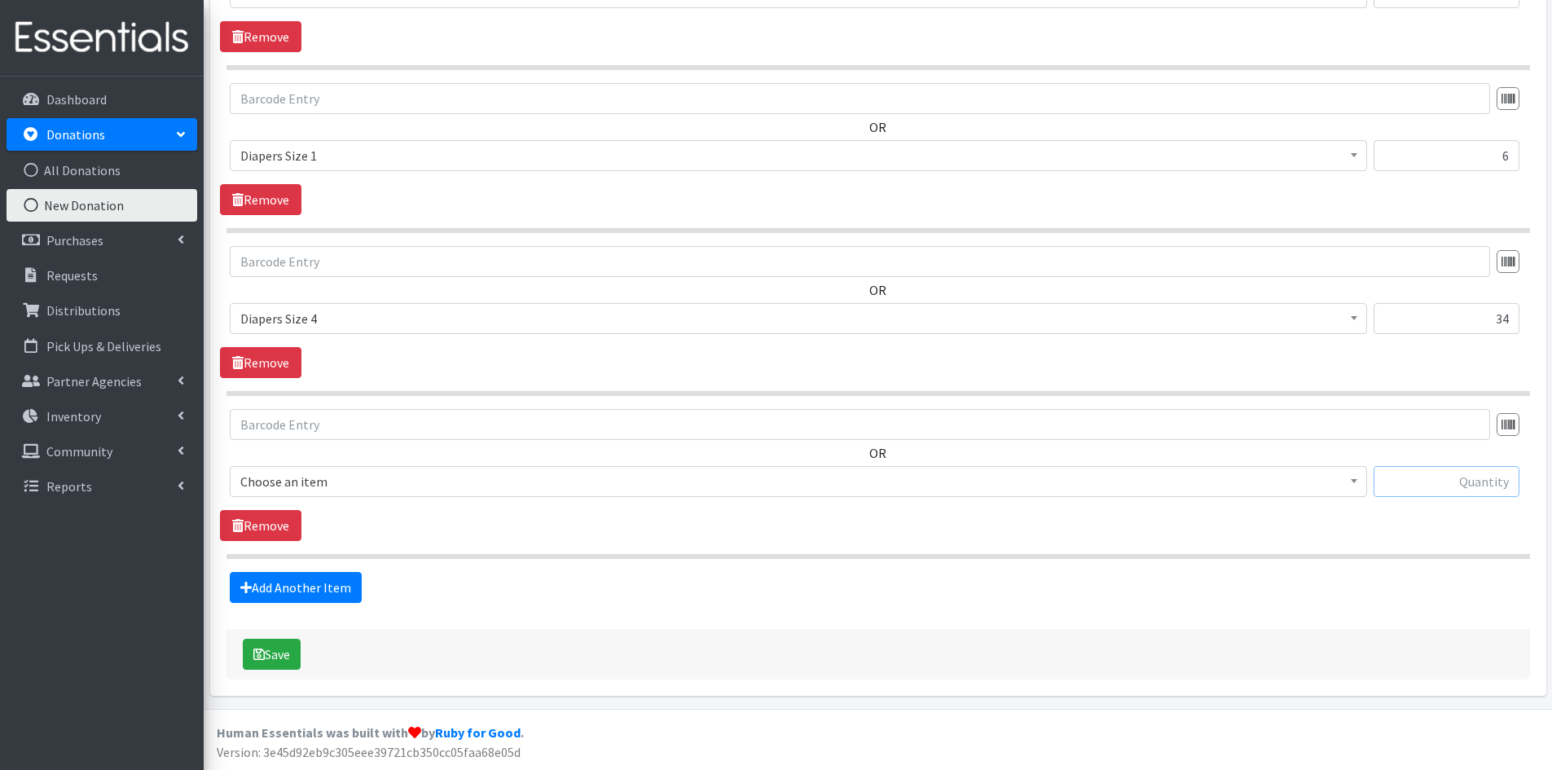
click at [1449, 485] on input "text" at bounding box center [1446, 481] width 146 height 31
type input "72"
click at [1354, 475] on span at bounding box center [1354, 479] width 16 height 25
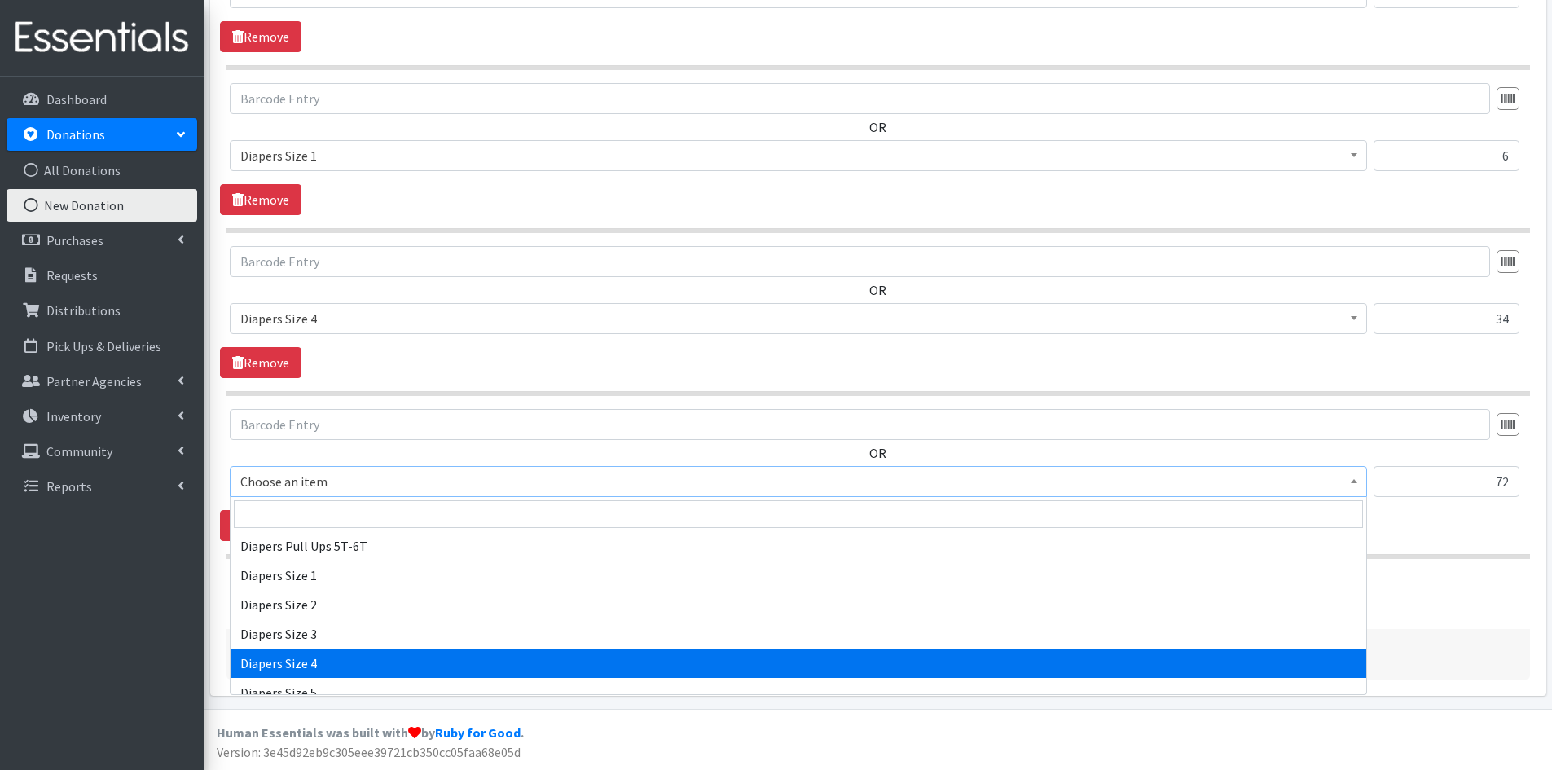
scroll to position [1792, 0]
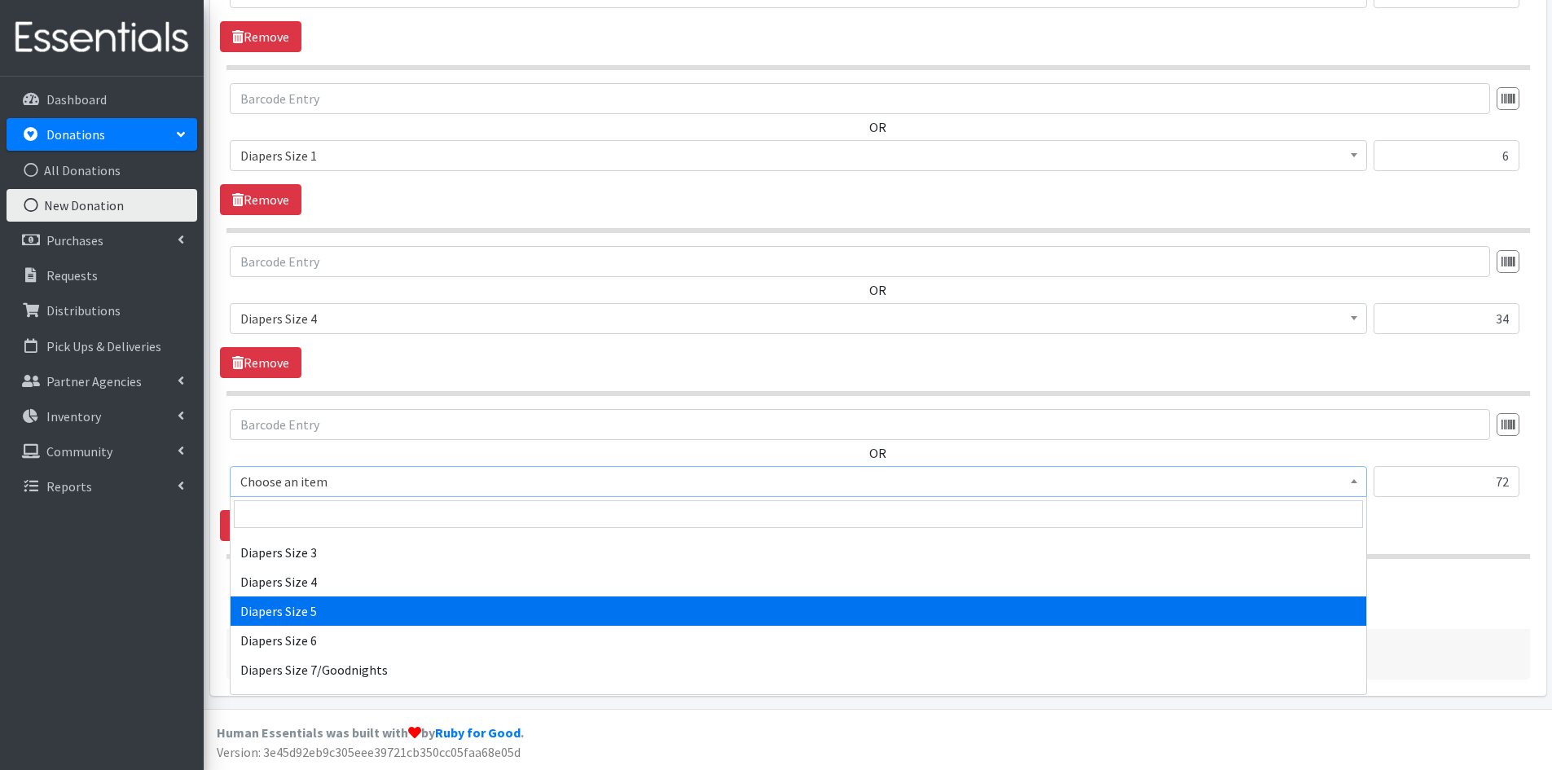
select select "1968"
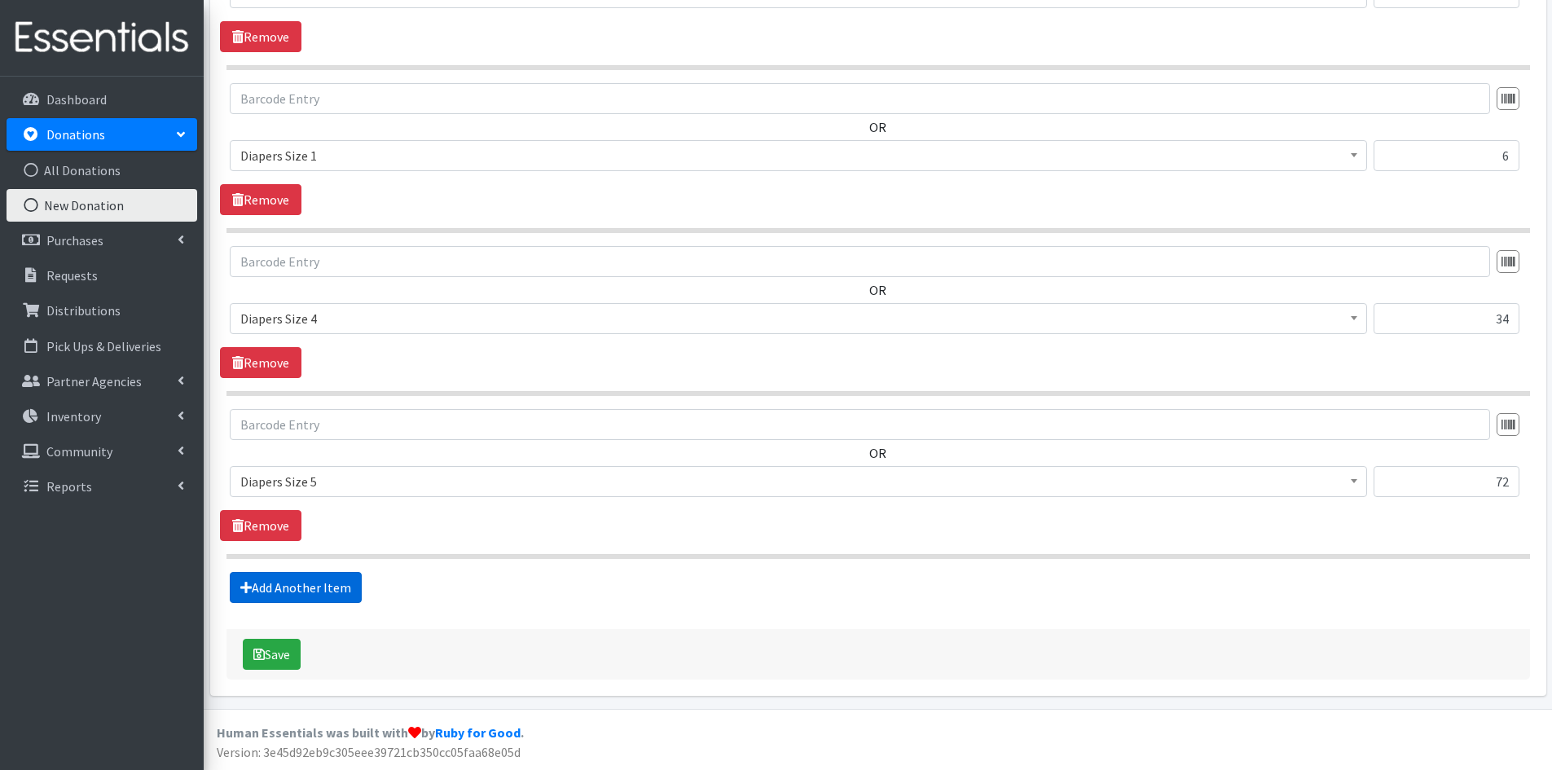
click at [299, 584] on link "Add Another Item" at bounding box center [296, 587] width 132 height 31
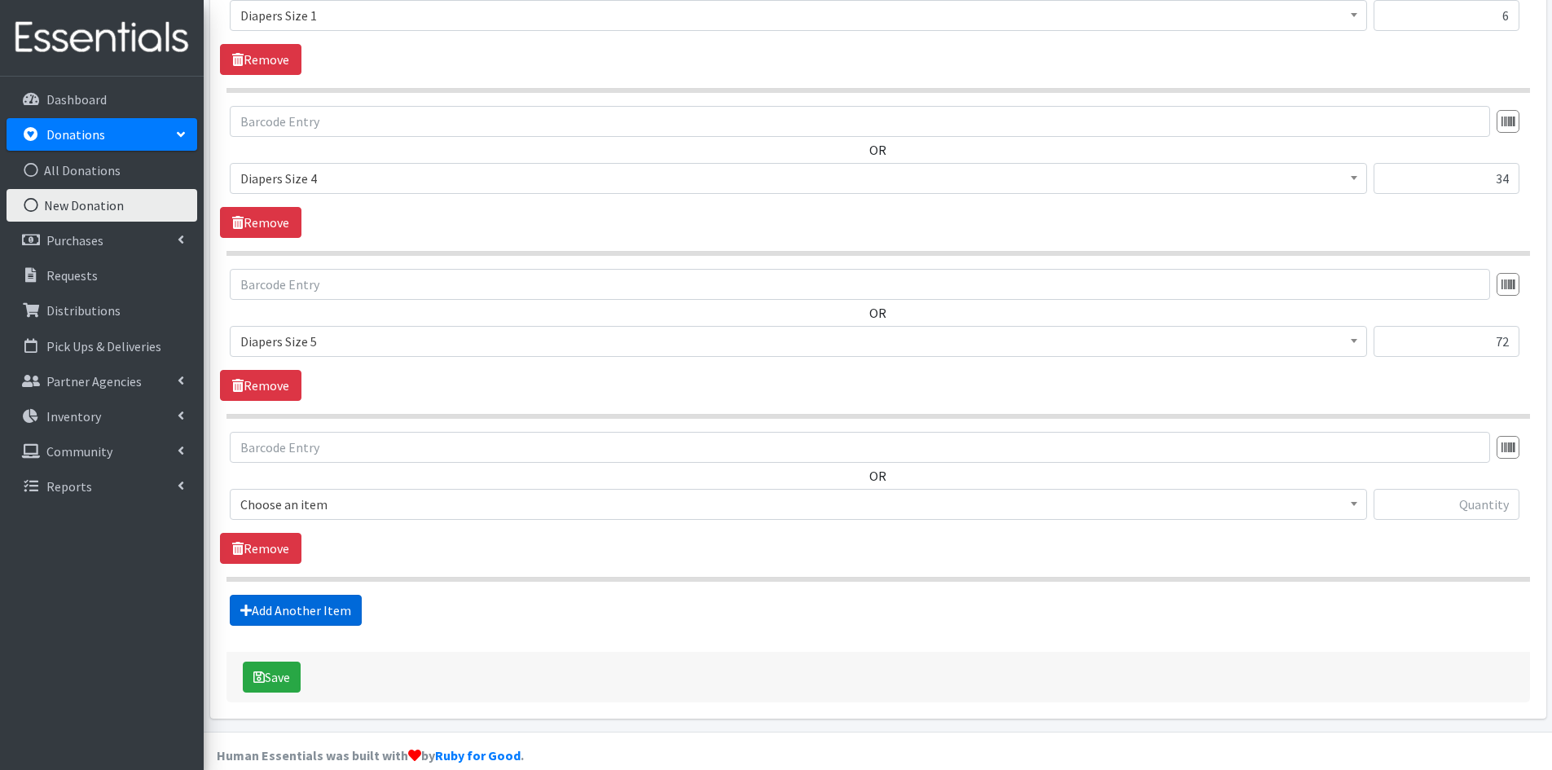
scroll to position [1004, 0]
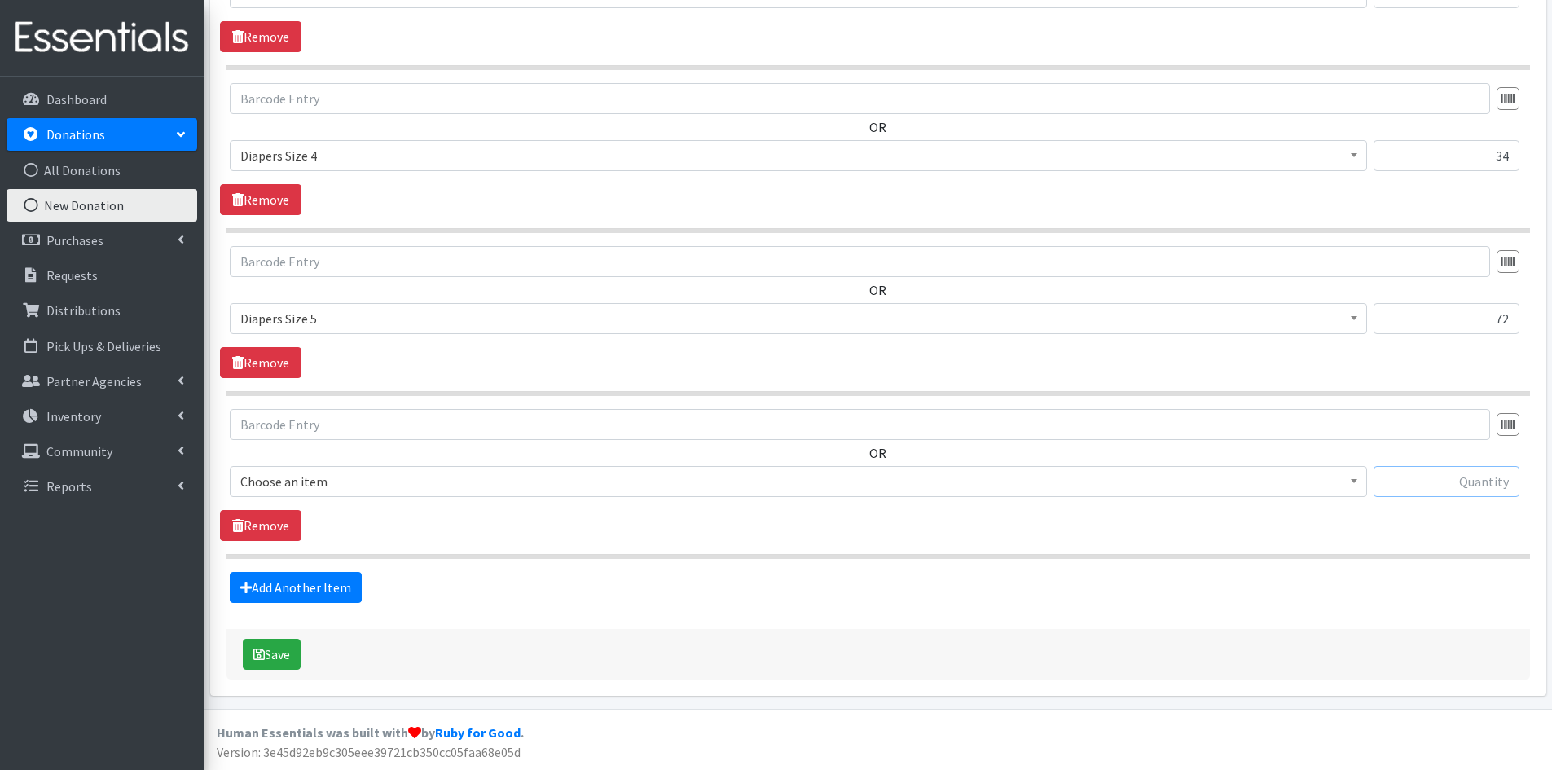
click at [1464, 481] on input "text" at bounding box center [1446, 481] width 146 height 31
type input "18"
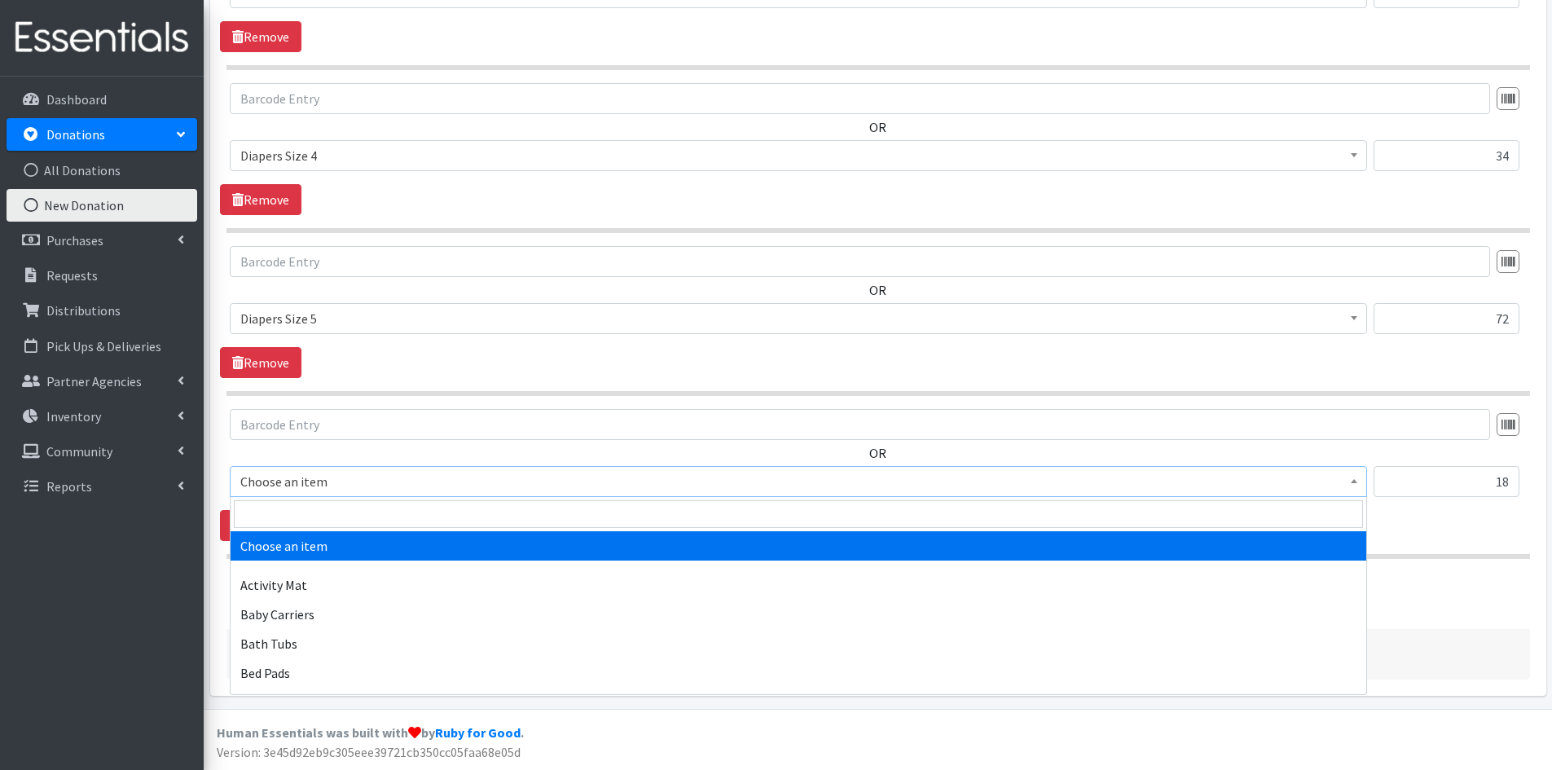
click at [1351, 472] on span at bounding box center [1354, 479] width 16 height 25
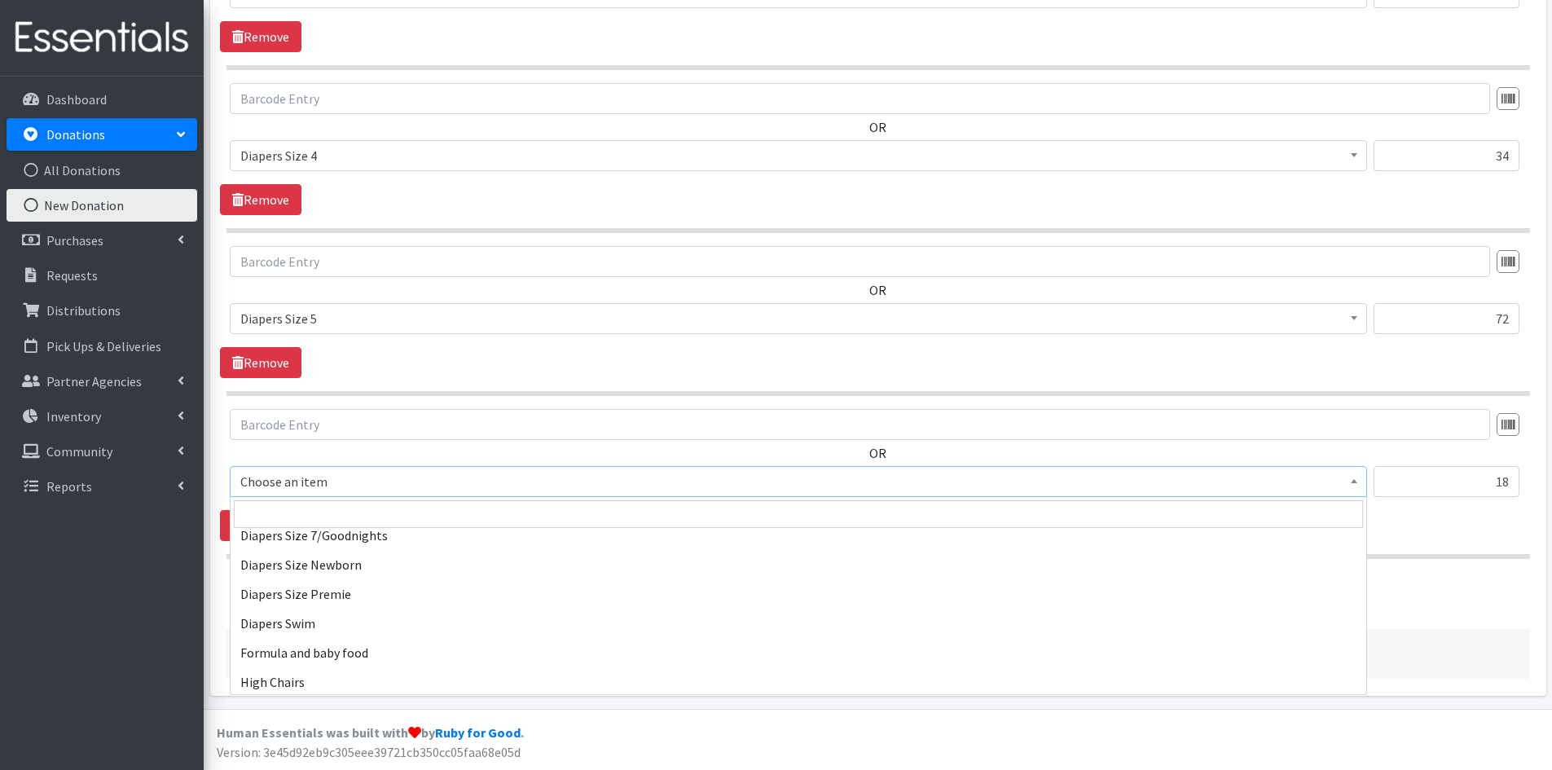
scroll to position [1955, 0]
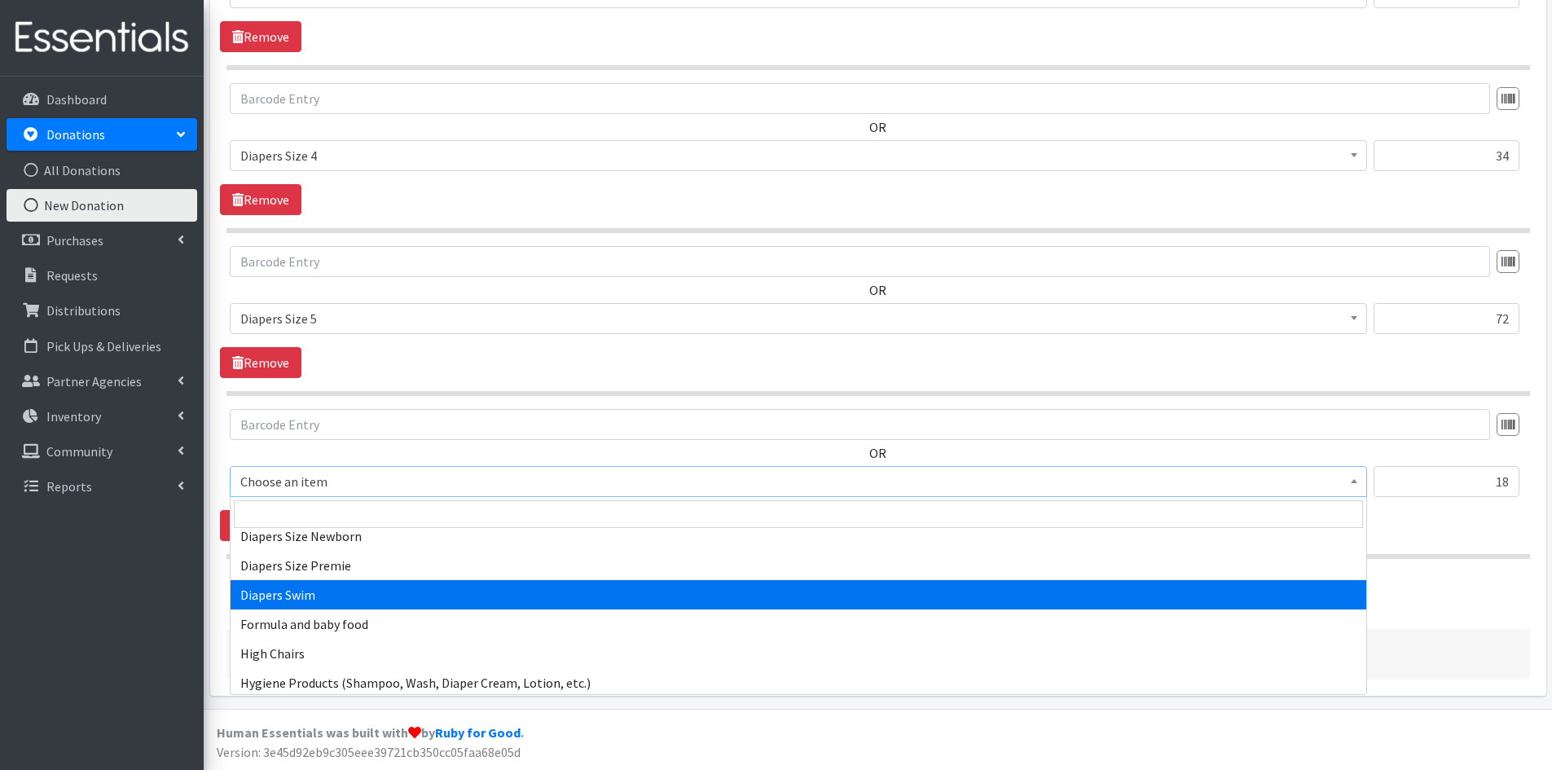
select select "309"
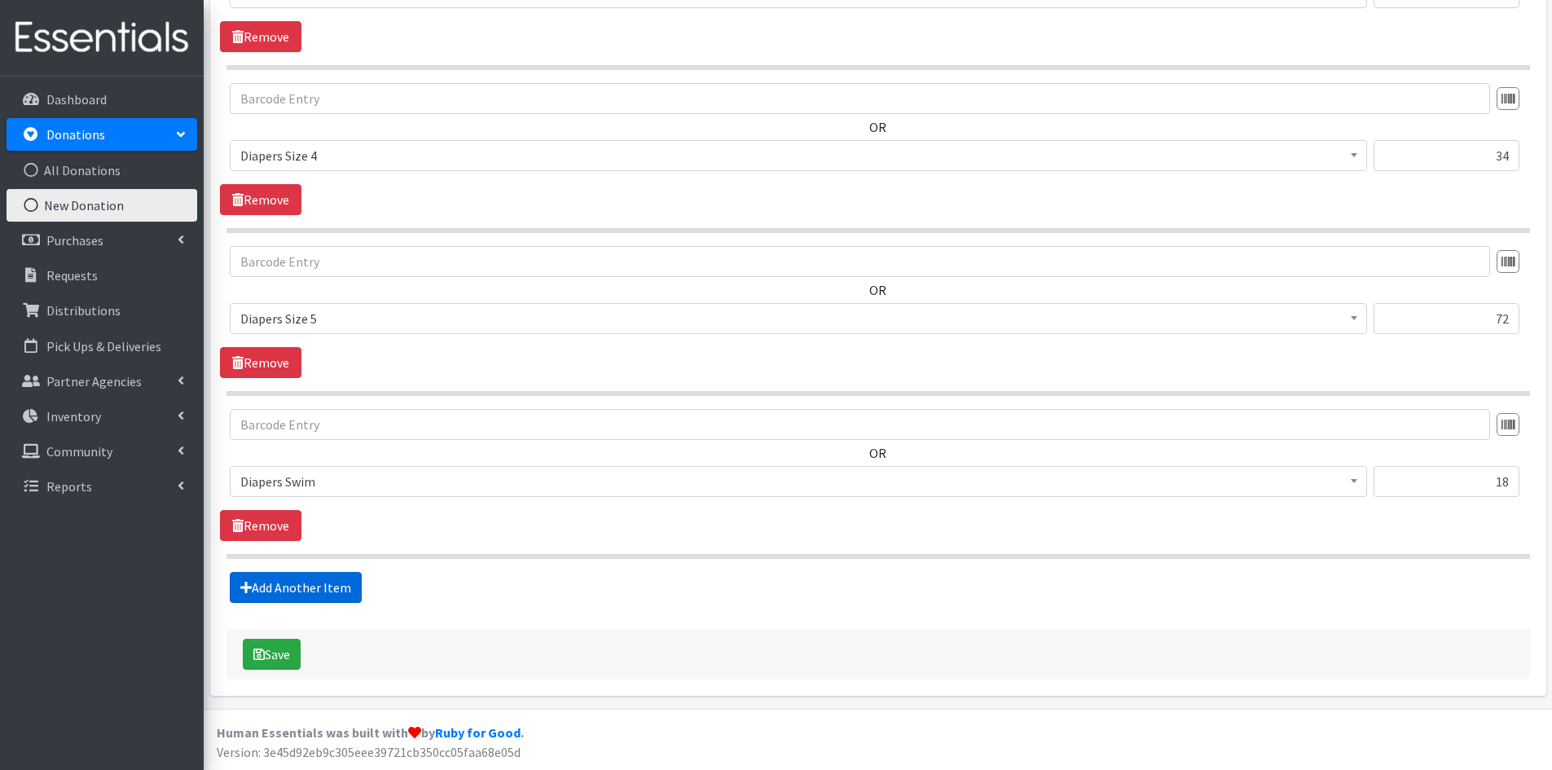
click at [305, 584] on link "Add Another Item" at bounding box center [296, 587] width 132 height 31
click at [1434, 481] on input "text" at bounding box center [1446, 481] width 146 height 31
type input "28"
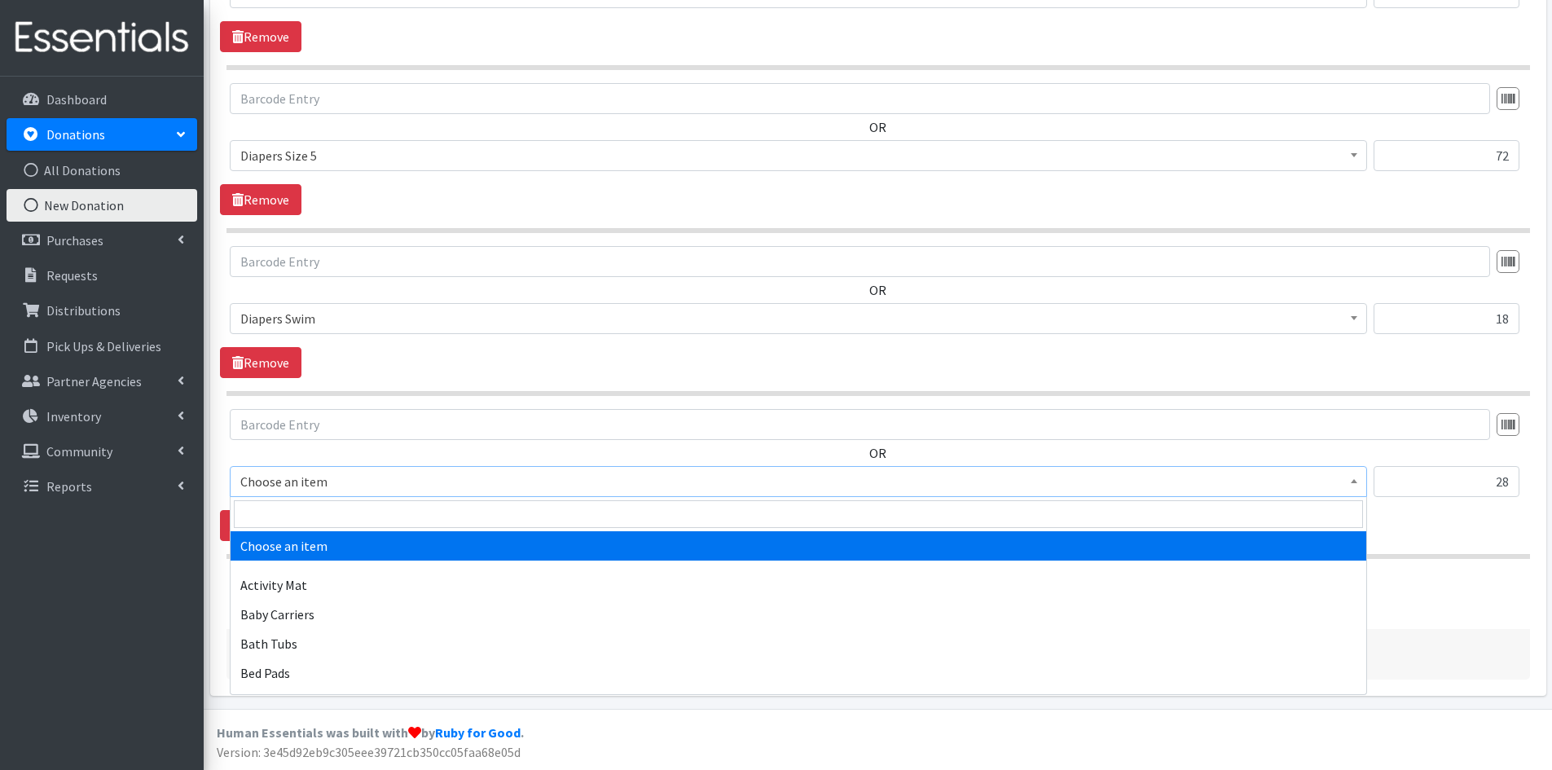
click at [1356, 485] on span at bounding box center [1354, 479] width 16 height 25
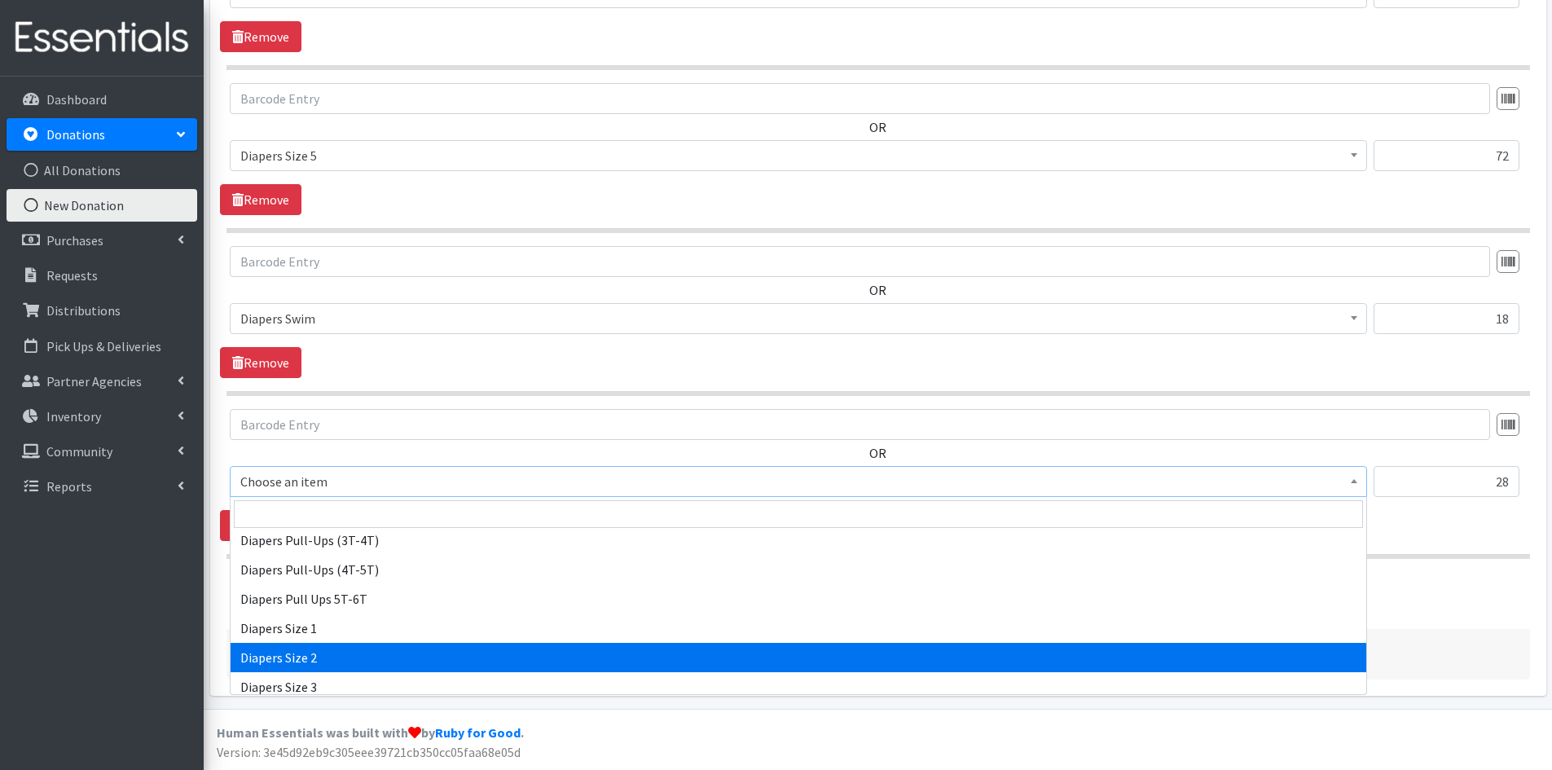
scroll to position [1629, 0]
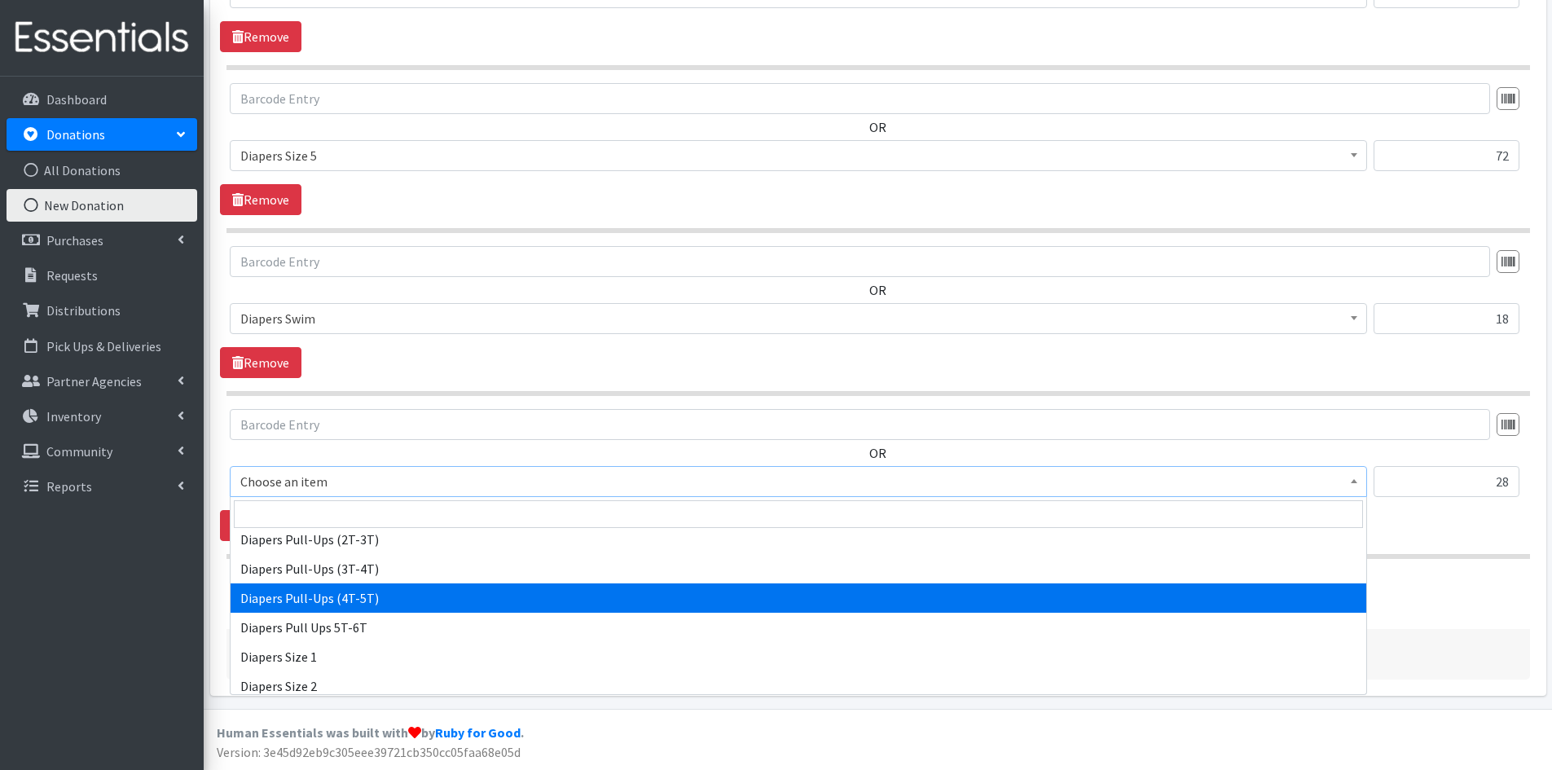
select select "1973"
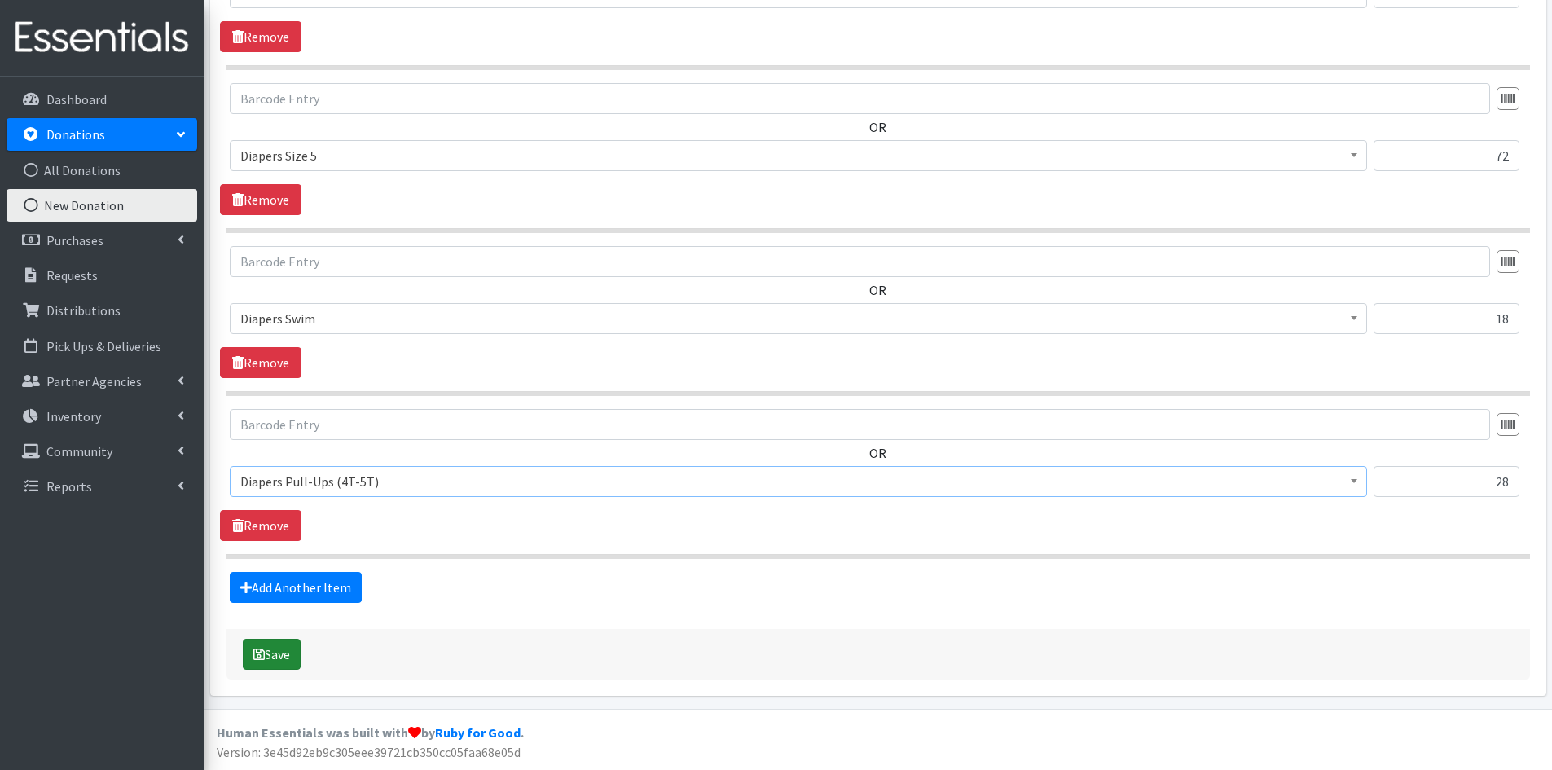
click at [262, 648] on icon "submit" at bounding box center [258, 654] width 11 height 13
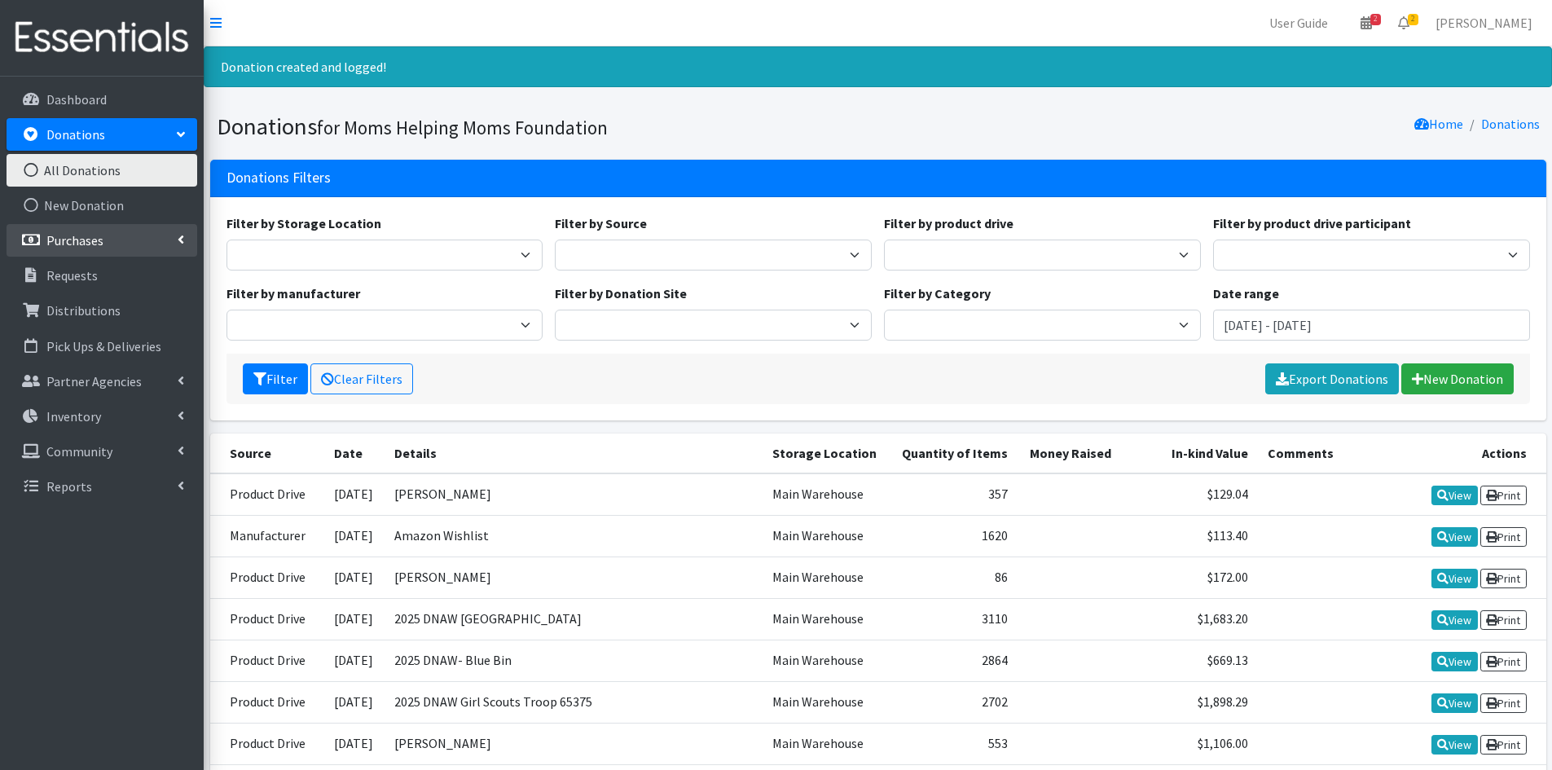
click at [110, 234] on link "Purchases" at bounding box center [102, 240] width 191 height 33
click at [99, 308] on link "New Purchase" at bounding box center [102, 310] width 191 height 33
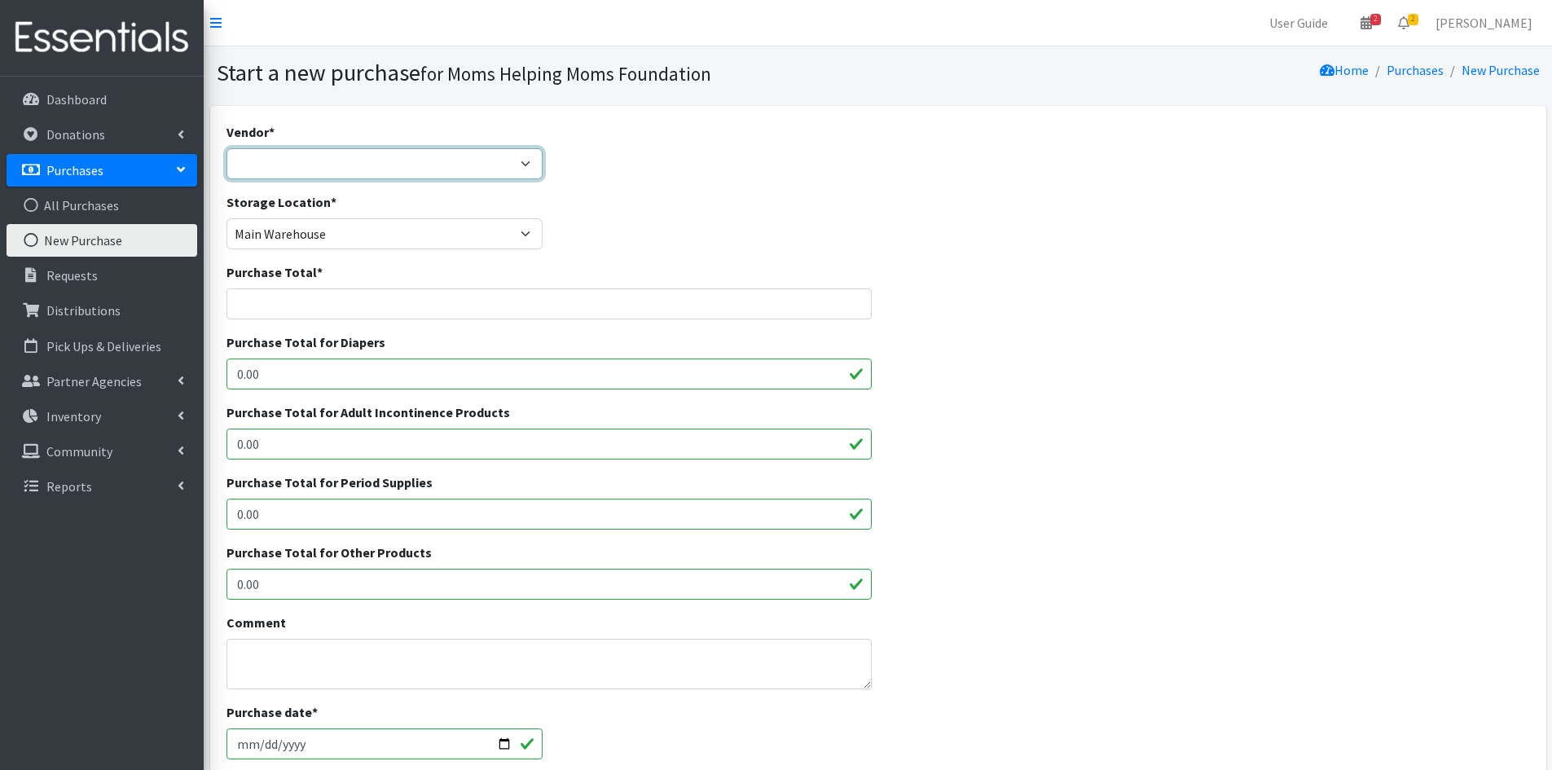
click at [524, 161] on select "Amazon Barnes & Noble Girls Helping Girls Period HDI Jubilee Sales McKesson Mer…" at bounding box center [384, 163] width 317 height 31
click at [573, 162] on div "Vendor * Amazon Barnes & Noble Girls Helping Girls Period HDI Jubilee Sales McK…" at bounding box center [878, 157] width 1316 height 70
click at [532, 169] on select "Amazon Barnes & Noble Girls Helping Girls Period HDI Jubilee Sales McKesson Mer…" at bounding box center [384, 163] width 317 height 31
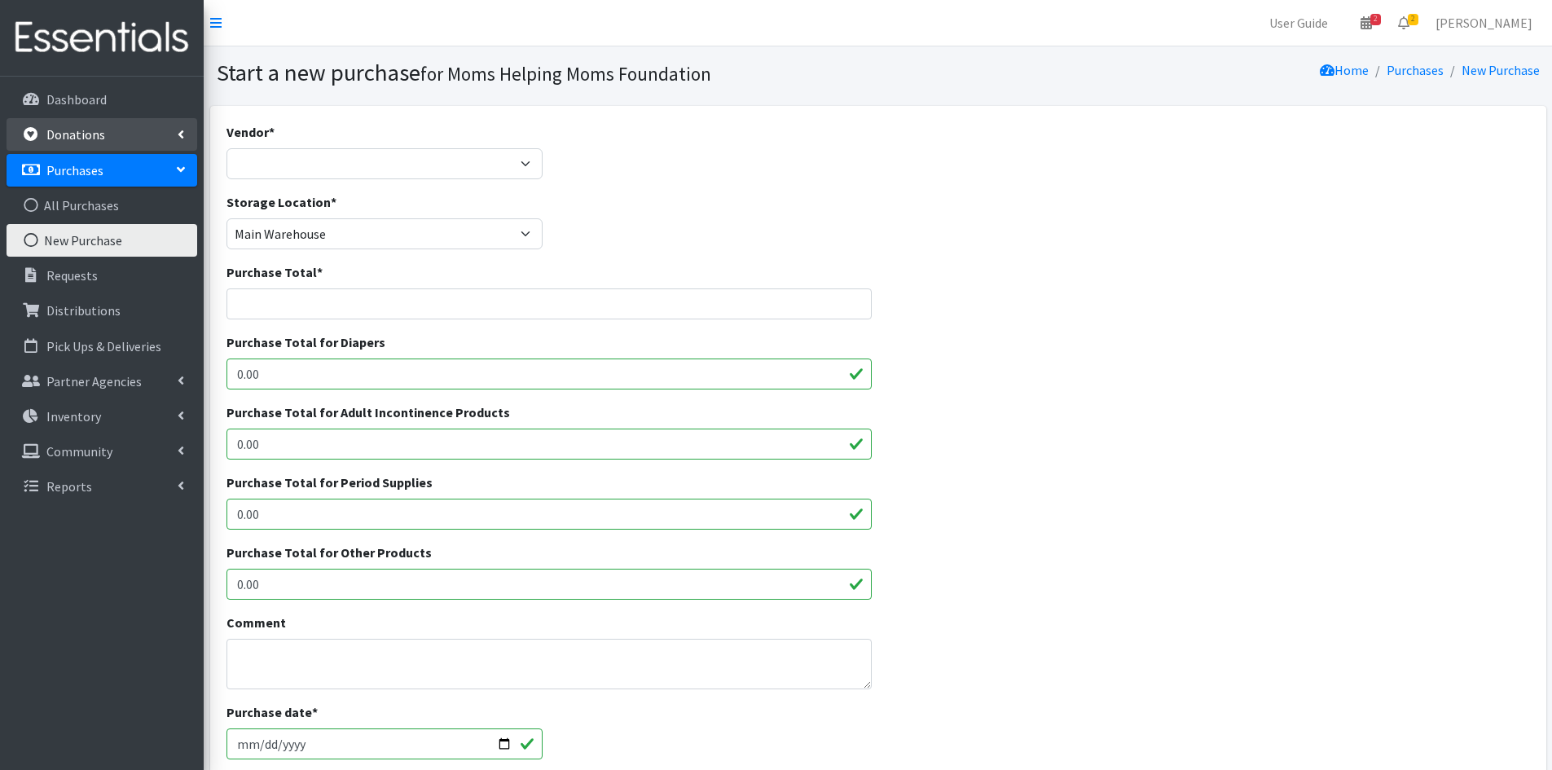
click at [106, 125] on link "Donations" at bounding box center [102, 134] width 191 height 33
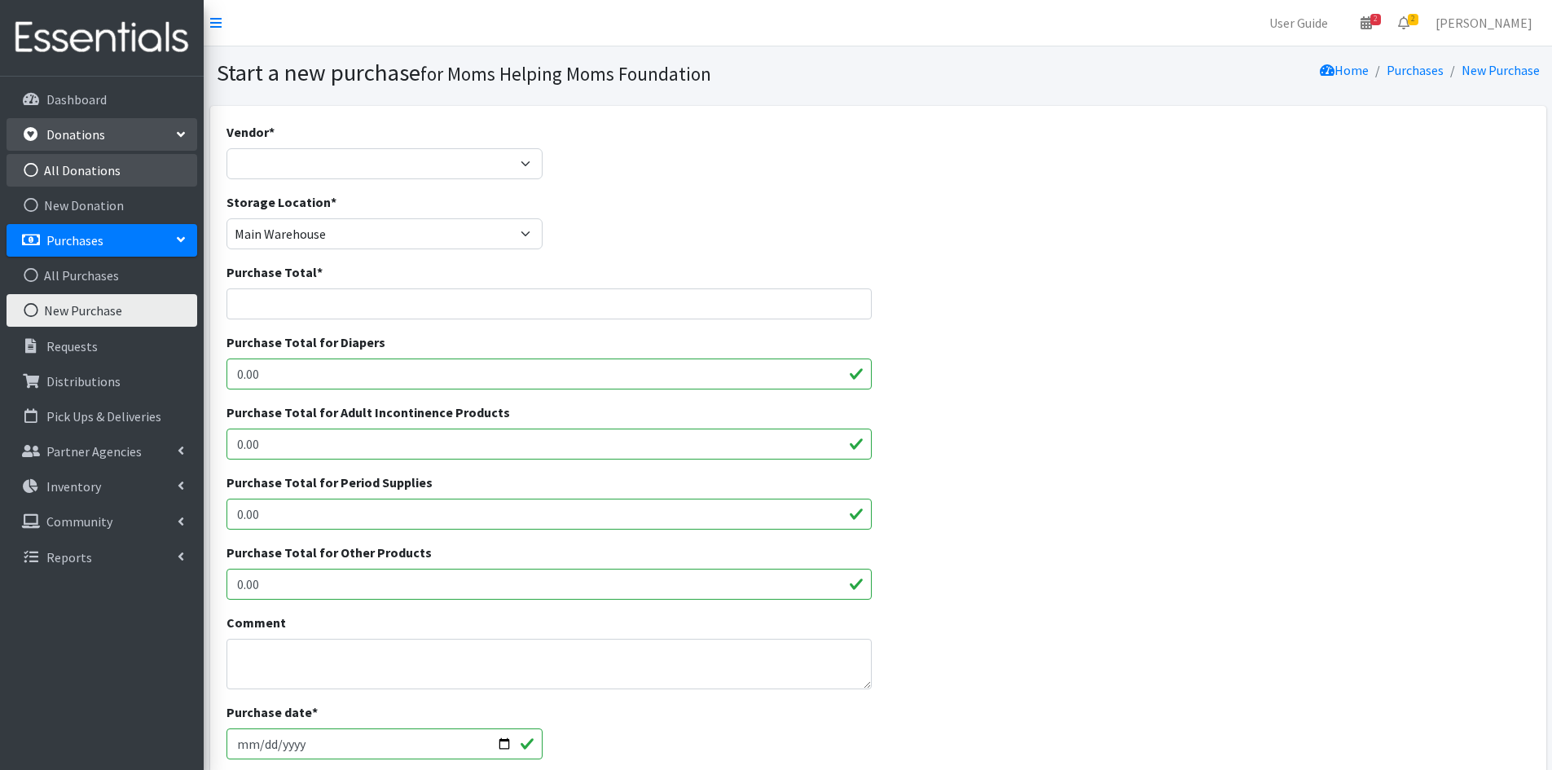
click at [113, 168] on link "All Donations" at bounding box center [102, 170] width 191 height 33
click at [99, 200] on link "New Donation" at bounding box center [102, 205] width 191 height 33
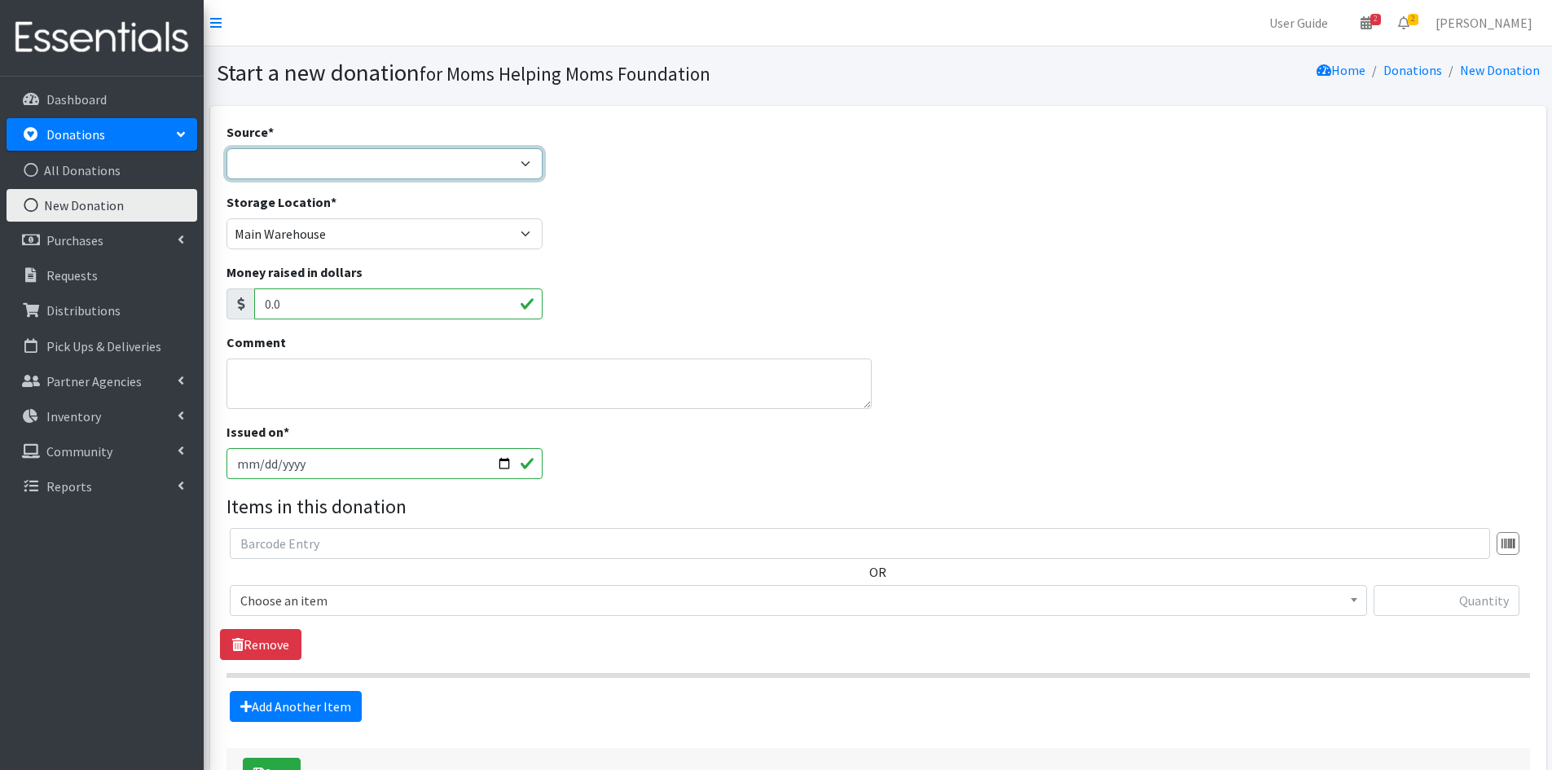
click at [537, 159] on select "Product Drive Manufacturer Donation Site Misc. Donation" at bounding box center [384, 163] width 317 height 31
click at [226, 148] on select "Product Drive Manufacturer Donation Site Misc. Donation" at bounding box center [384, 163] width 317 height 31
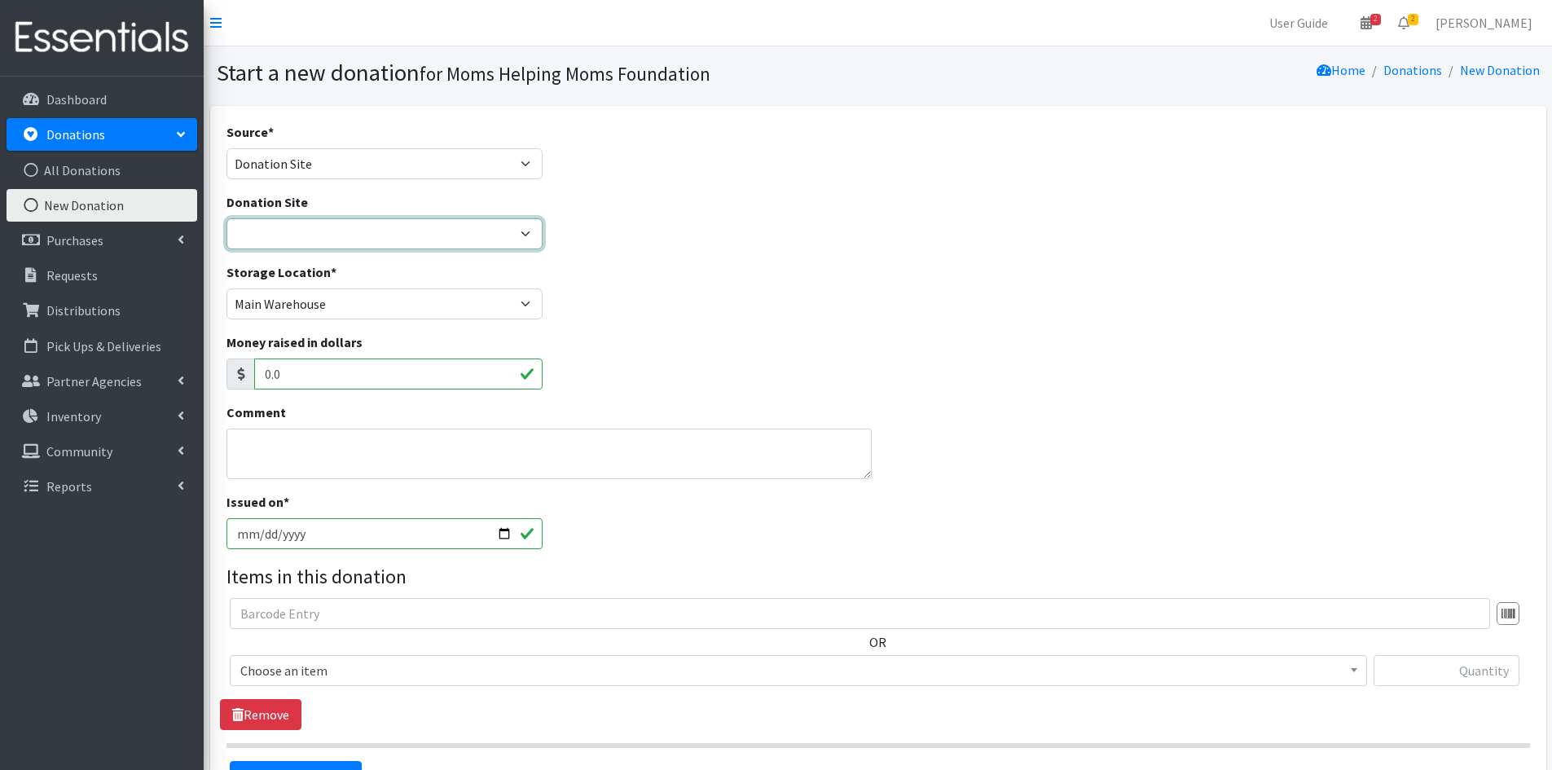
click at [524, 232] on select "Atlas Marble and Granite Body Align Physical Therapy [GEOGRAPHIC_DATA] [PERSON_…" at bounding box center [384, 233] width 317 height 31
click at [386, 228] on select "Atlas Marble and Granite Body Align Physical Therapy [GEOGRAPHIC_DATA] [PERSON_…" at bounding box center [384, 233] width 317 height 31
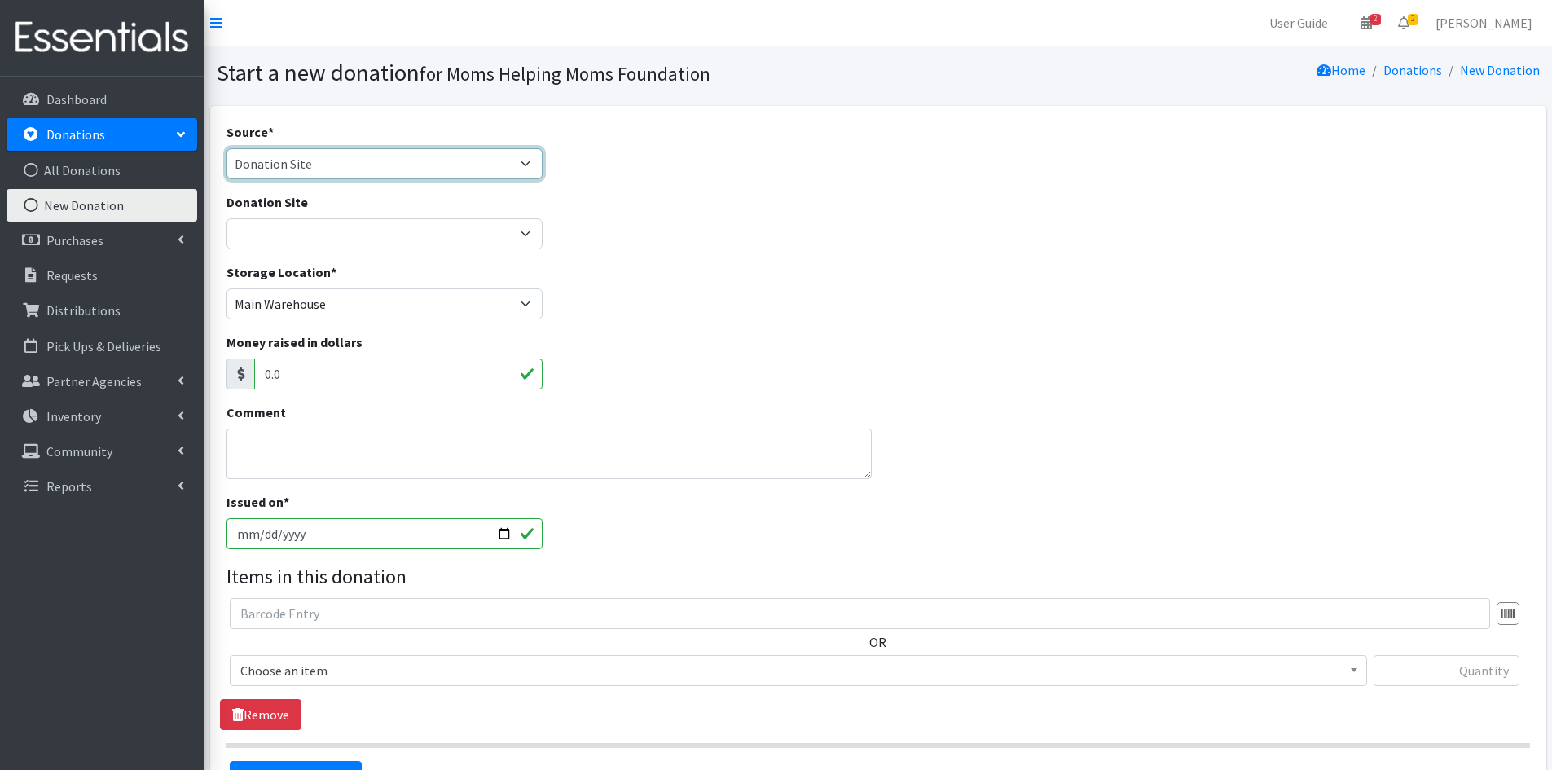
click at [526, 159] on select "Product Drive Manufacturer Donation Site Misc. Donation" at bounding box center [384, 163] width 317 height 31
select select "Product Drive"
click at [226, 148] on select "Product Drive Manufacturer Donation Site Misc. Donation" at bounding box center [384, 163] width 317 height 31
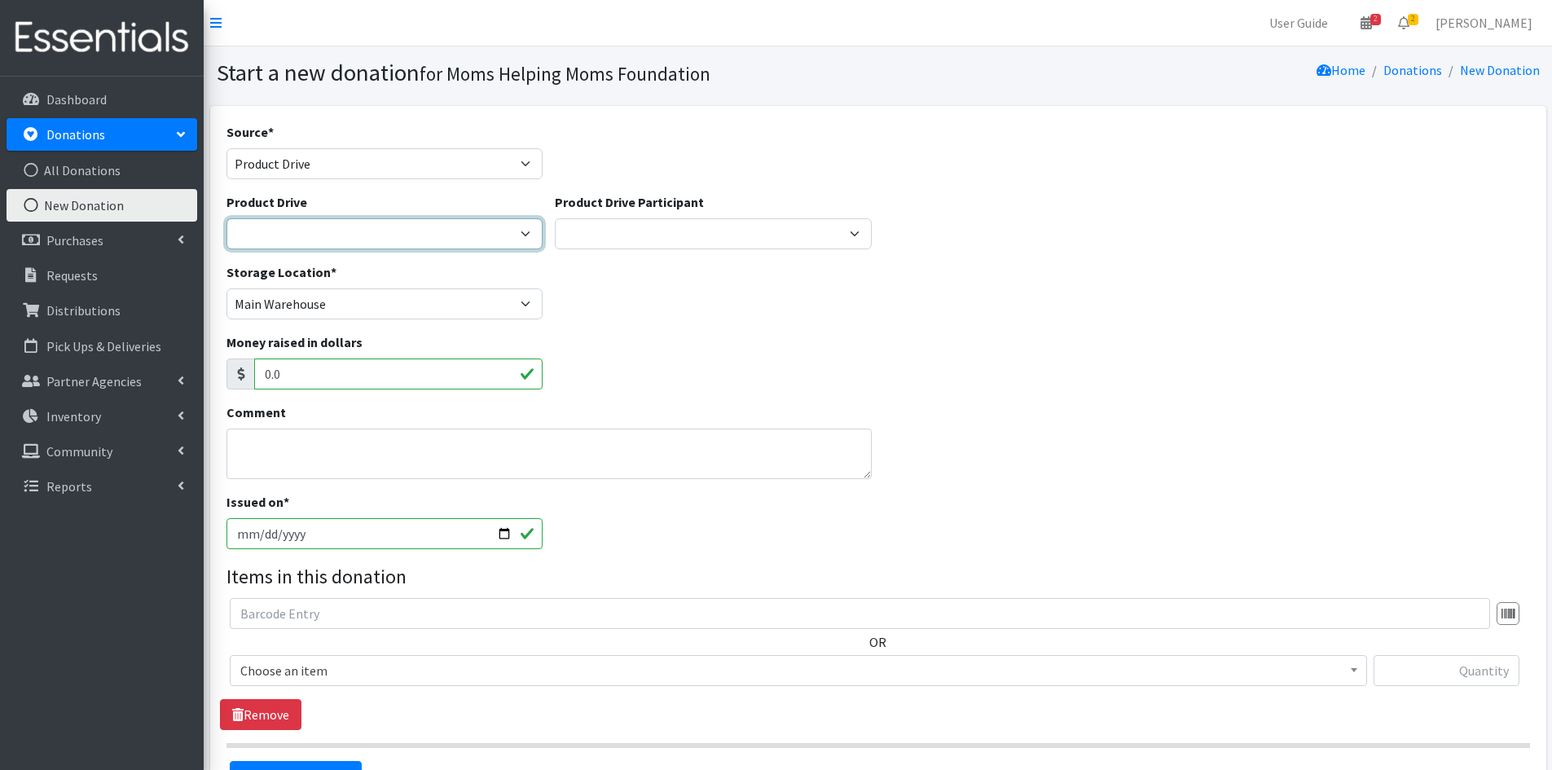
click at [526, 230] on select "[DATE] Zeta Phi Beta Sorority (virtual) 2021 HOLIDAY DRIVE AWR Week of Giving/[…" at bounding box center [384, 233] width 317 height 31
select select "3477"
click at [226, 218] on select "[DATE] Zeta Phi Beta Sorority (virtual) 2021 HOLIDAY DRIVE AWR Week of Giving/[…" at bounding box center [384, 233] width 317 height 31
click at [1425, 671] on input "text" at bounding box center [1446, 670] width 146 height 31
type input "335"
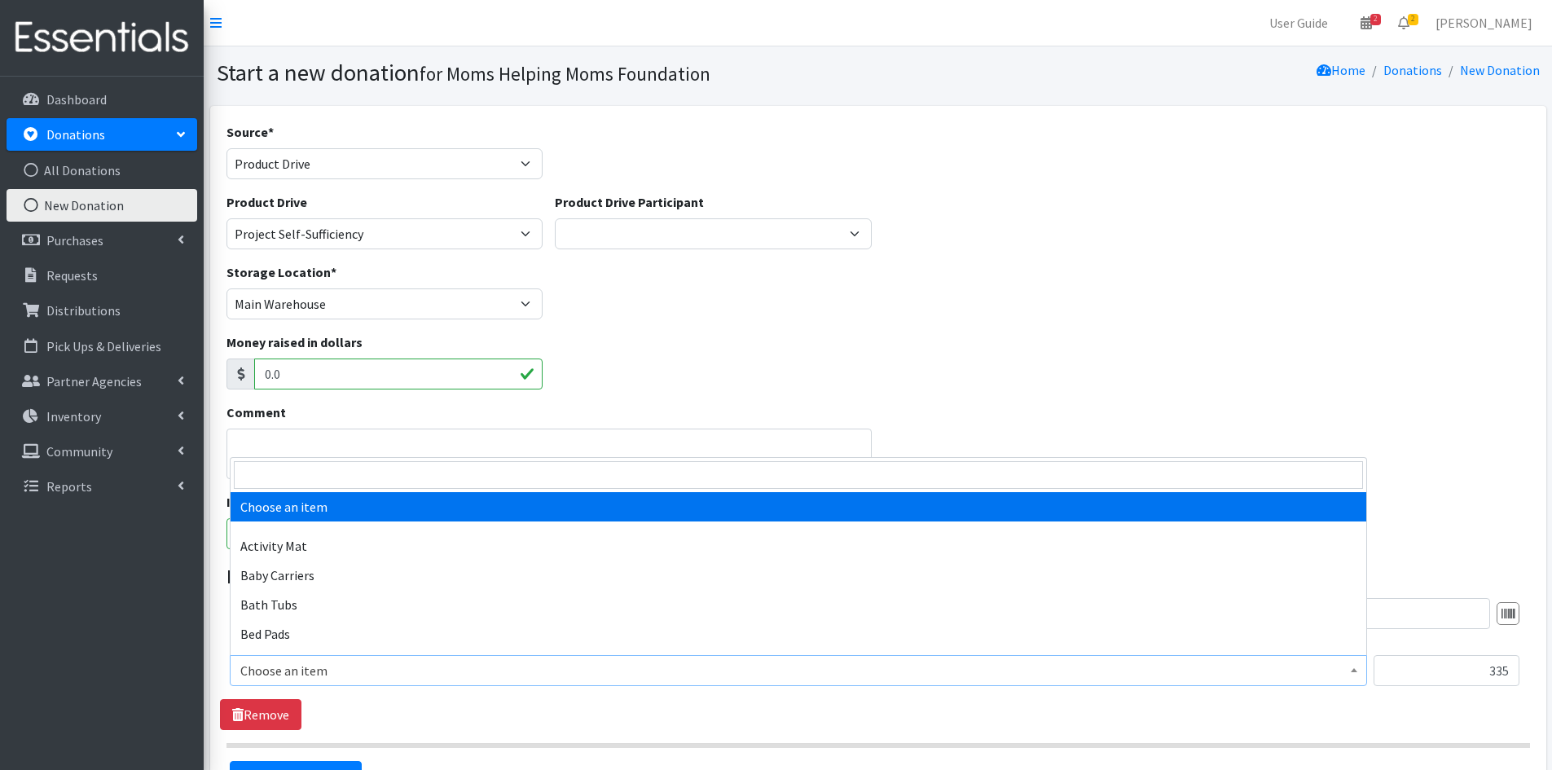
click at [1351, 670] on b at bounding box center [1354, 670] width 7 height 4
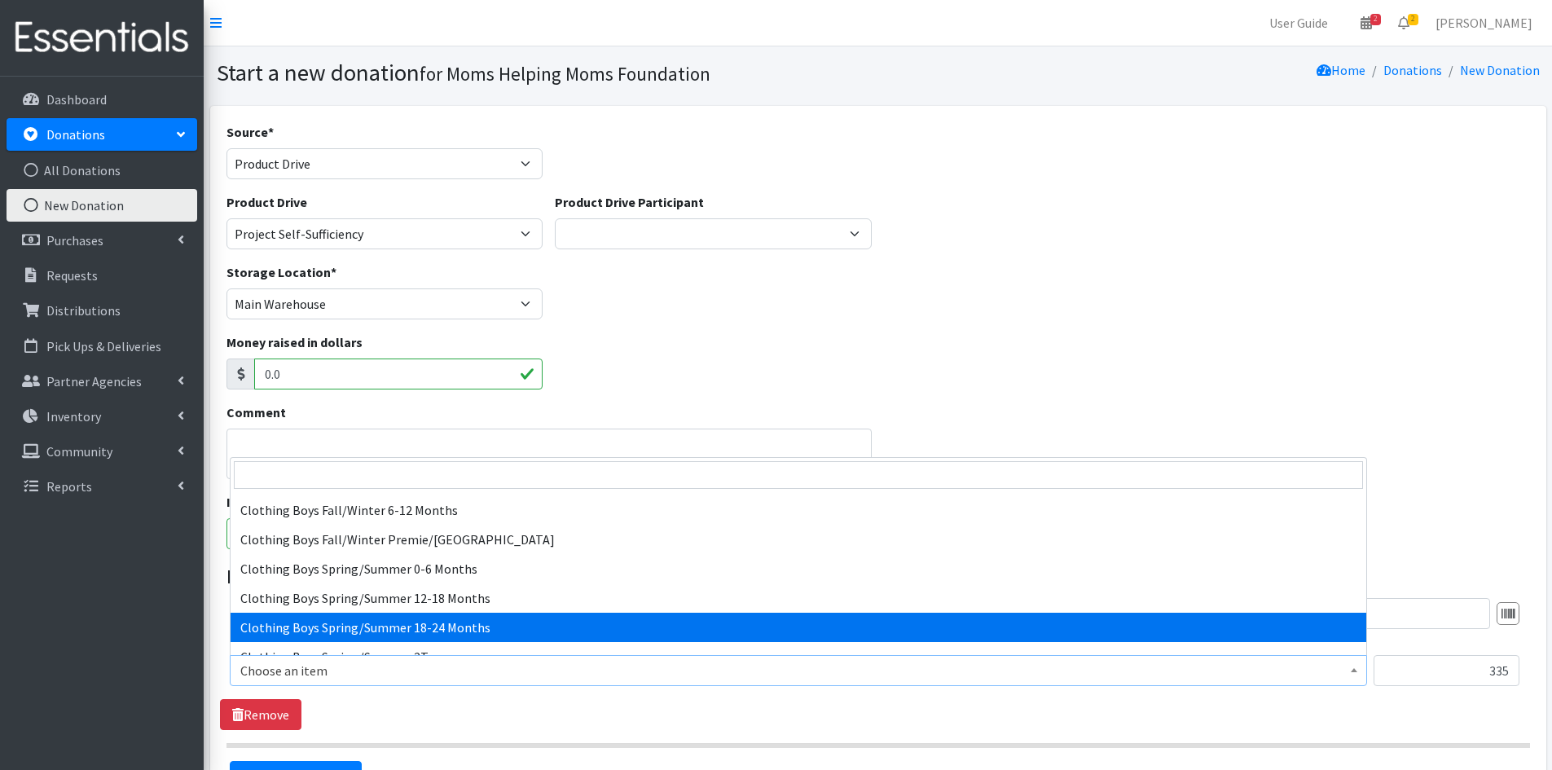
scroll to position [733, 0]
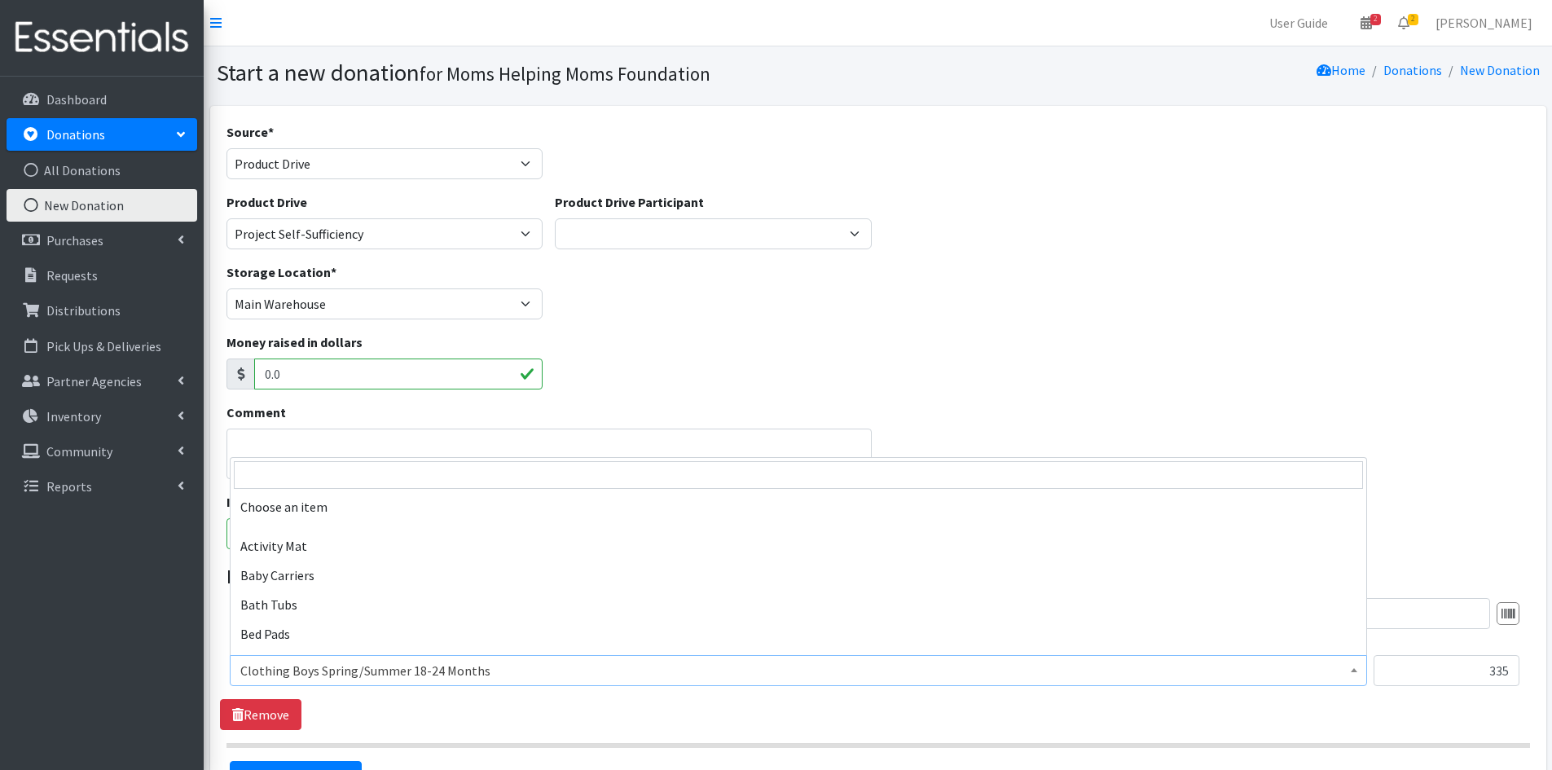
click at [1346, 668] on span at bounding box center [1354, 668] width 16 height 25
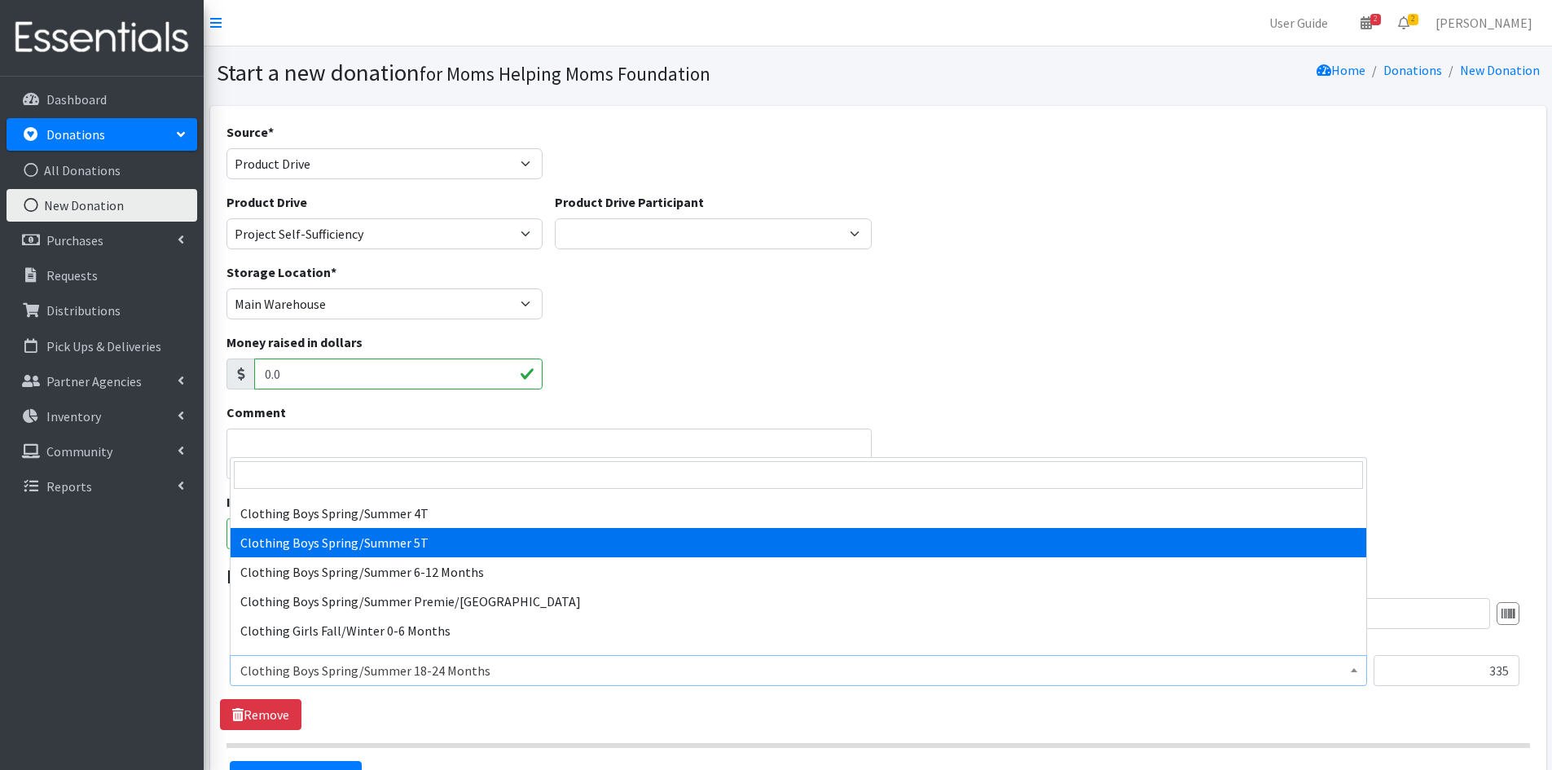
scroll to position [906, 0]
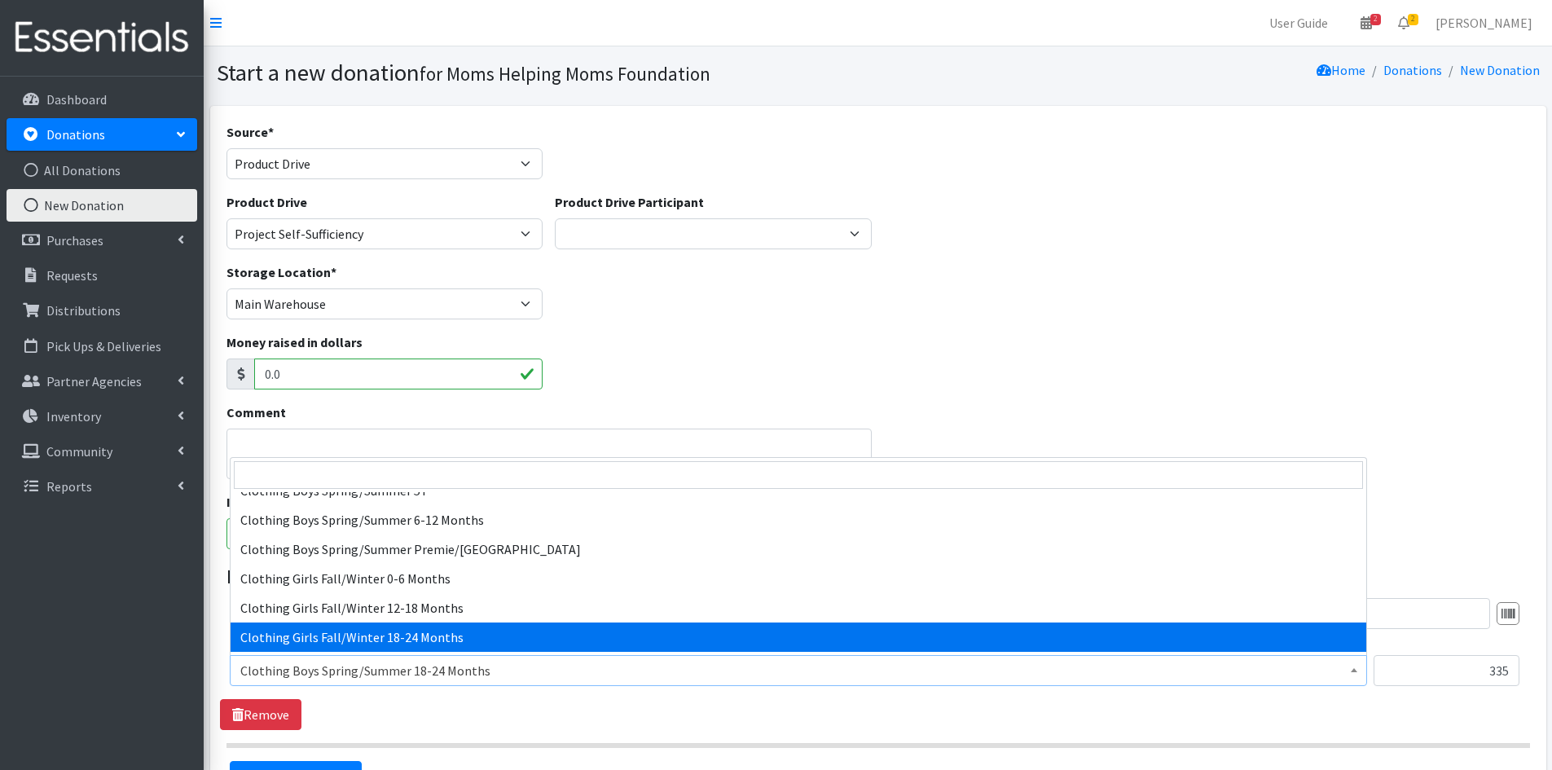
select select "5749"
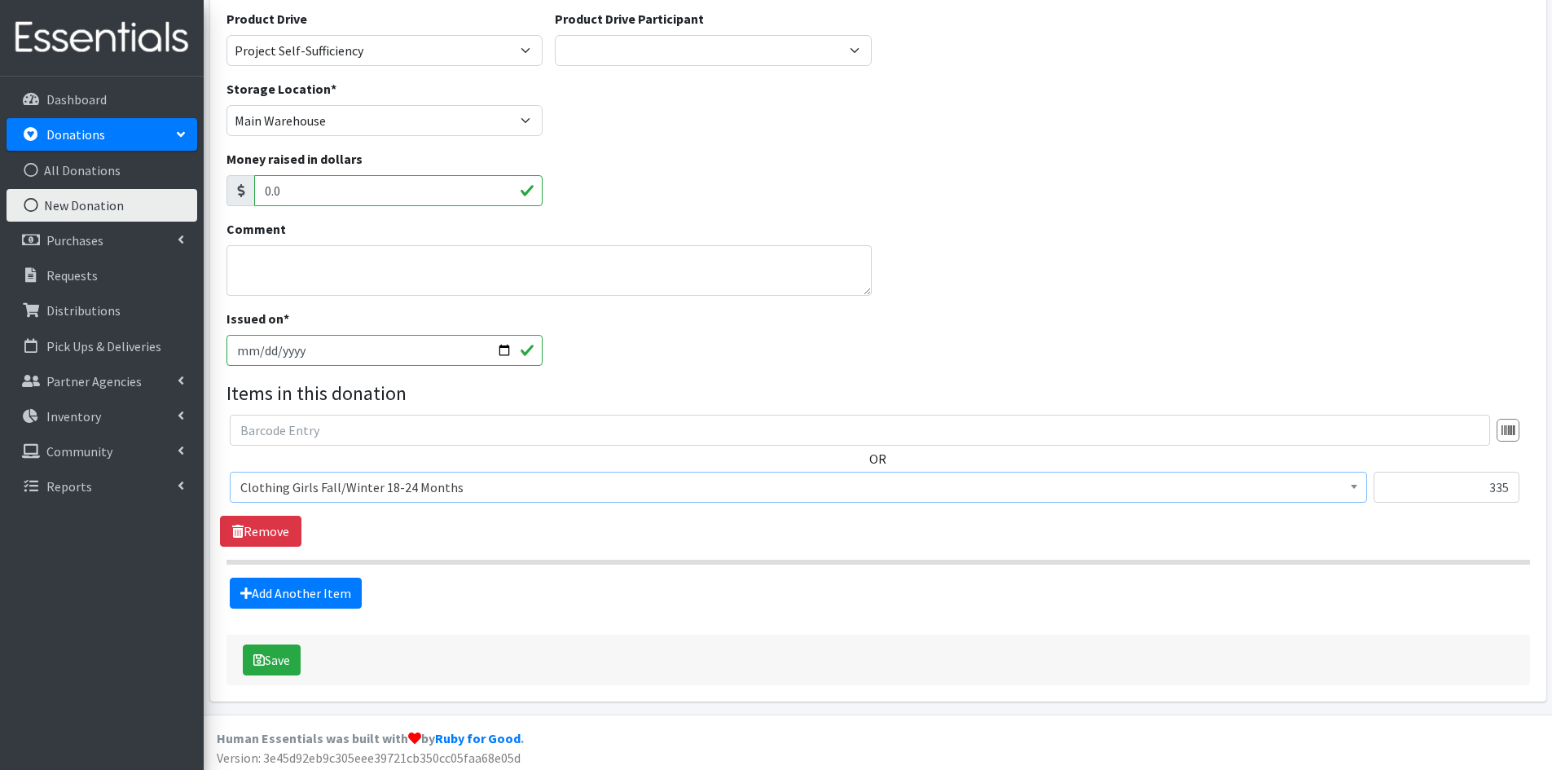
scroll to position [189, 0]
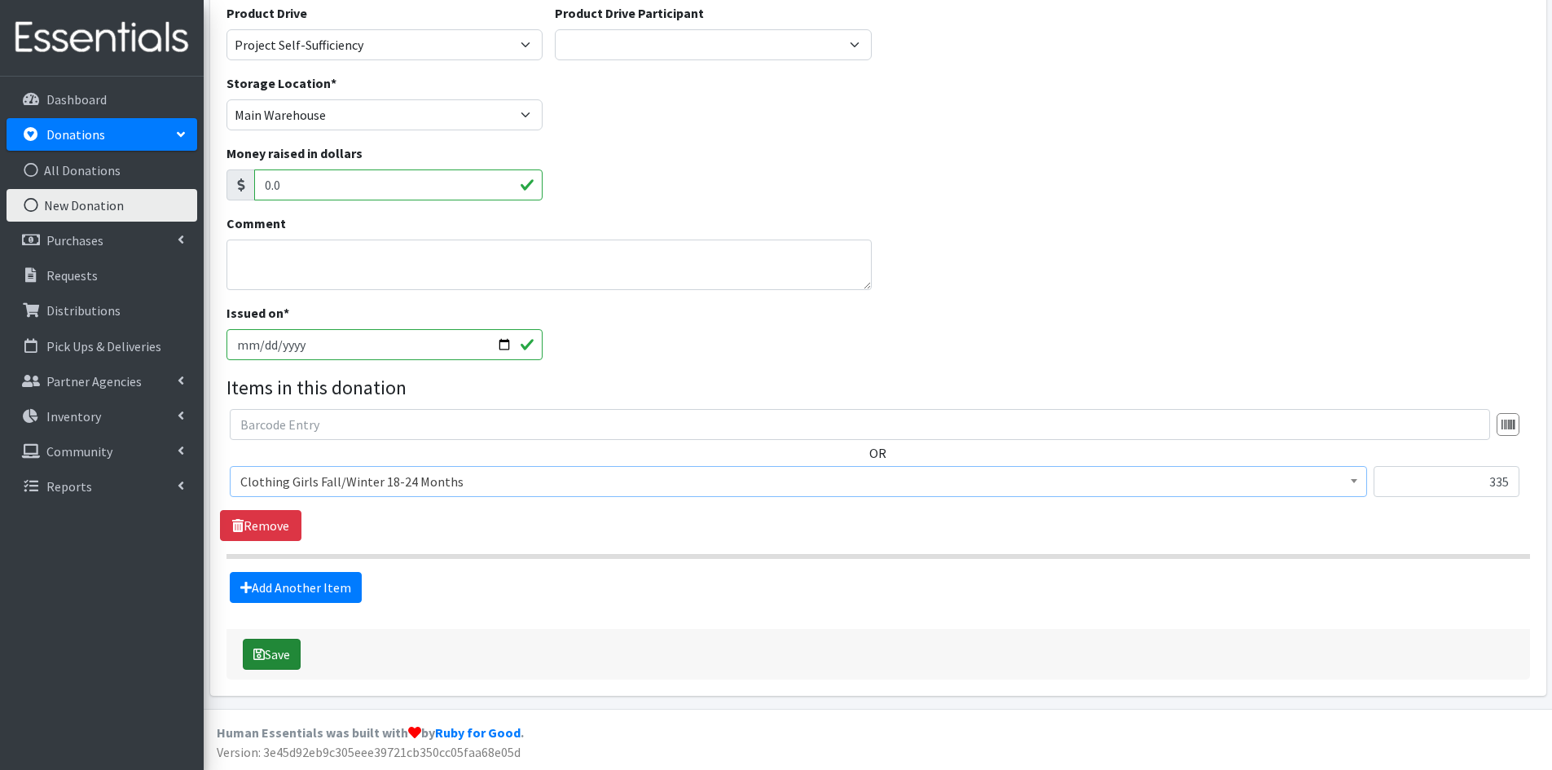
click at [269, 655] on button "Save" at bounding box center [272, 654] width 58 height 31
